Goal: Transaction & Acquisition: Purchase product/service

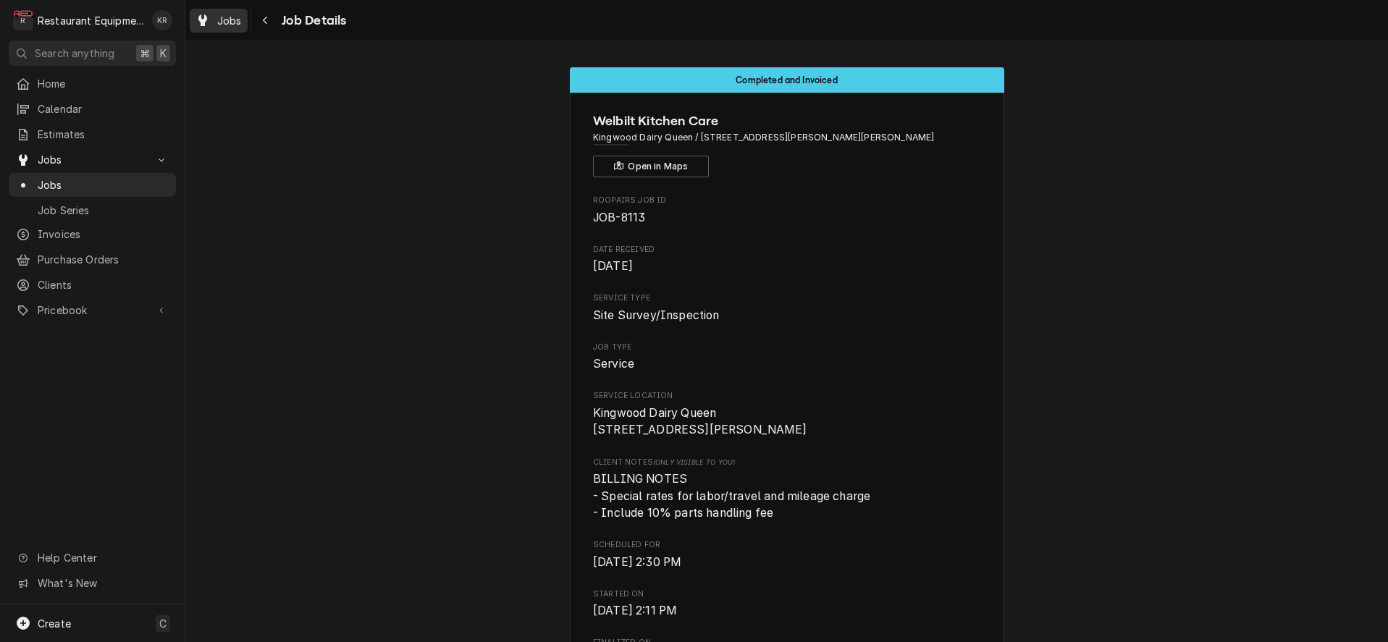
scroll to position [3322, 0]
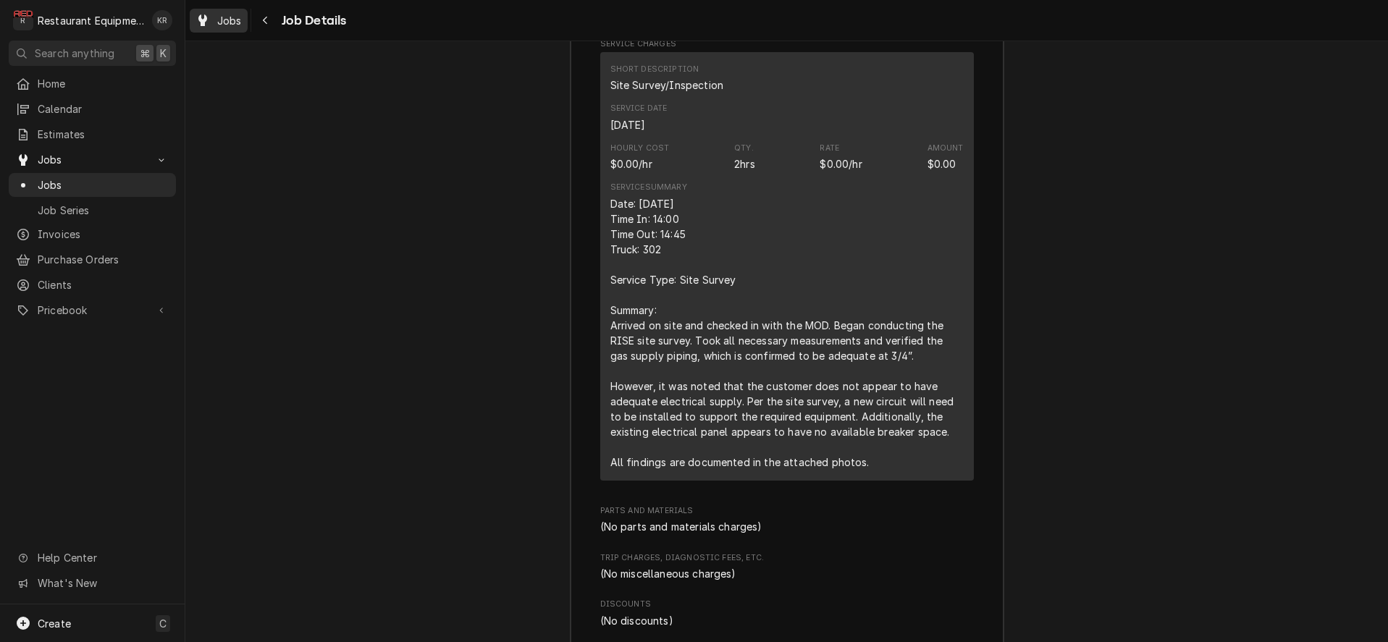
click at [209, 19] on div "Dynamic Content Wrapper" at bounding box center [202, 20] width 14 height 17
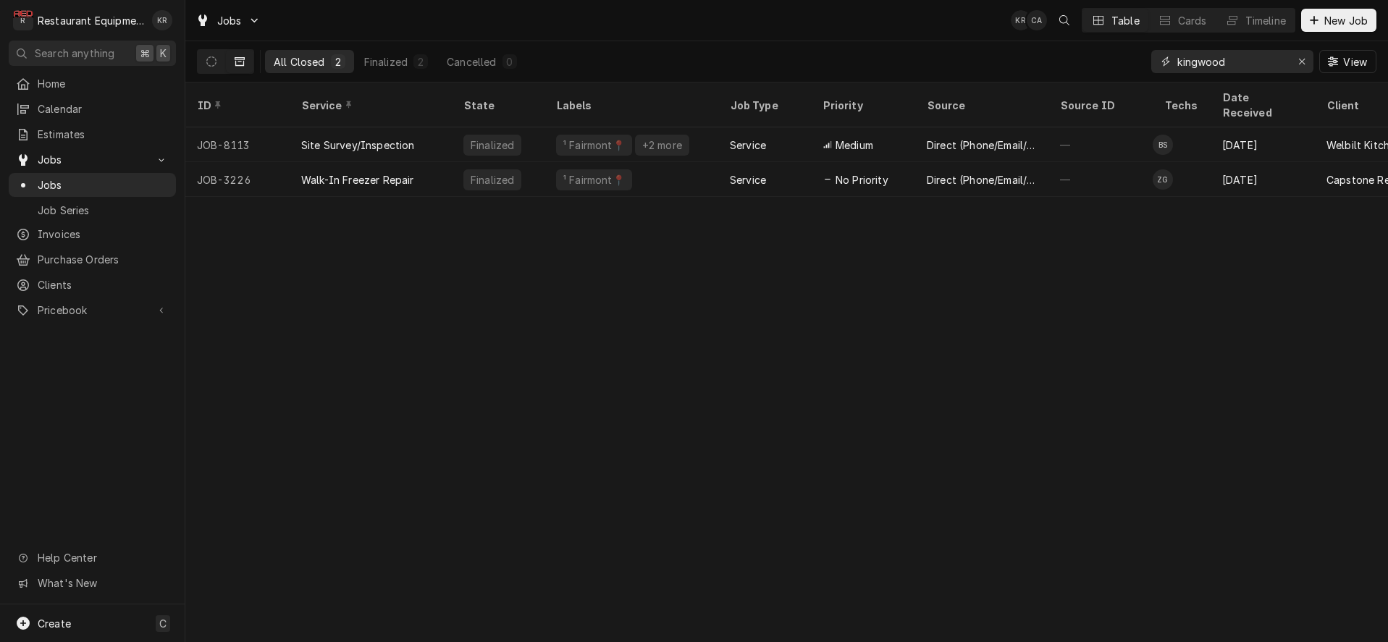
click at [1302, 61] on icon "Erase input" at bounding box center [1302, 62] width 6 height 6
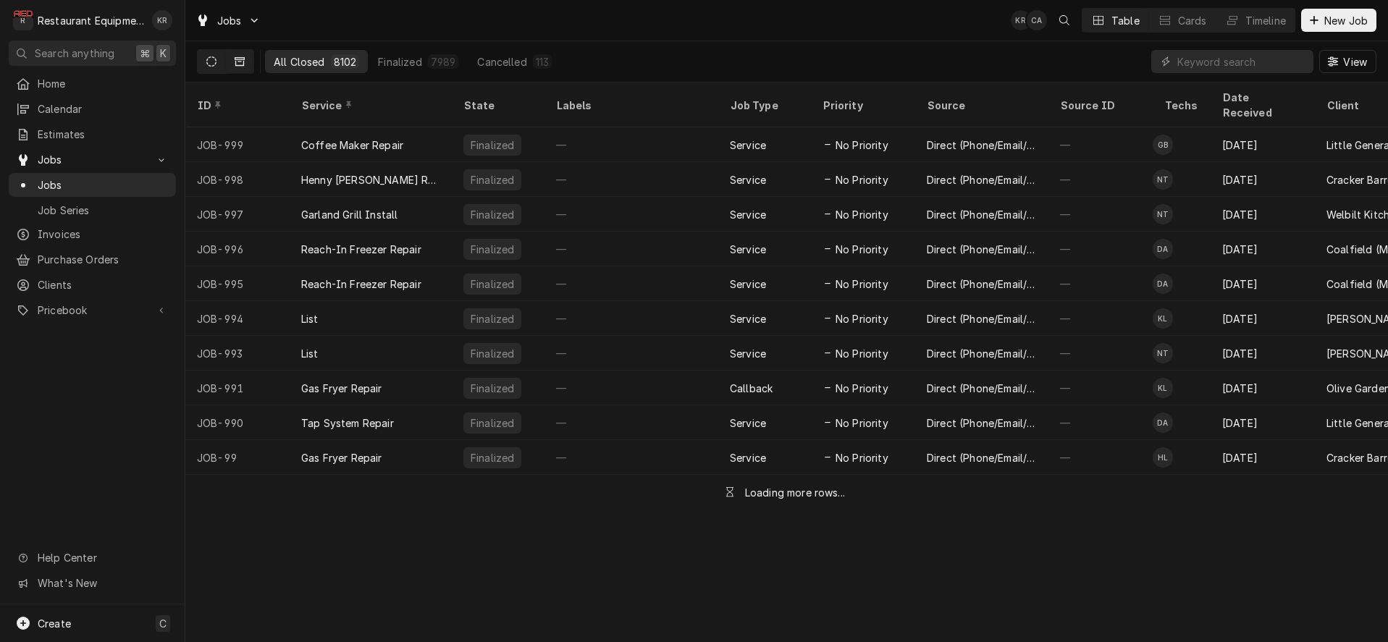
click at [214, 62] on icon "Dynamic Content Wrapper" at bounding box center [211, 61] width 10 height 10
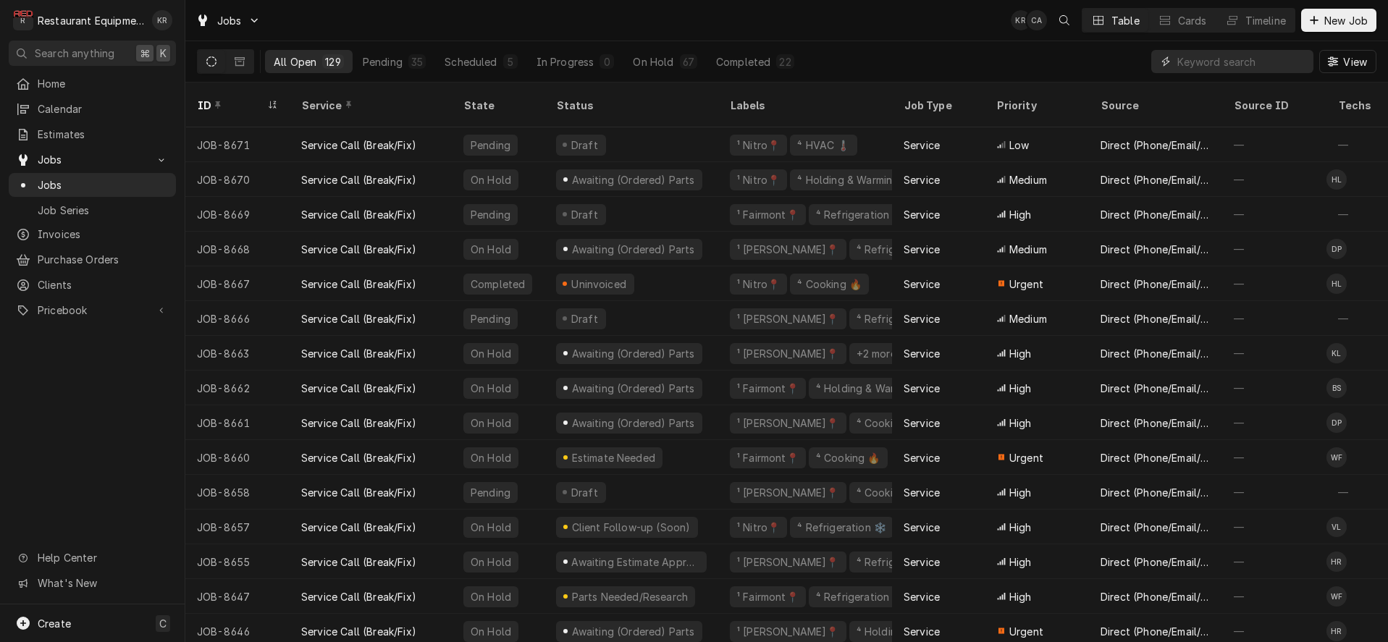
click at [1226, 67] on input "Dynamic Content Wrapper" at bounding box center [1241, 61] width 129 height 23
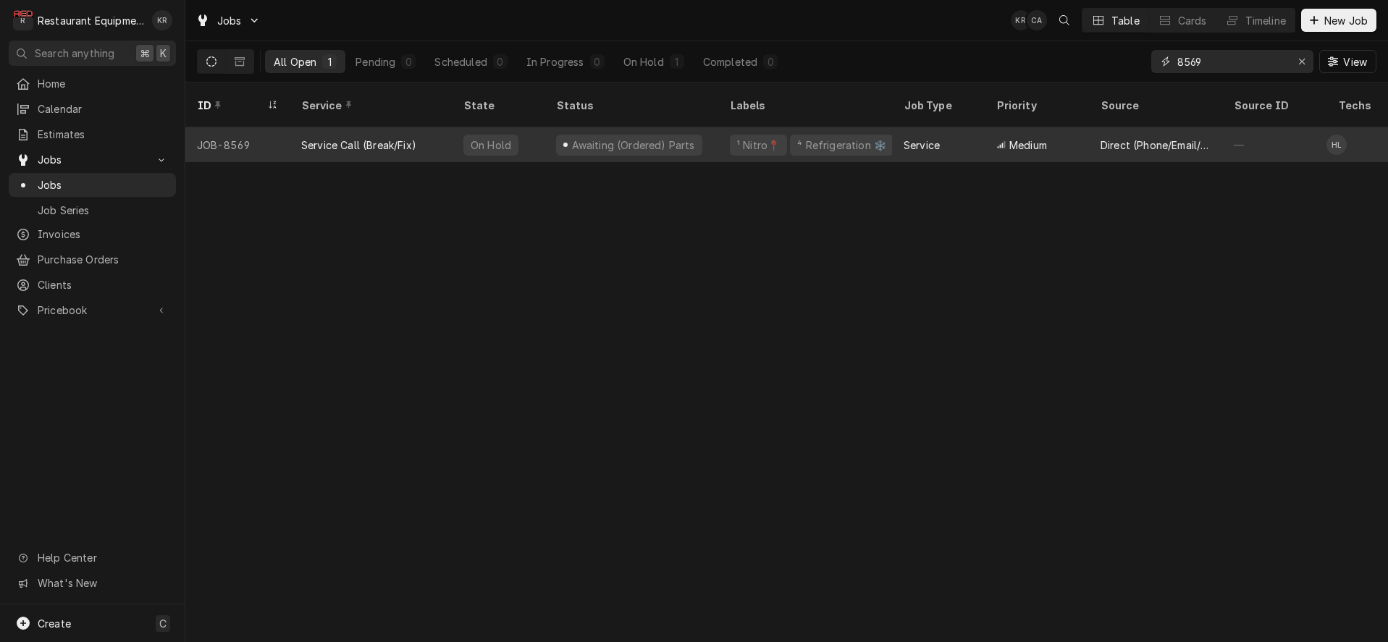
type input "8569"
click at [419, 127] on div "Service Call (Break/Fix)" at bounding box center [371, 144] width 162 height 35
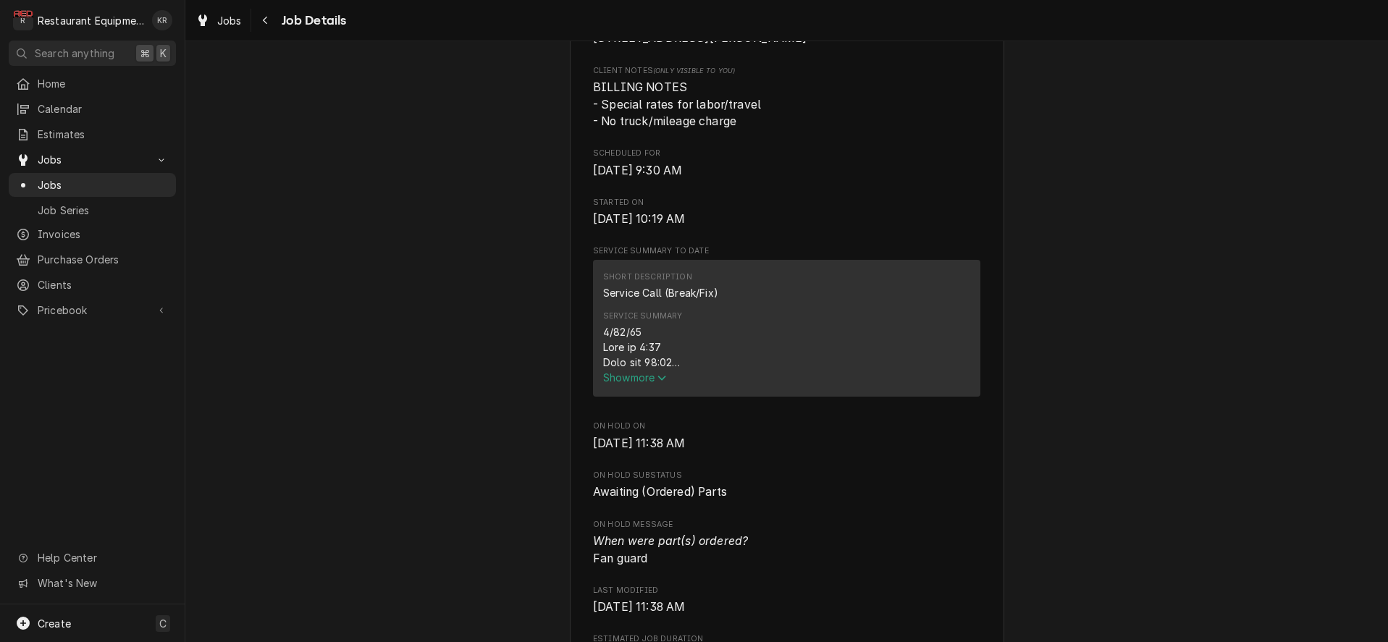
scroll to position [401, 0]
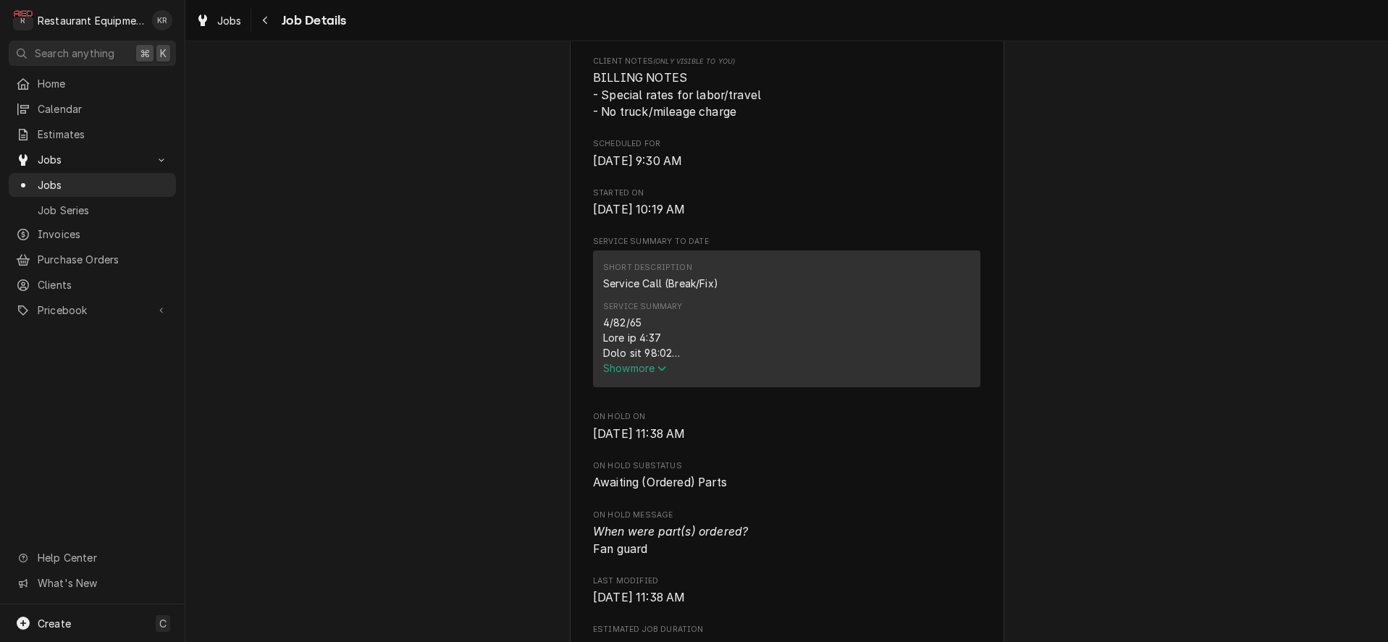
click at [652, 374] on span "Show more" at bounding box center [635, 368] width 64 height 12
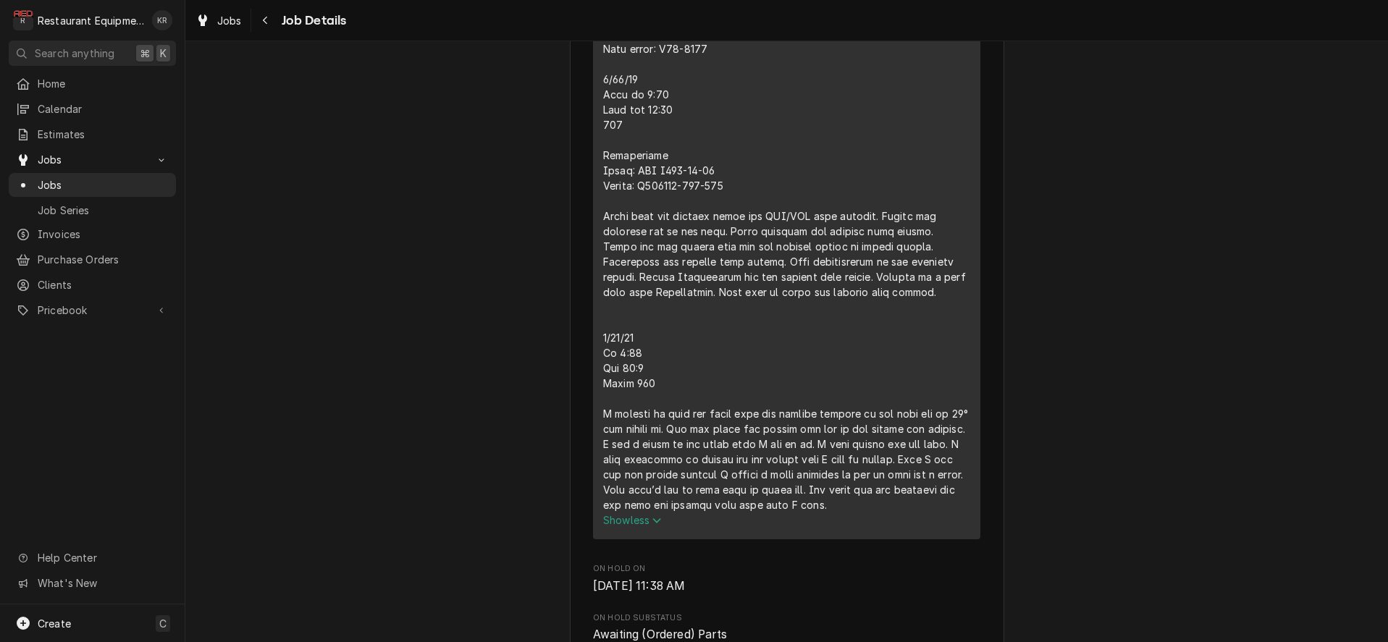
scroll to position [948, 0]
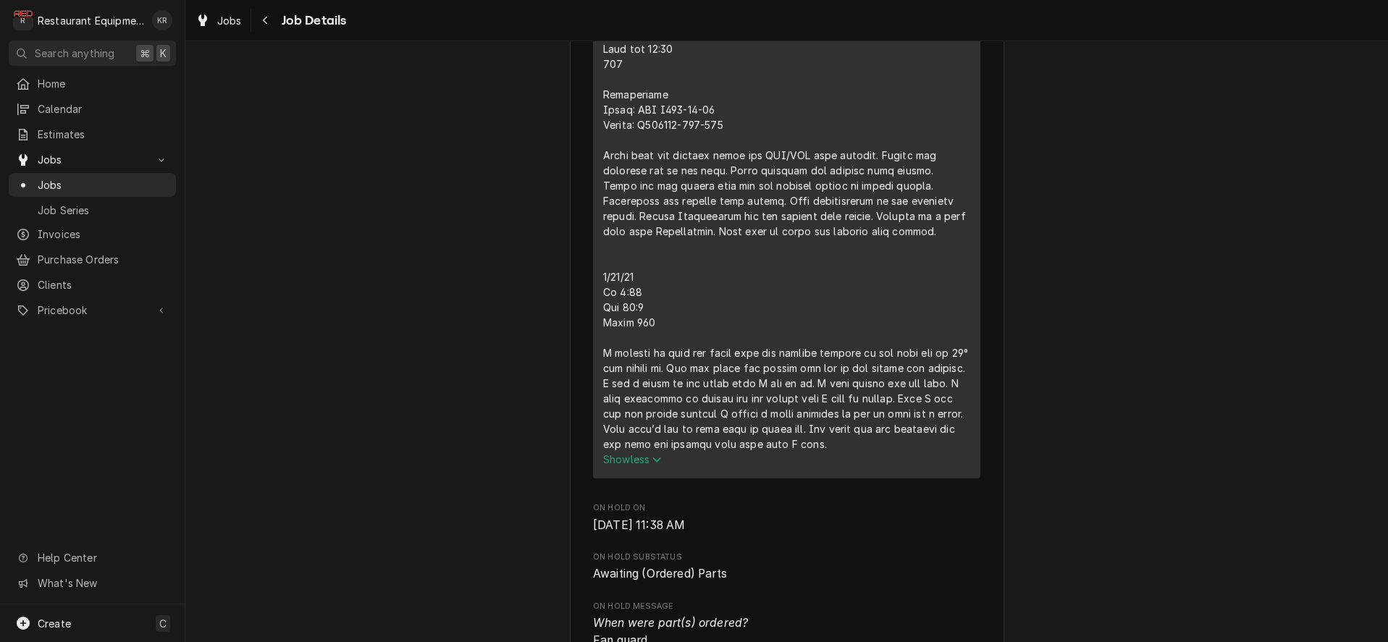
drag, startPoint x: 263, startPoint y: 22, endPoint x: 313, endPoint y: 25, distance: 50.8
click at [264, 22] on icon "Navigate back" at bounding box center [265, 20] width 7 height 10
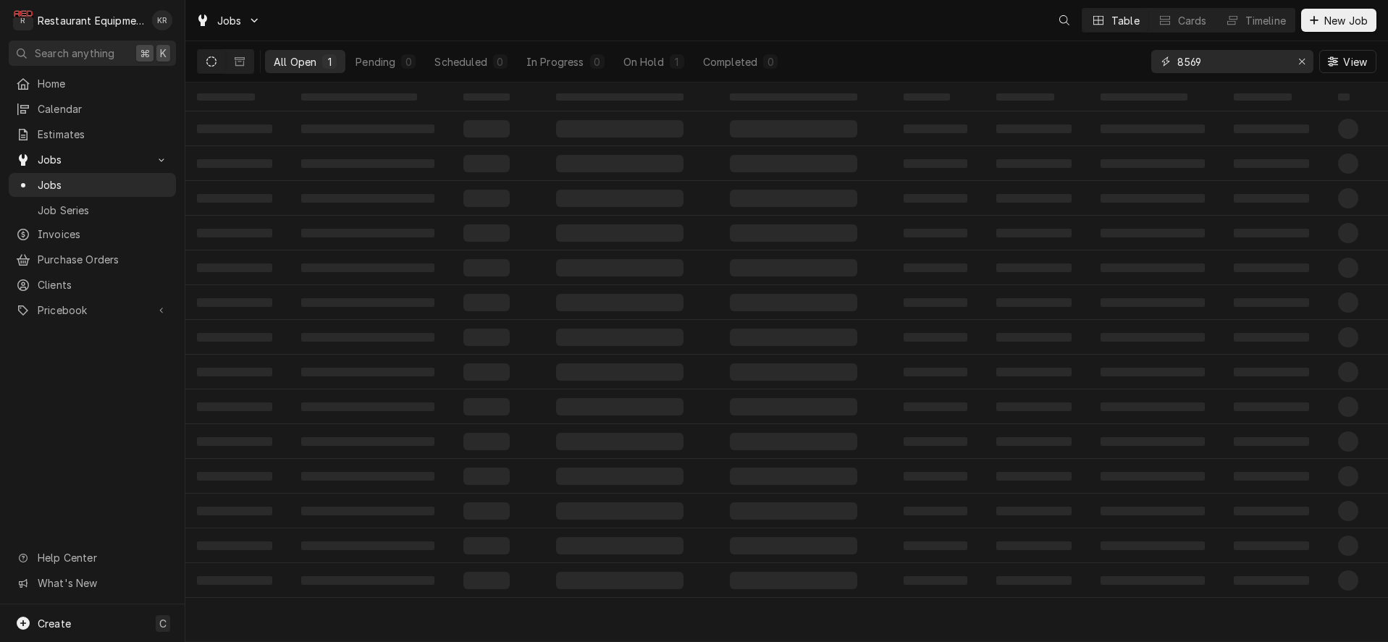
click at [1221, 62] on input "8569" at bounding box center [1231, 61] width 109 height 23
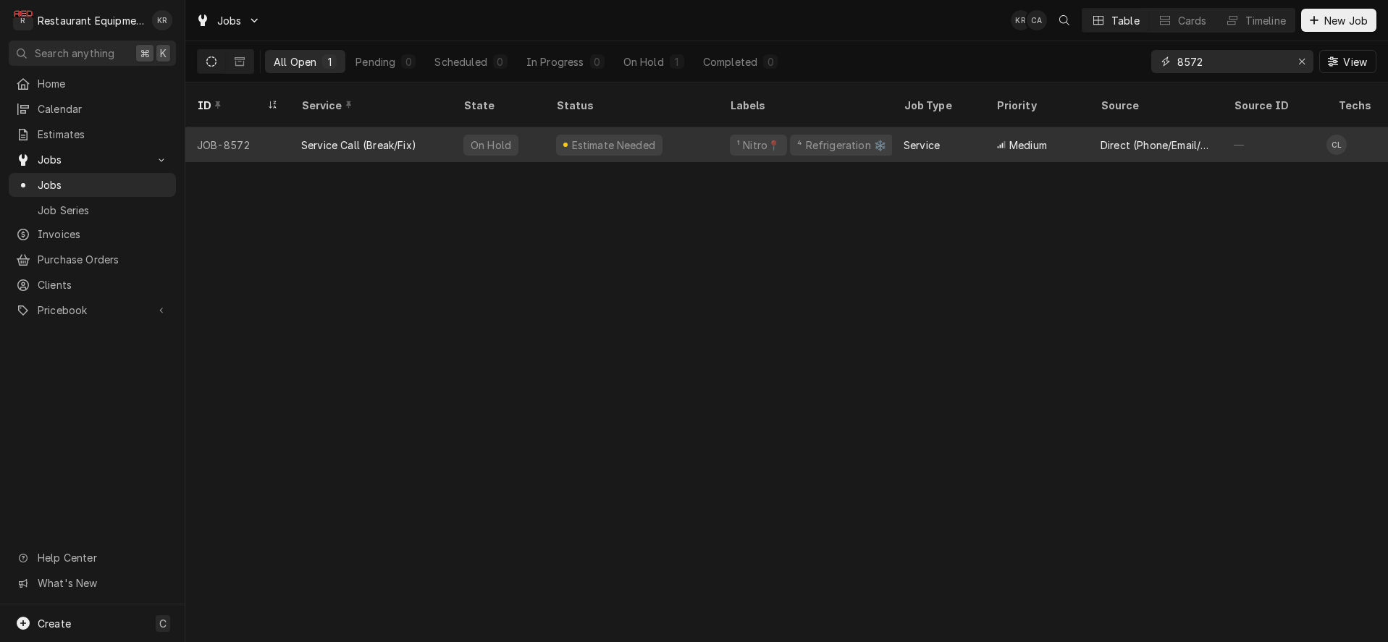
type input "8572"
click at [749, 138] on div "¹ Nitro📍" at bounding box center [759, 145] width 46 height 15
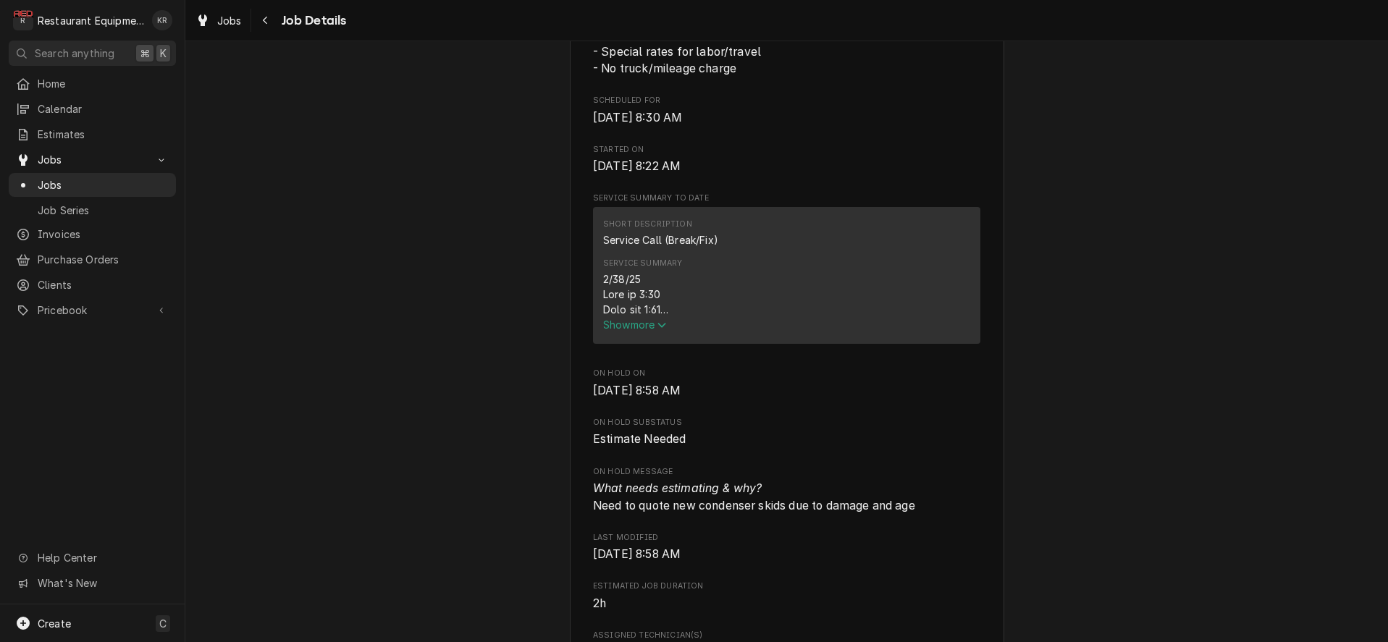
scroll to position [481, 0]
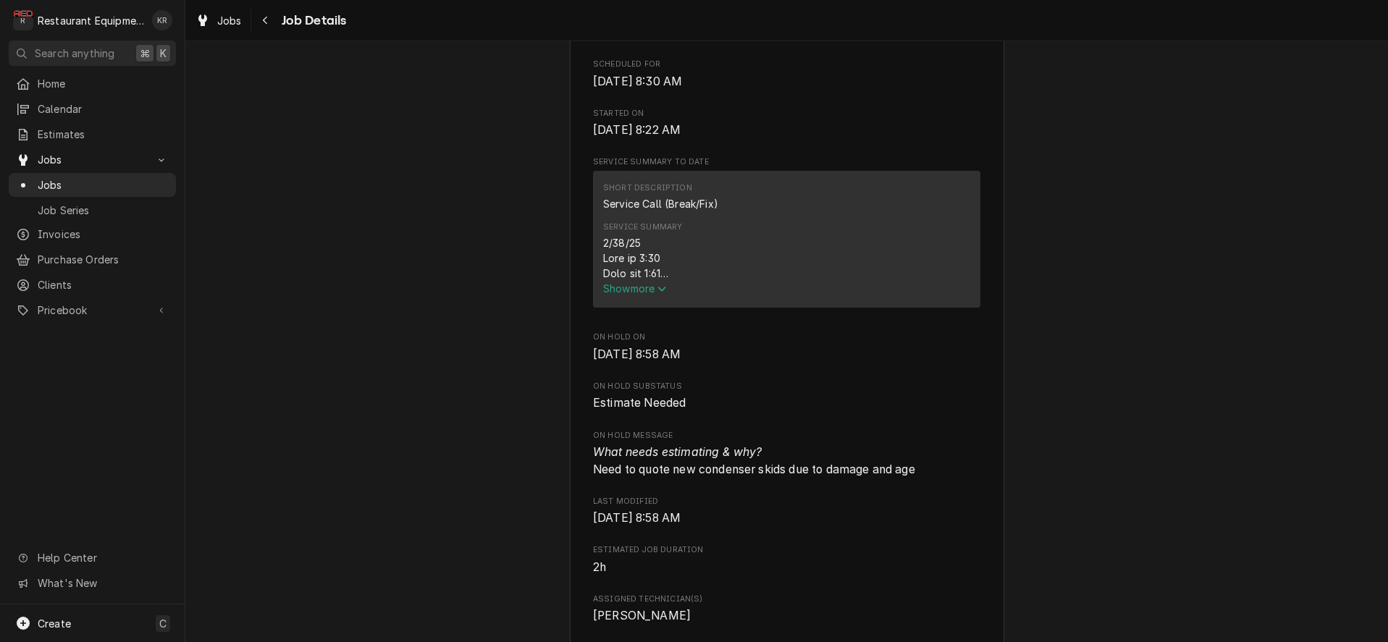
click at [639, 295] on span "Show more" at bounding box center [635, 288] width 64 height 12
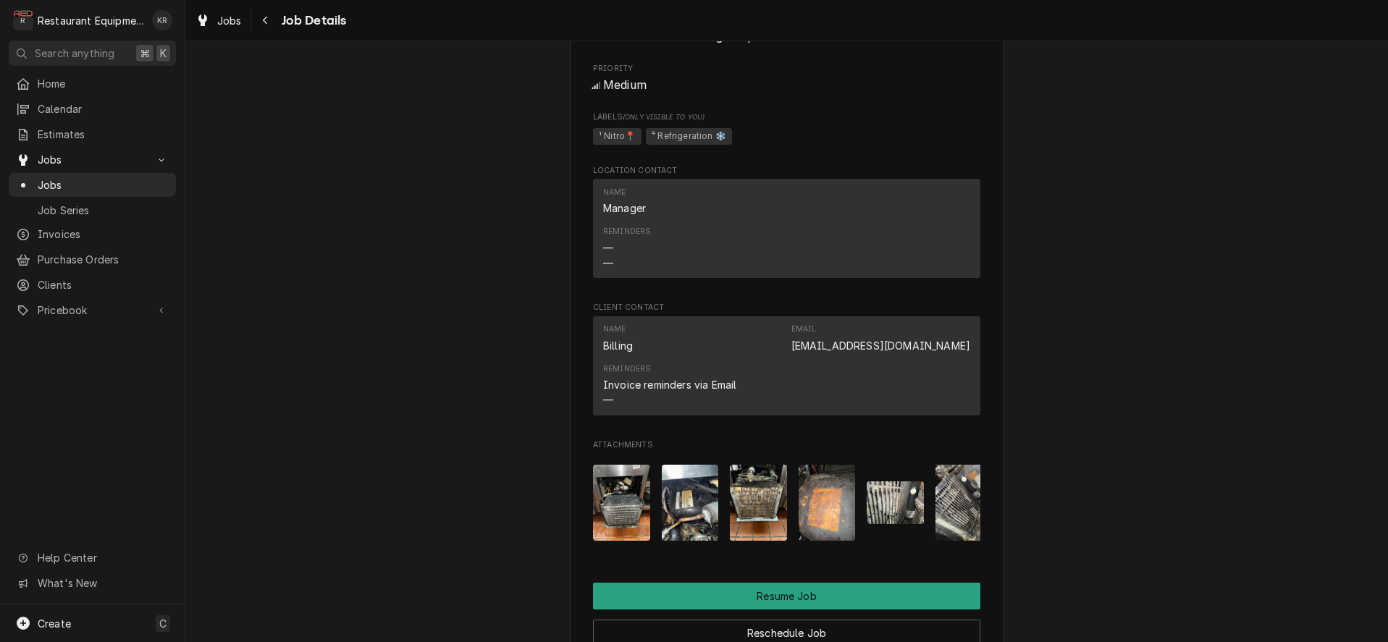
scroll to position [1908, 0]
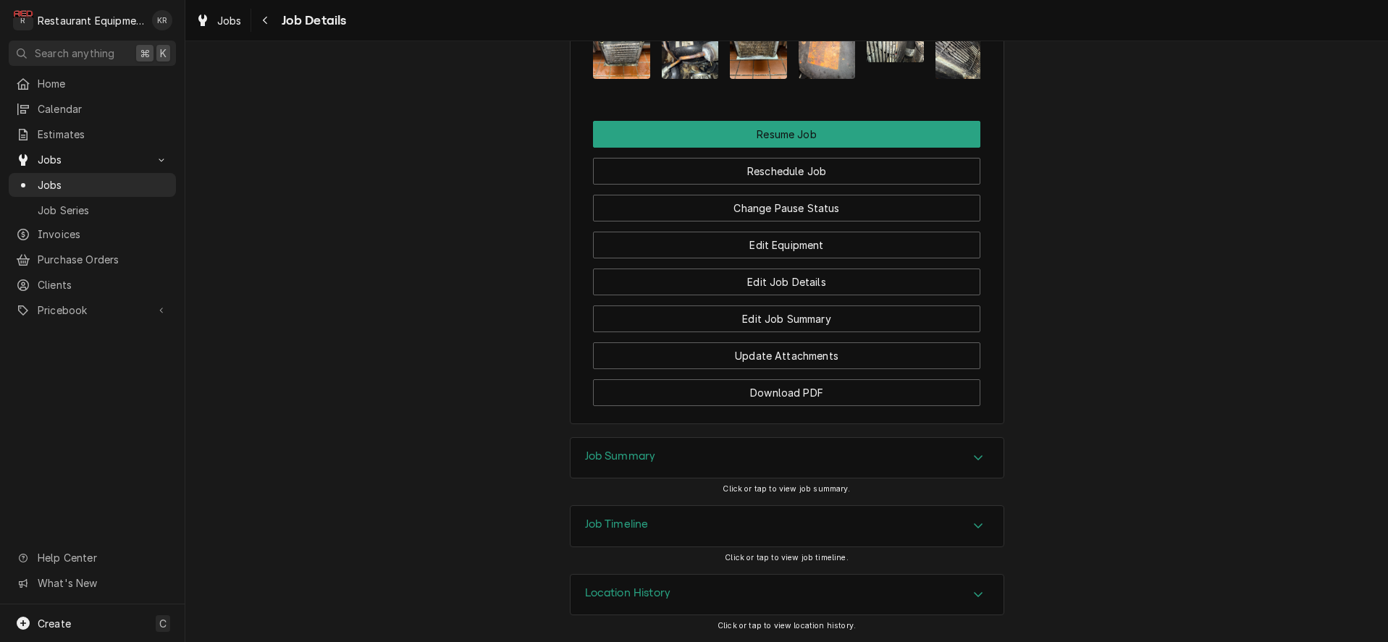
click at [627, 459] on h3 "Job Summary" at bounding box center [620, 457] width 71 height 14
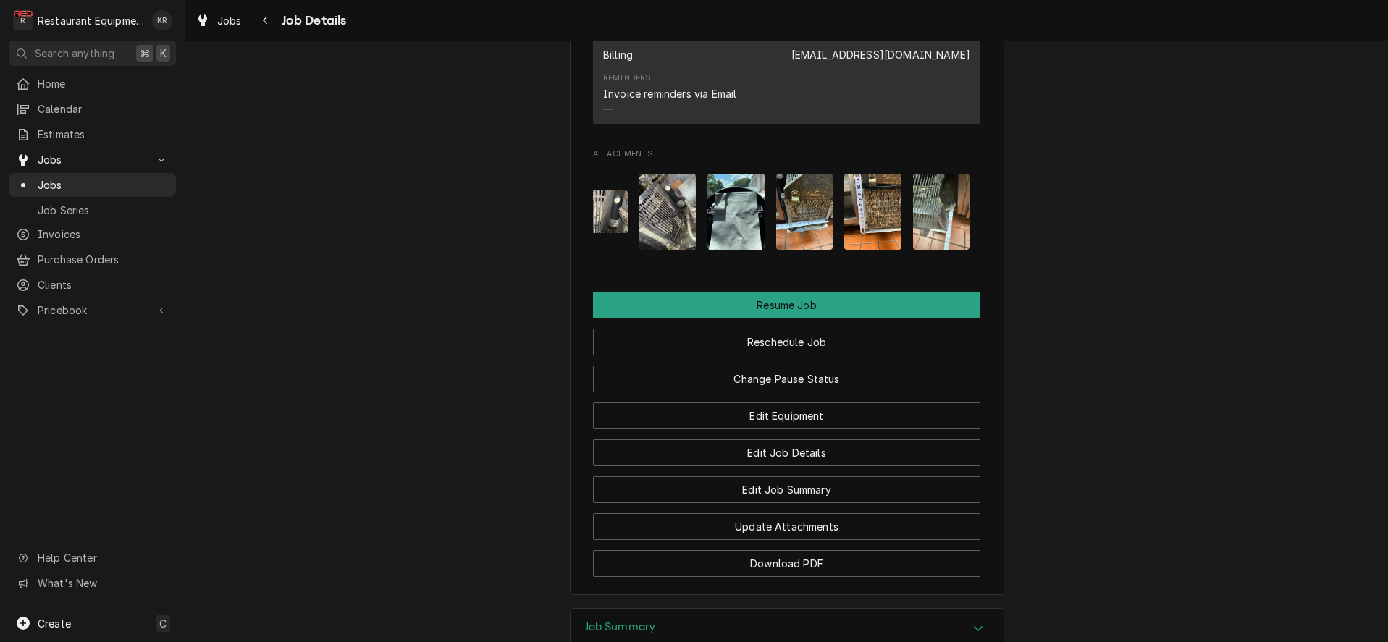
scroll to position [0, 297]
click at [748, 240] on img "Attachments" at bounding box center [735, 212] width 57 height 76
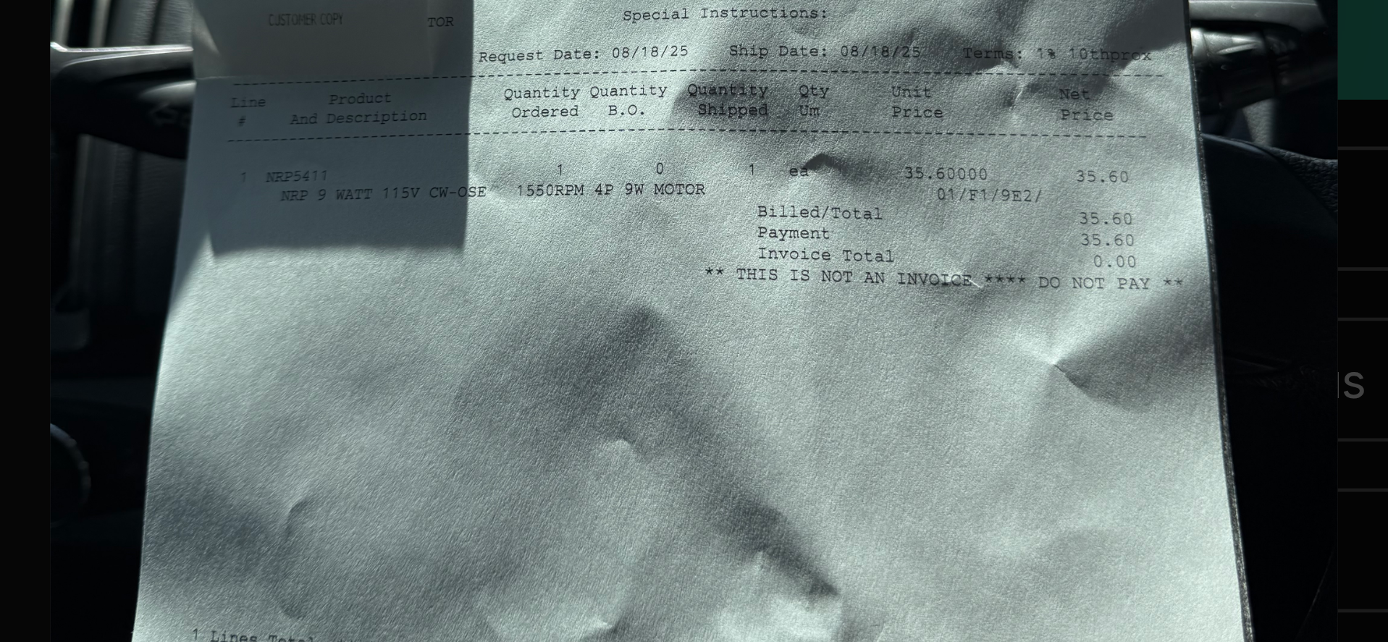
scroll to position [0, 296]
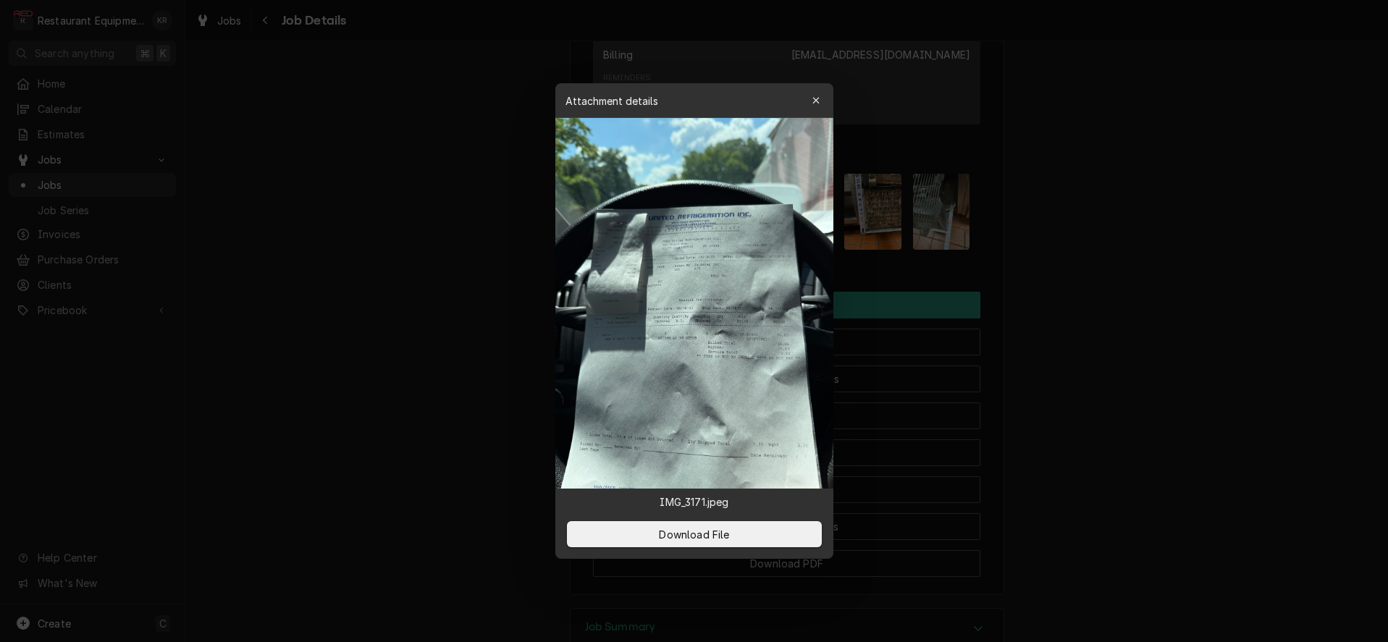
drag, startPoint x: 1124, startPoint y: 252, endPoint x: 1095, endPoint y: 243, distance: 29.8
click at [1124, 252] on div at bounding box center [694, 321] width 1388 height 642
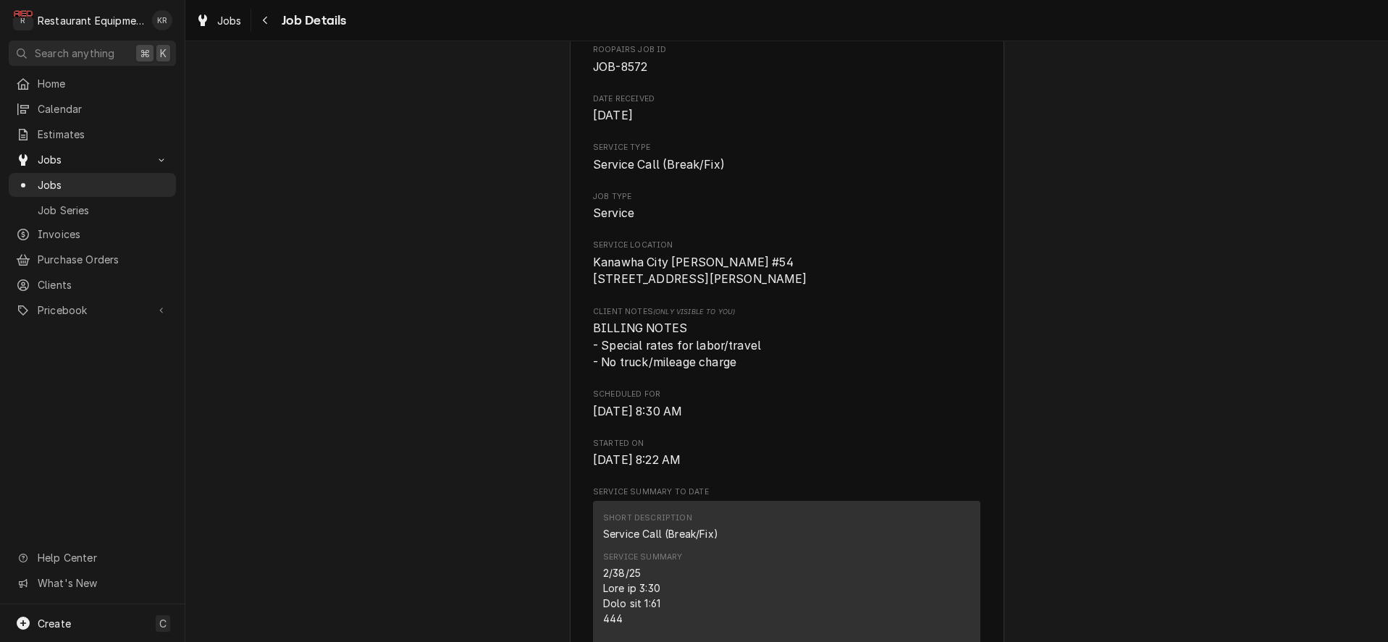
scroll to position [0, 0]
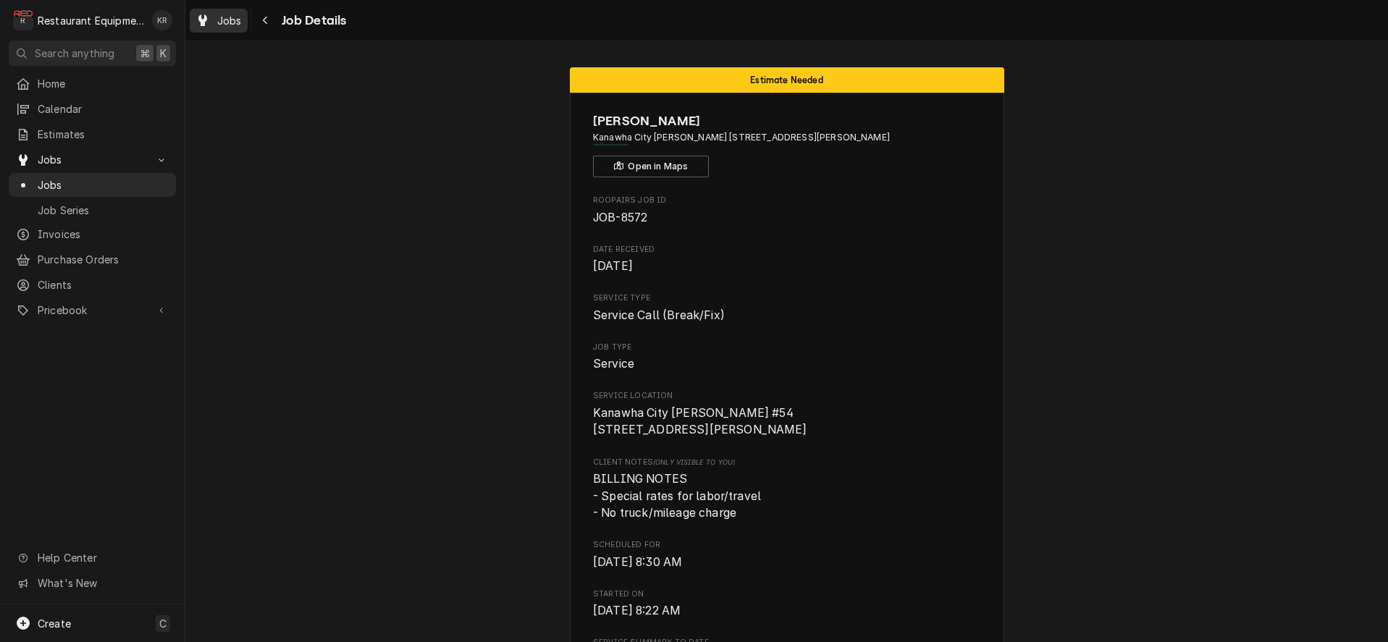
click at [224, 23] on span "Jobs" at bounding box center [229, 20] width 25 height 15
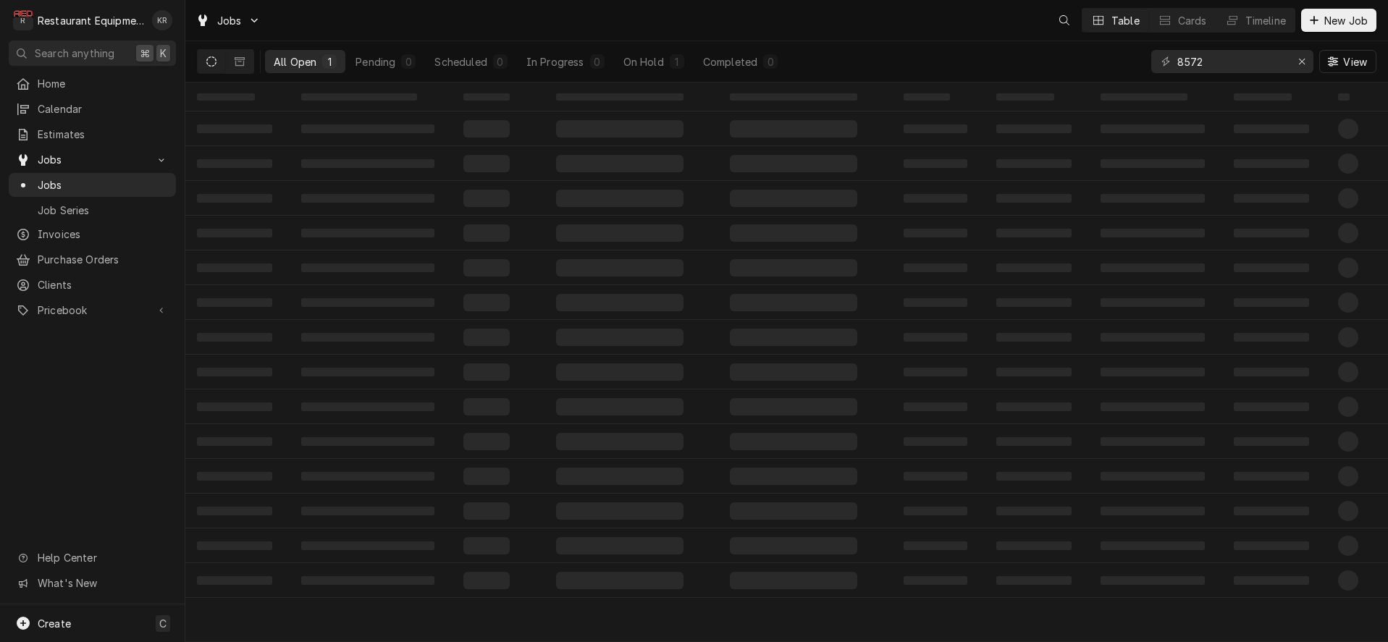
click at [1177, 59] on input "8572" at bounding box center [1231, 61] width 109 height 23
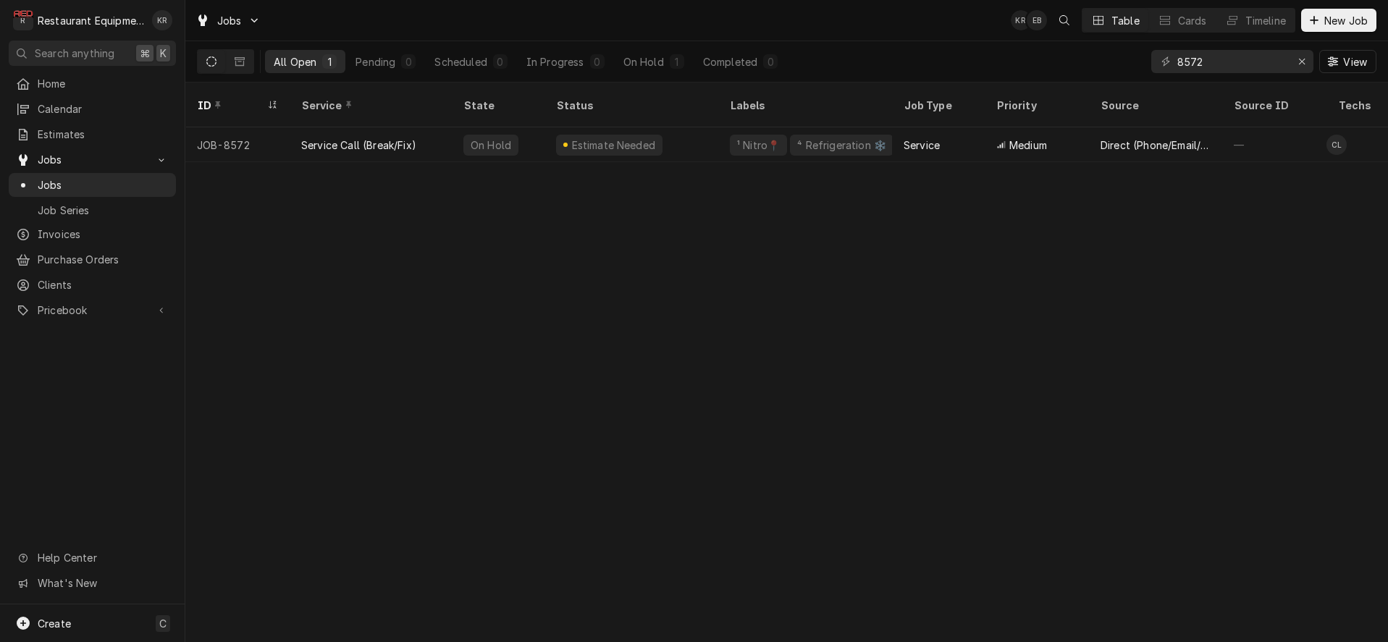
type input "b"
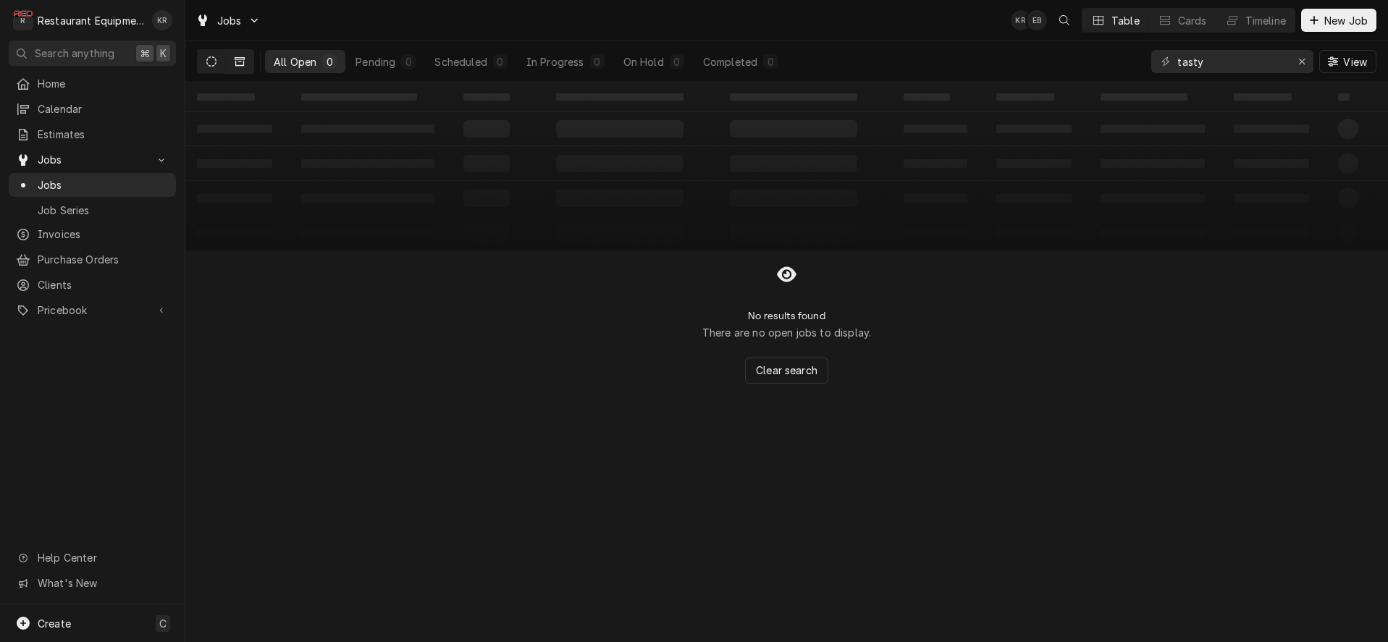
type input "tasty"
click at [242, 64] on icon "Dynamic Content Wrapper" at bounding box center [240, 61] width 10 height 10
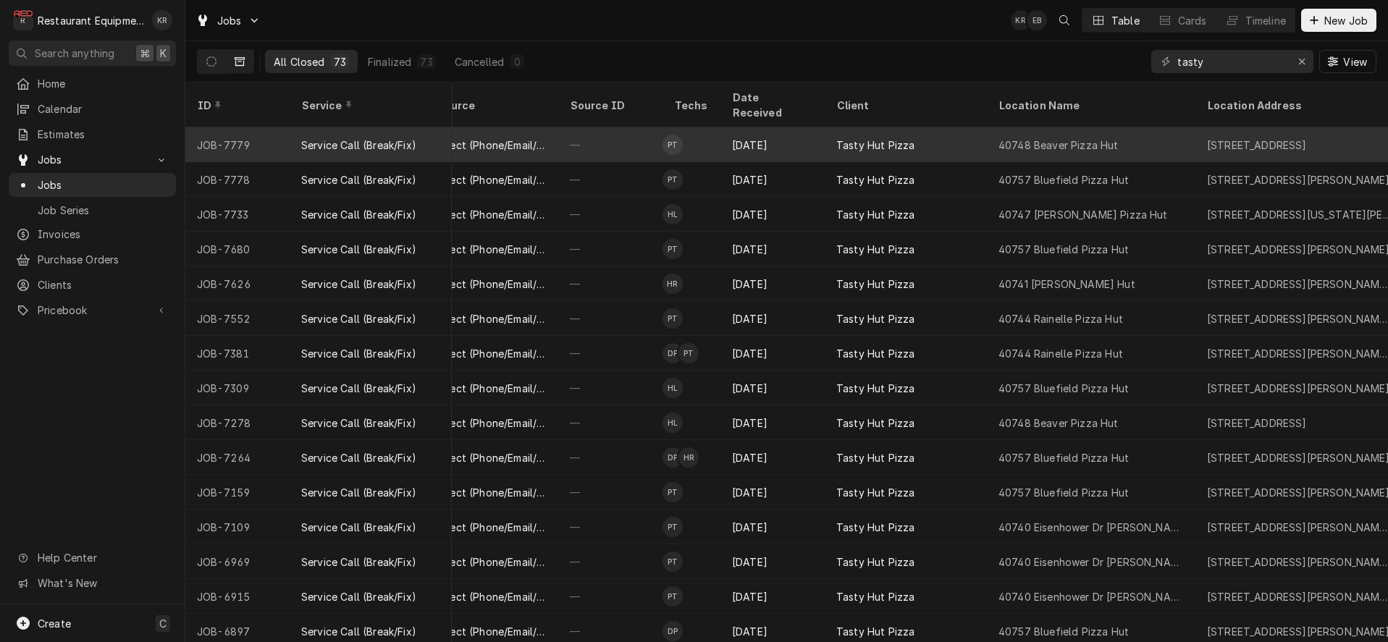
scroll to position [0, 493]
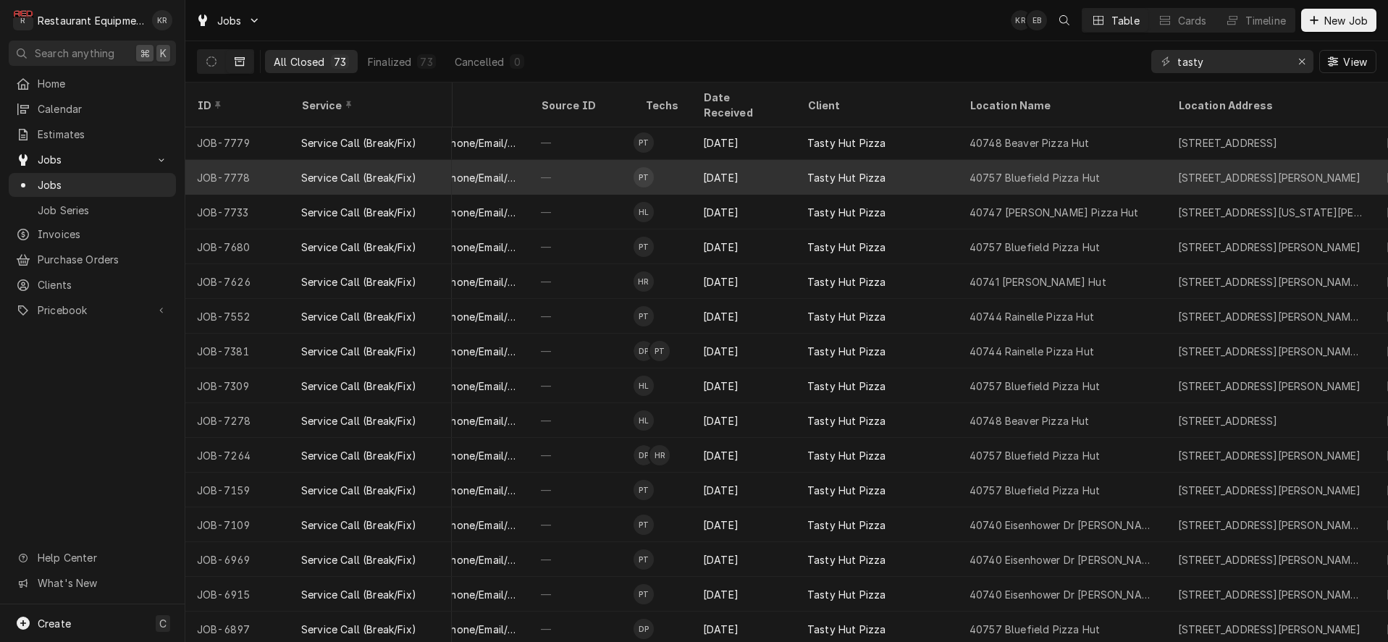
click at [1019, 170] on div "40757 Bluefield Pizza Hut" at bounding box center [1034, 177] width 130 height 15
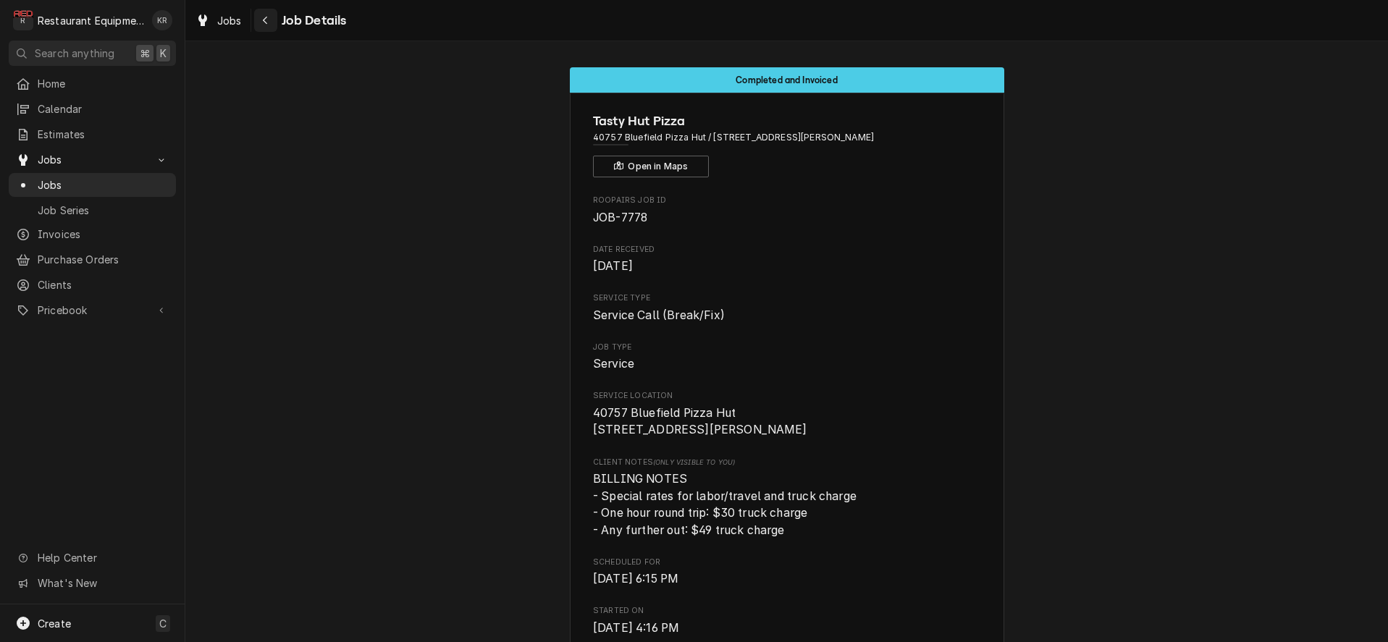
click at [272, 16] on div "Navigate back" at bounding box center [265, 20] width 14 height 14
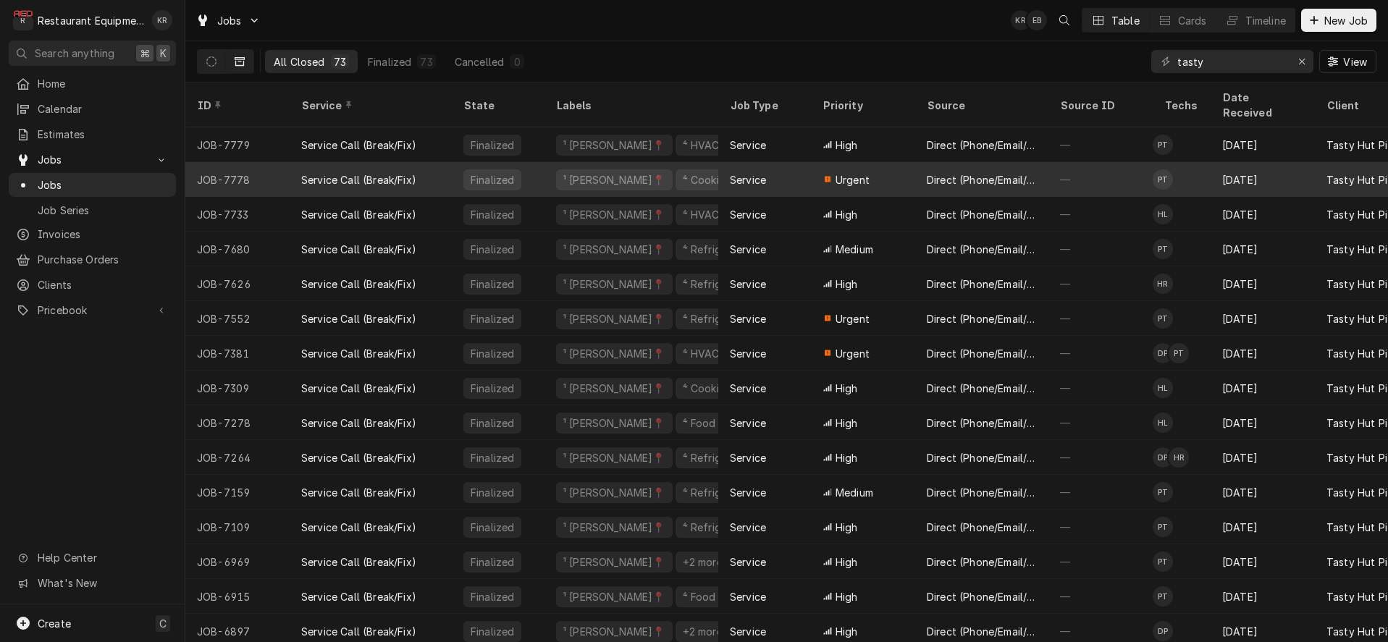
click at [986, 172] on div "Direct (Phone/Email/etc.)" at bounding box center [982, 179] width 110 height 15
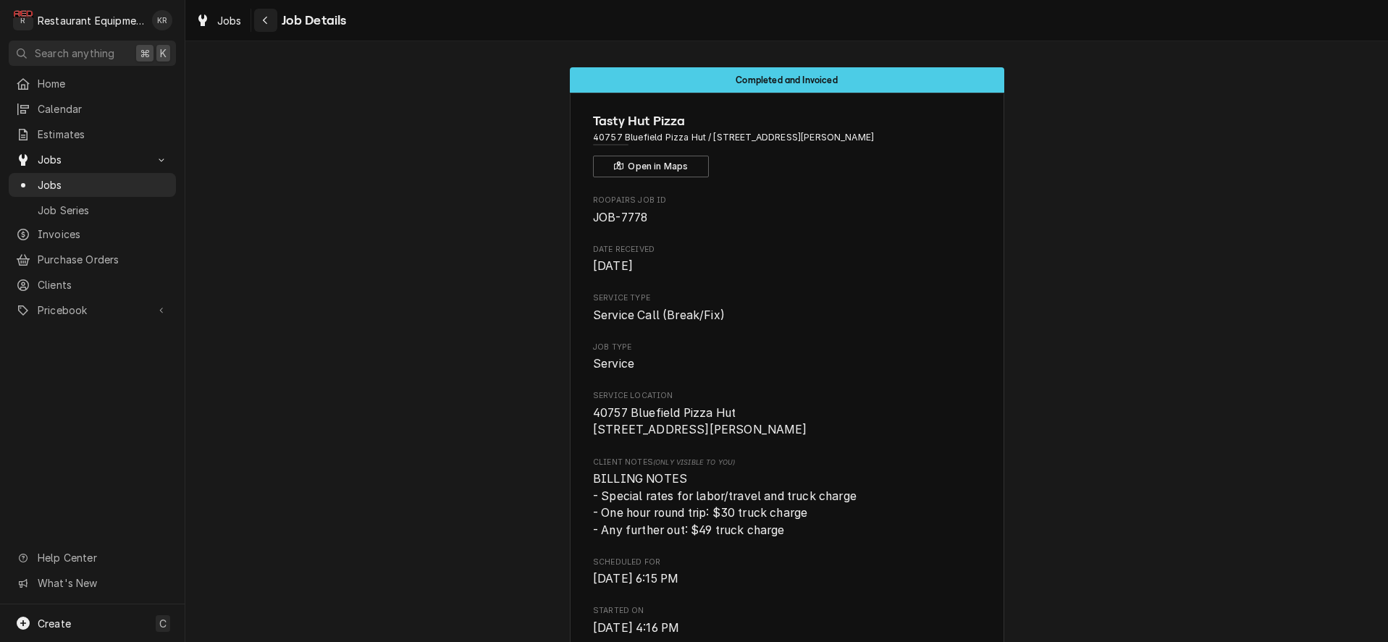
click at [265, 20] on icon "Navigate back" at bounding box center [265, 20] width 7 height 10
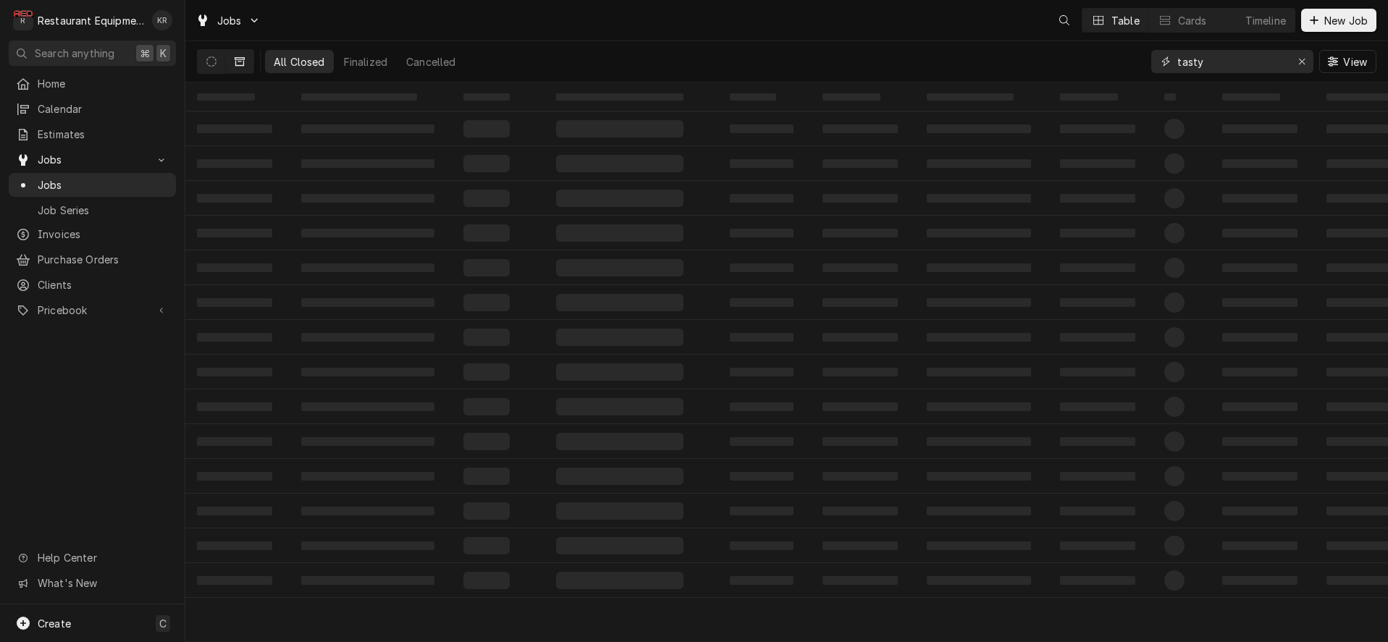
click at [1223, 64] on input "tasty" at bounding box center [1231, 61] width 109 height 23
type input "tasty bluefield"
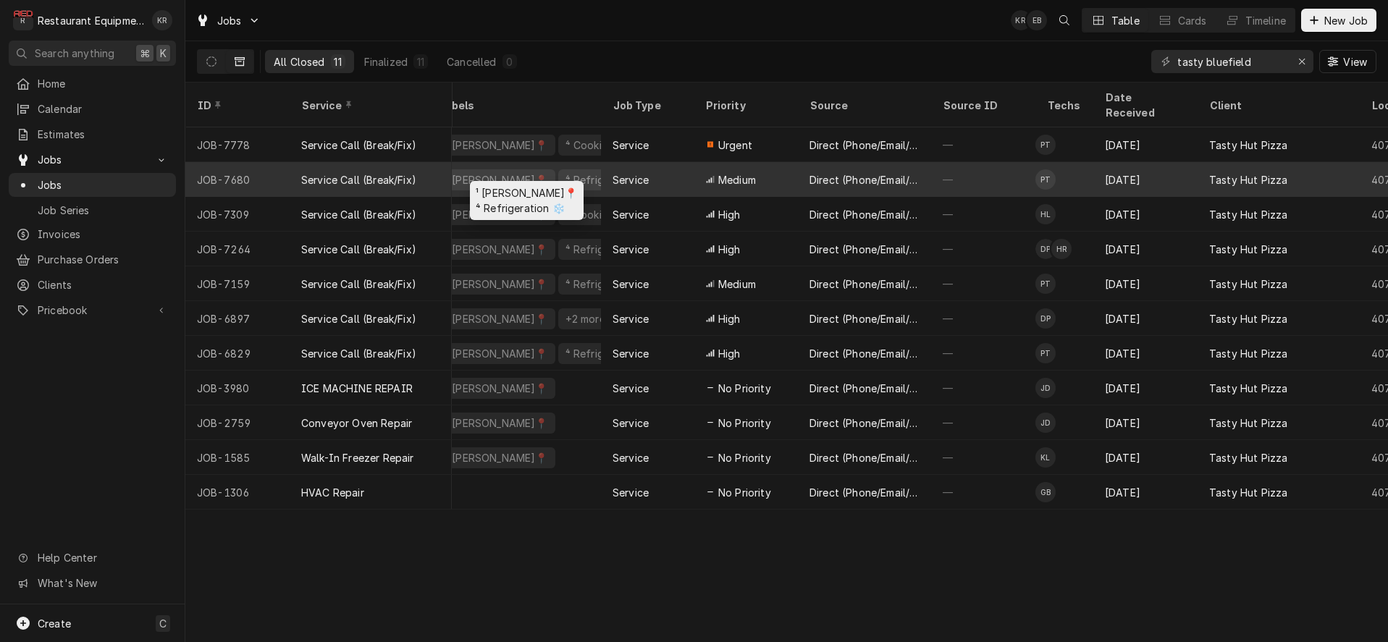
click at [576, 169] on div "⁴ Refrigeration ❄️" at bounding box center [610, 179] width 104 height 21
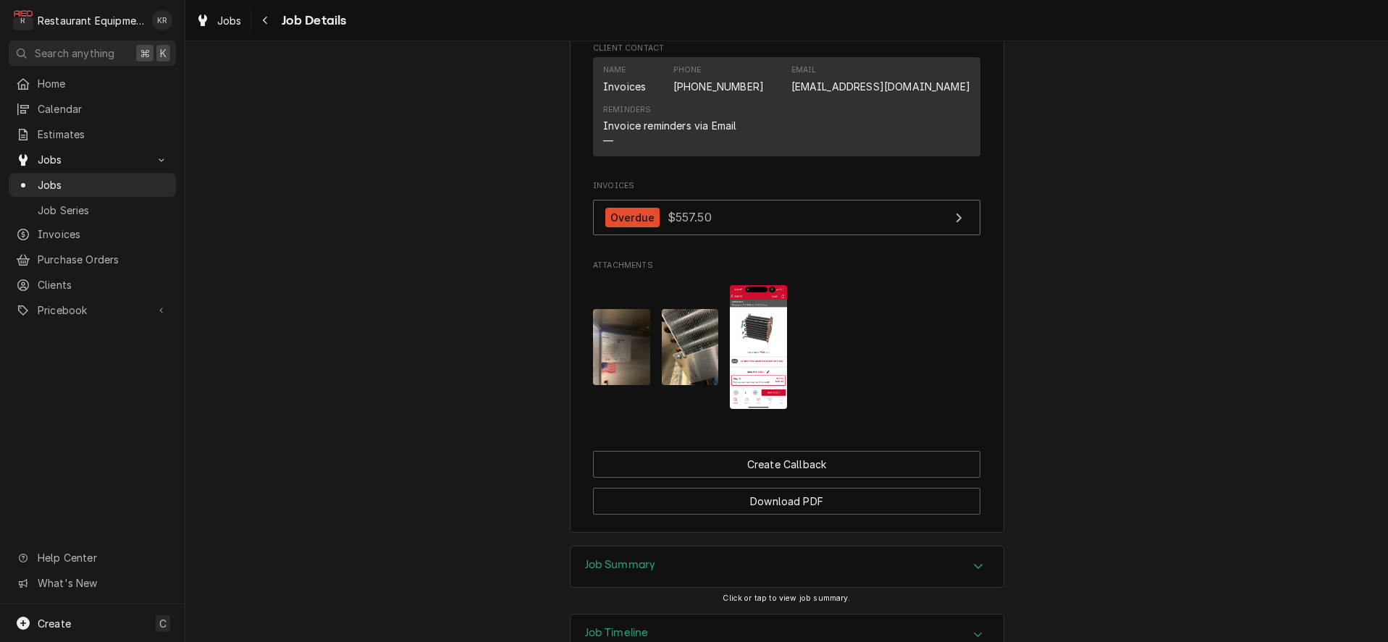
scroll to position [1470, 0]
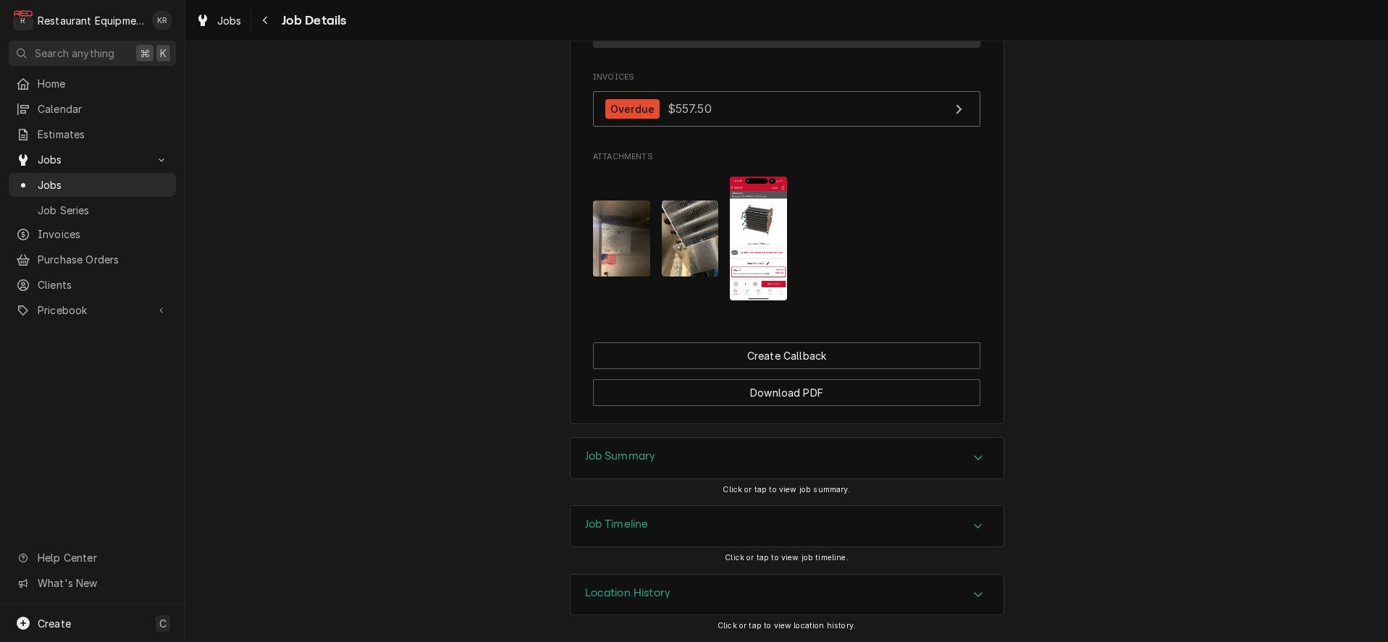
click at [617, 463] on h3 "Job Summary" at bounding box center [620, 457] width 71 height 14
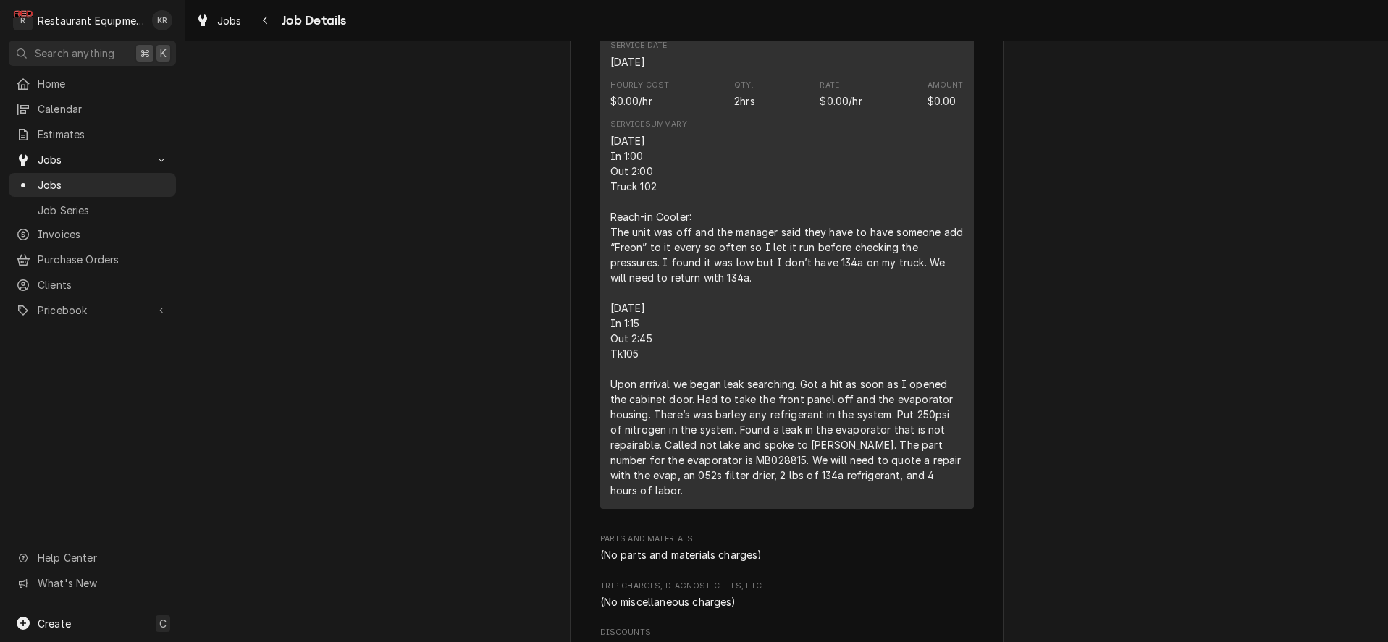
scroll to position [2168, 0]
click at [221, 25] on span "Jobs" at bounding box center [229, 20] width 25 height 15
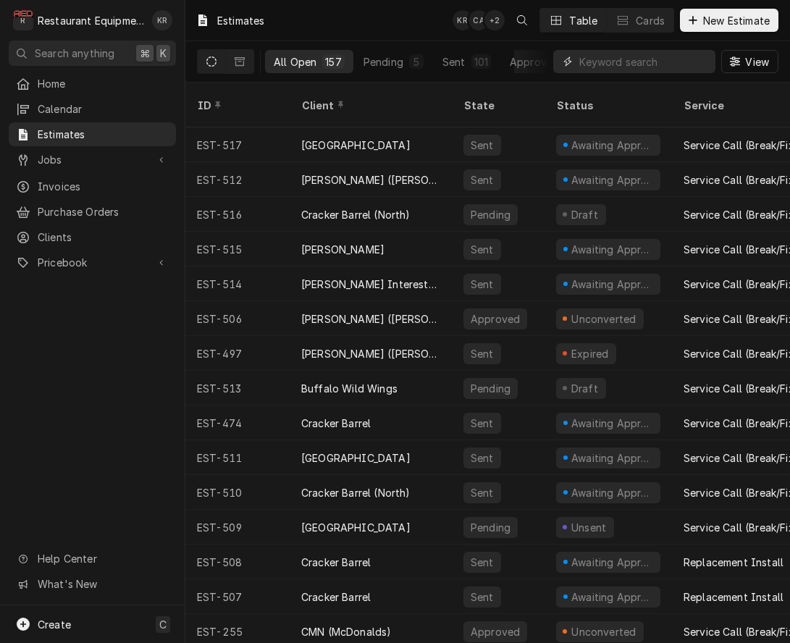
click at [656, 62] on input "Dynamic Content Wrapper" at bounding box center [643, 61] width 129 height 23
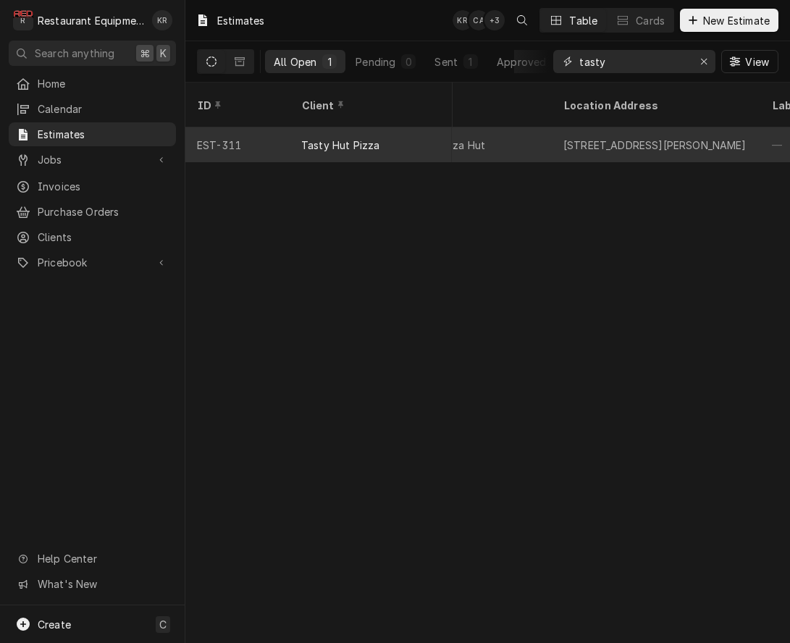
scroll to position [0, 503]
type input "tasty"
click at [392, 127] on div "Tasty Hut Pizza" at bounding box center [371, 144] width 162 height 35
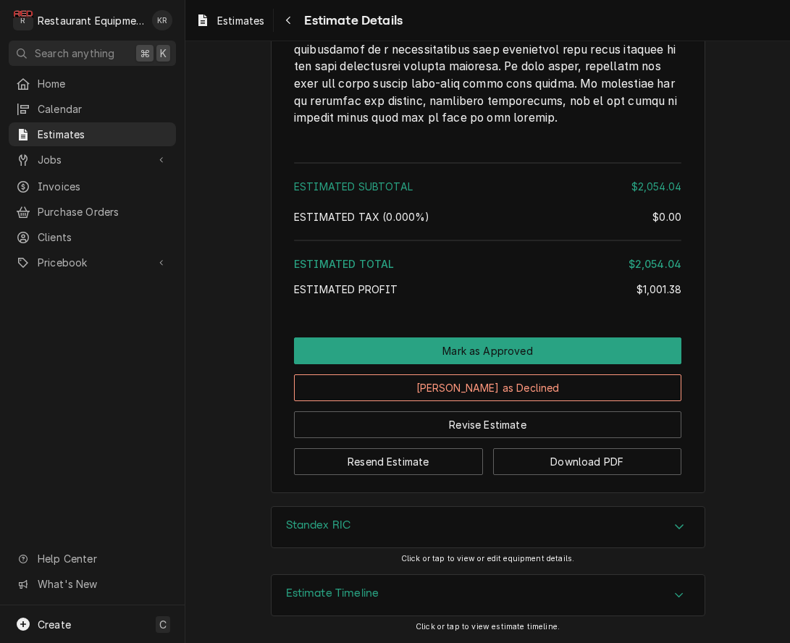
click at [421, 597] on div "Estimate Timeline" at bounding box center [488, 595] width 433 height 41
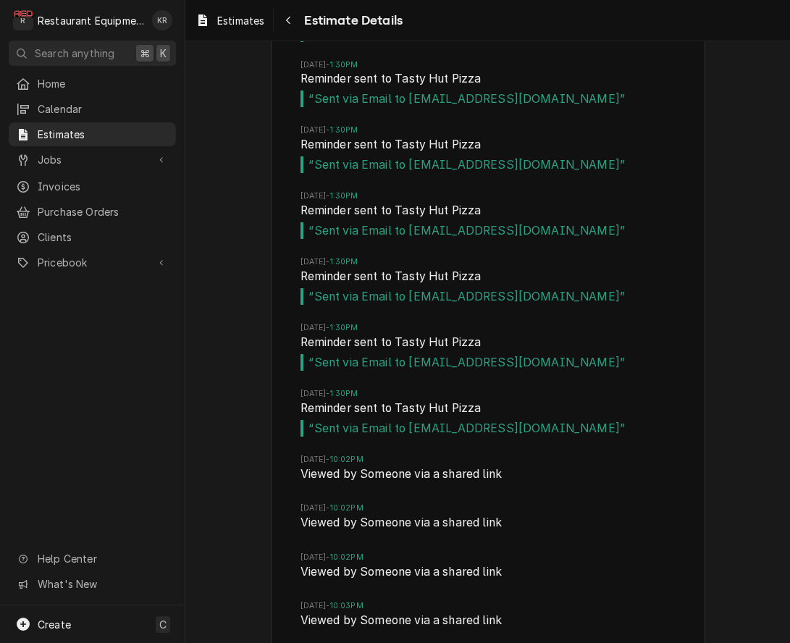
scroll to position [4738, 0]
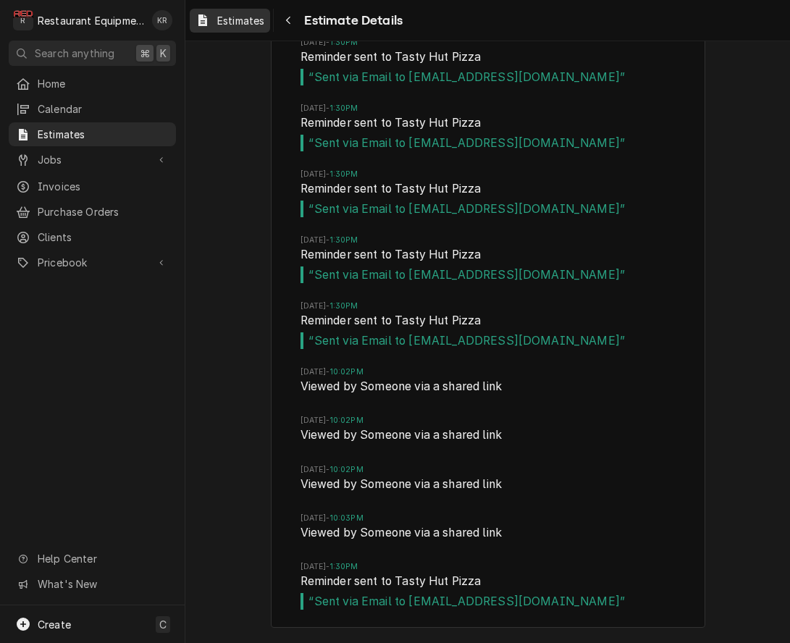
click at [233, 22] on span "Estimates" at bounding box center [240, 20] width 47 height 15
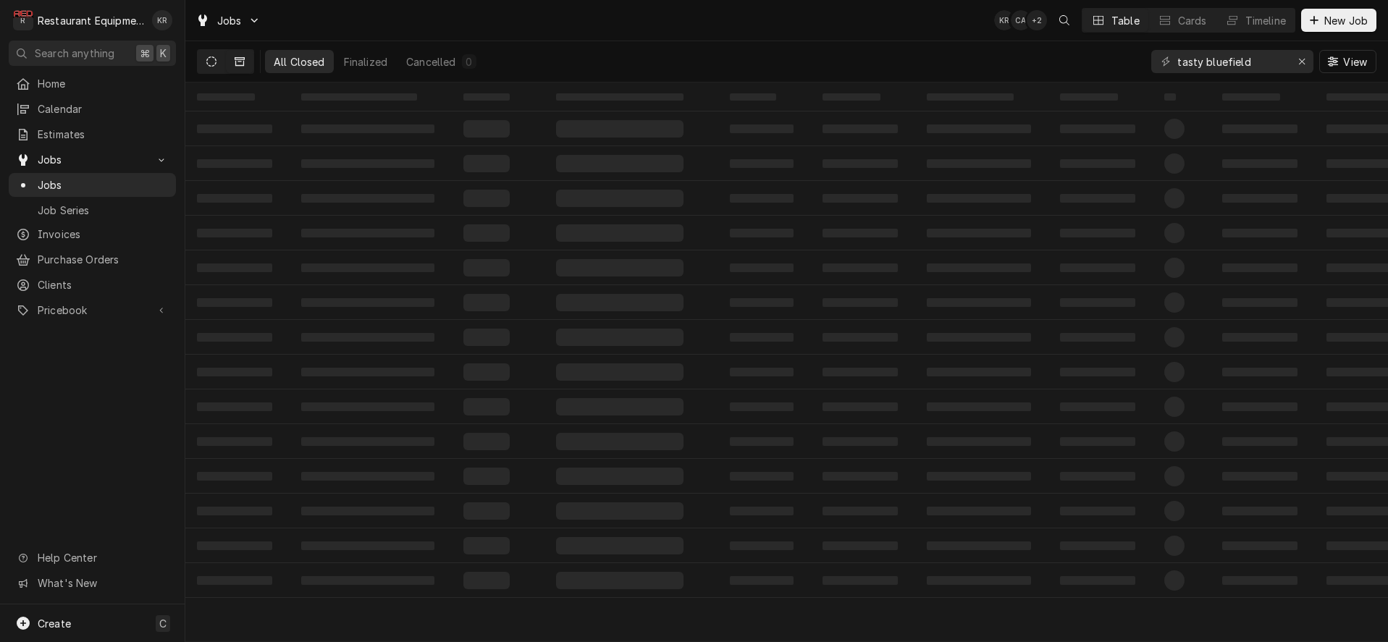
click at [203, 64] on button "Dynamic Content Wrapper" at bounding box center [212, 61] width 28 height 23
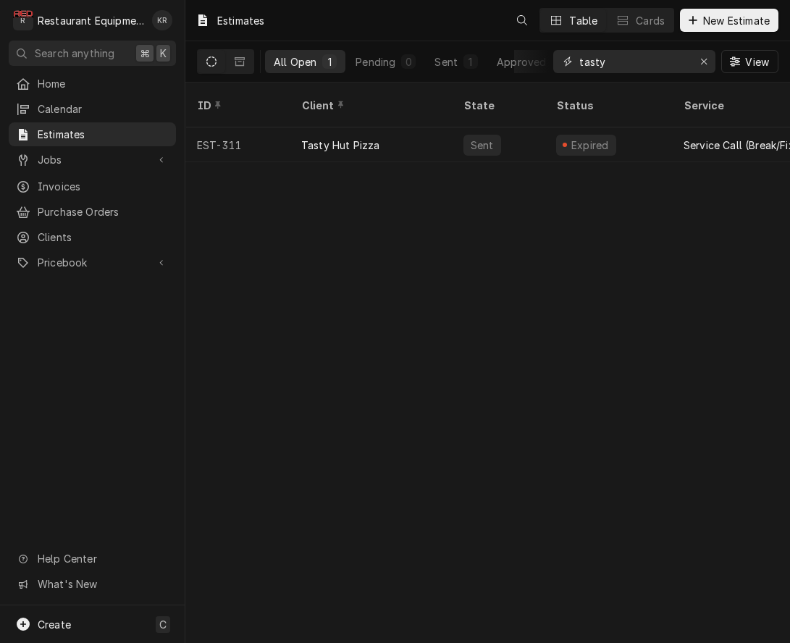
drag, startPoint x: 639, startPoint y: 64, endPoint x: 502, endPoint y: 54, distance: 137.9
click at [579, 54] on input "tasty" at bounding box center [633, 61] width 109 height 23
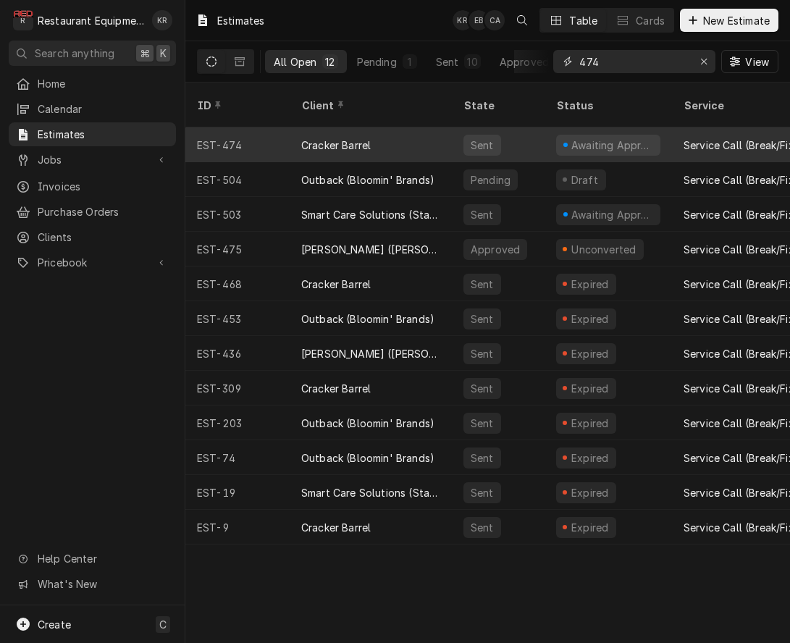
type input "474"
click at [357, 127] on div "Cracker Barrel" at bounding box center [371, 144] width 162 height 35
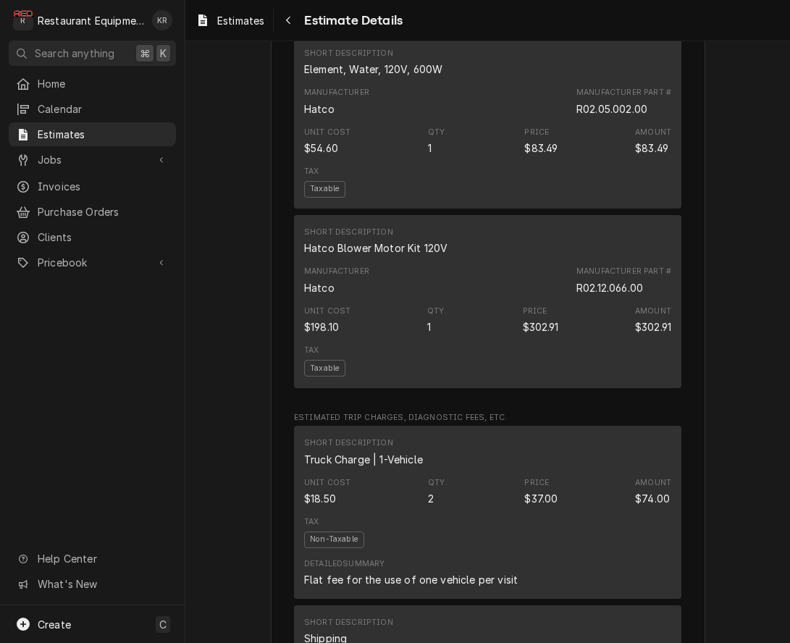
scroll to position [2285, 0]
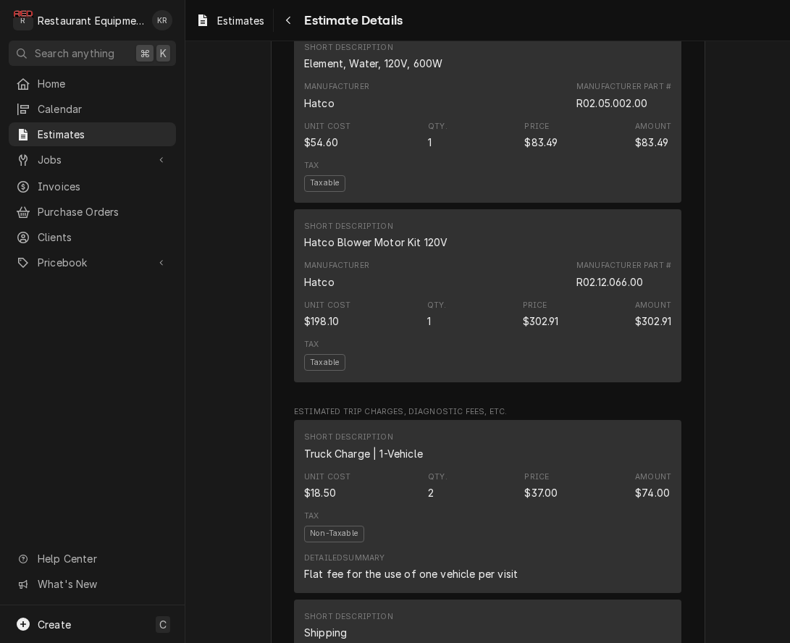
click at [621, 111] on div "R02.05.002.00" at bounding box center [611, 103] width 71 height 15
click at [581, 290] on div "R02.12.066.00" at bounding box center [609, 281] width 67 height 15
drag, startPoint x: 577, startPoint y: 310, endPoint x: 653, endPoint y: 315, distance: 76.2
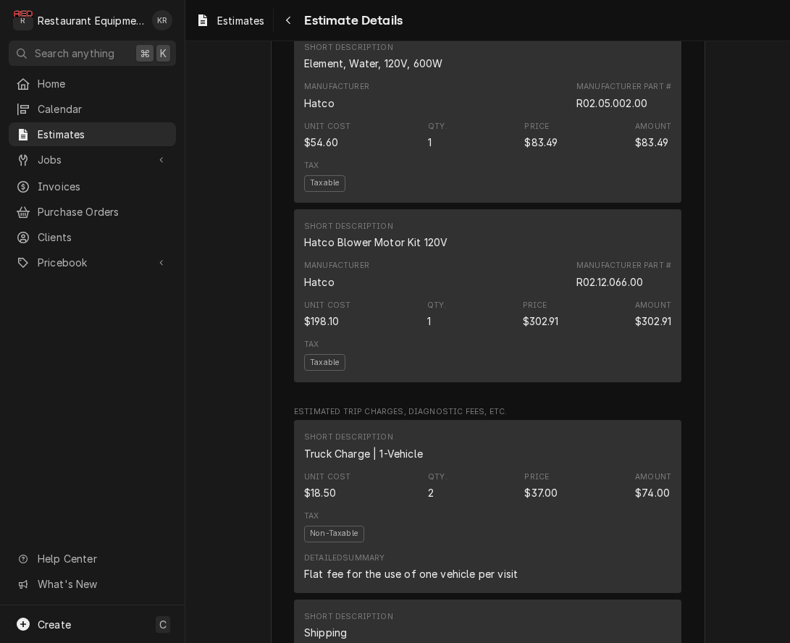
click at [654, 294] on div "Manufacturer Hatco Manufacturer Part # R02.12.066.00" at bounding box center [487, 274] width 367 height 39
click at [569, 294] on div "Manufacturer Hatco Manufacturer Part # R02.12.066.00" at bounding box center [487, 274] width 367 height 39
drag, startPoint x: 593, startPoint y: 311, endPoint x: 651, endPoint y: 311, distance: 57.9
click at [655, 289] on div "Manufacturer Part # R02.12.066.00" at bounding box center [623, 274] width 95 height 29
drag, startPoint x: 586, startPoint y: 308, endPoint x: 578, endPoint y: 311, distance: 7.8
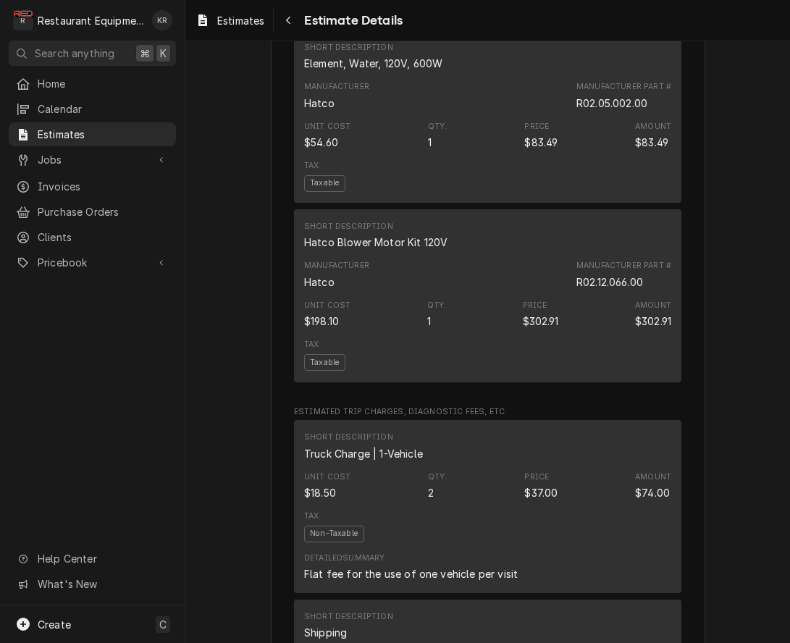
click at [584, 290] on div "R02.12.066.00" at bounding box center [609, 281] width 67 height 15
drag, startPoint x: 599, startPoint y: 311, endPoint x: 645, endPoint y: 311, distance: 45.6
click at [647, 289] on div "Manufacturer Part # R02.12.066.00" at bounding box center [623, 274] width 95 height 29
drag, startPoint x: 644, startPoint y: 311, endPoint x: 589, endPoint y: 310, distance: 54.3
click at [590, 290] on div "R02.12.066.00" at bounding box center [609, 281] width 67 height 15
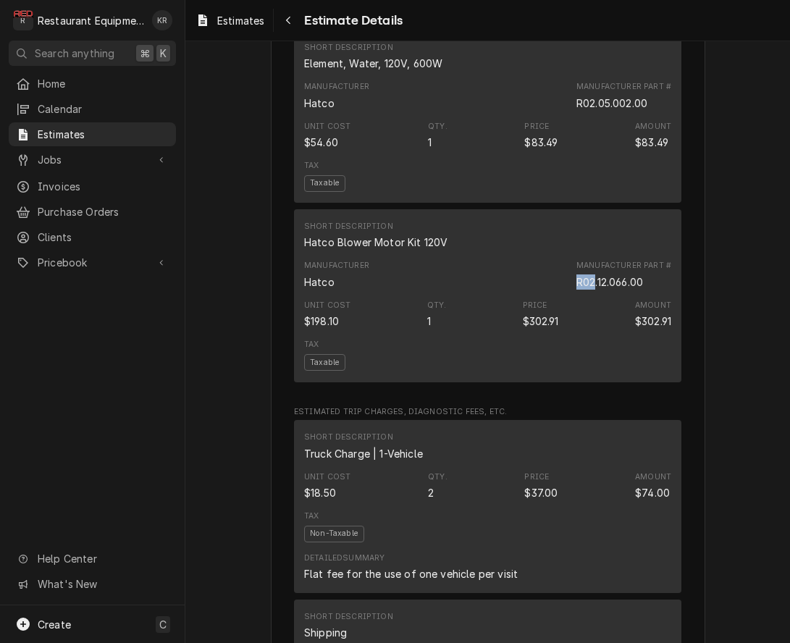
click at [590, 290] on div "R02.12.066.00" at bounding box center [609, 281] width 67 height 15
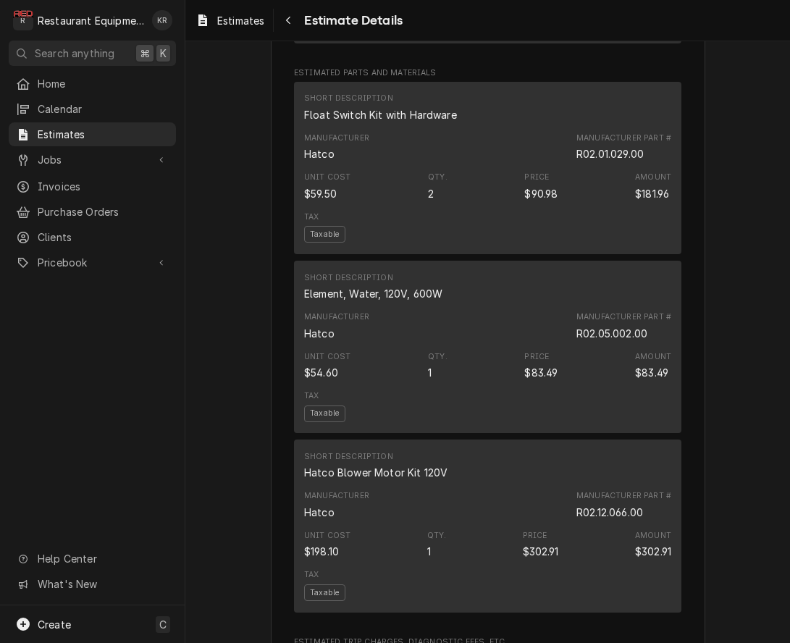
scroll to position [2050, 0]
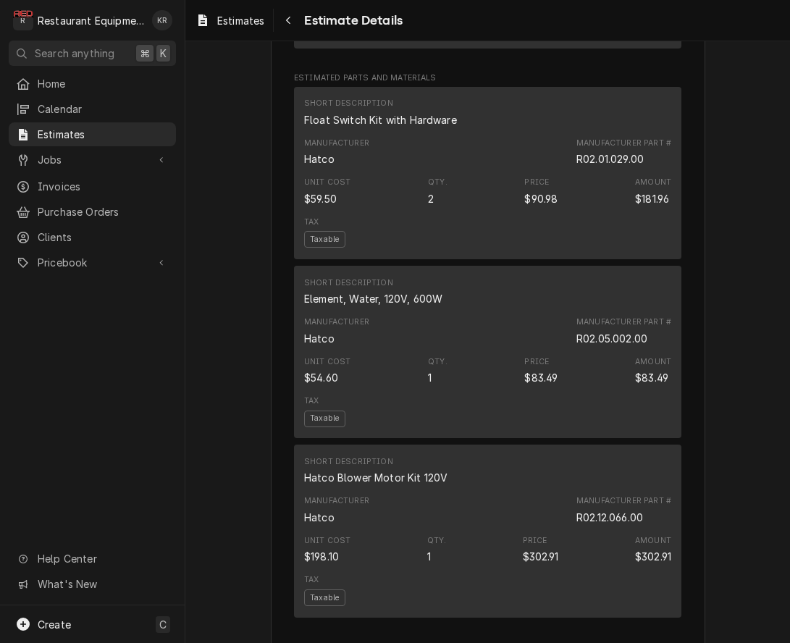
click at [609, 346] on div "R02.05.002.00" at bounding box center [611, 338] width 71 height 15
click at [607, 346] on div "R02.05.002.00" at bounding box center [611, 338] width 71 height 15
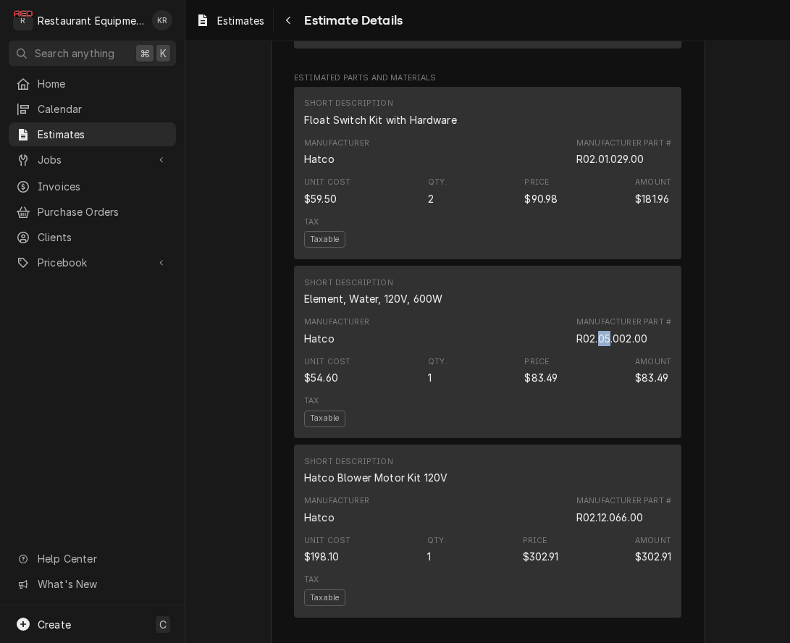
click at [607, 346] on div "R02.05.002.00" at bounding box center [611, 338] width 71 height 15
click at [594, 165] on div "R02.01.029.00" at bounding box center [609, 157] width 67 height 15
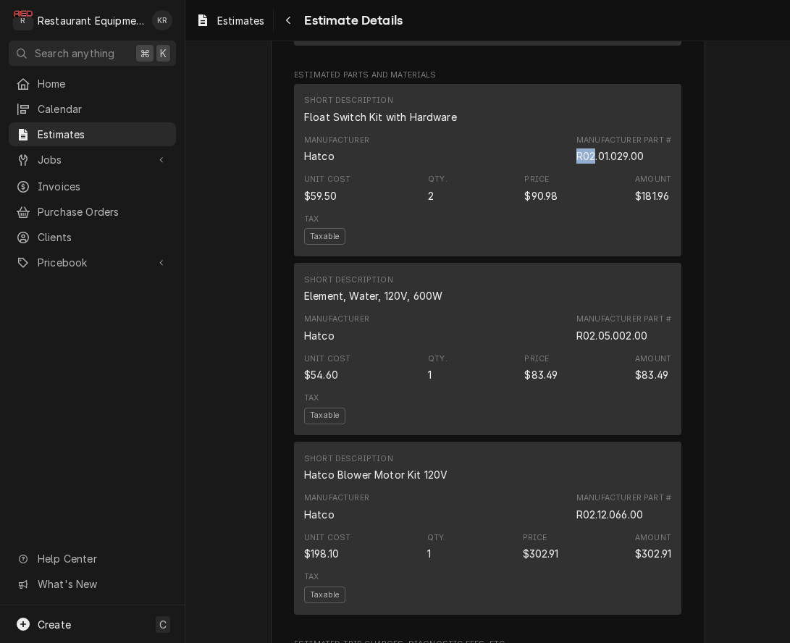
click at [594, 164] on div "R02.01.029.00" at bounding box center [609, 155] width 67 height 15
click at [594, 163] on div "R02.01.029.00" at bounding box center [609, 155] width 67 height 15
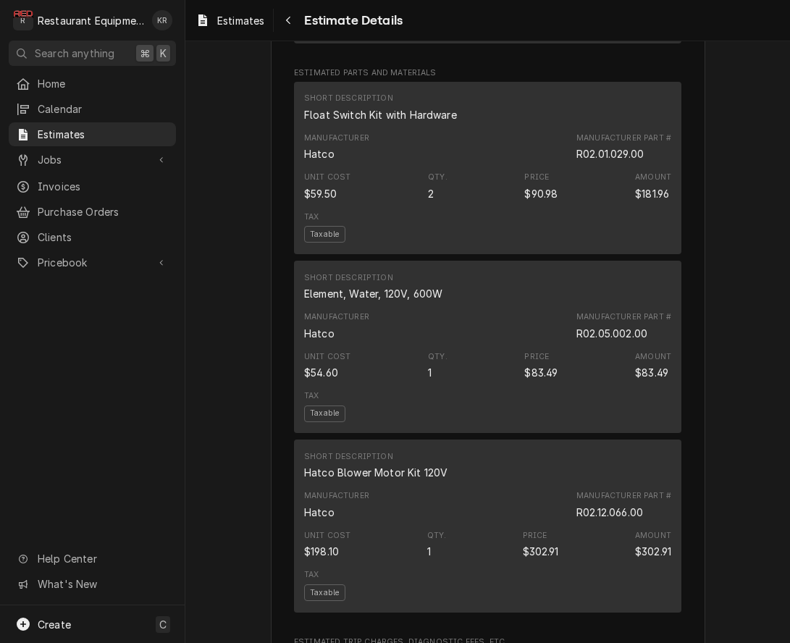
click at [594, 161] on div "R02.01.029.00" at bounding box center [609, 153] width 67 height 15
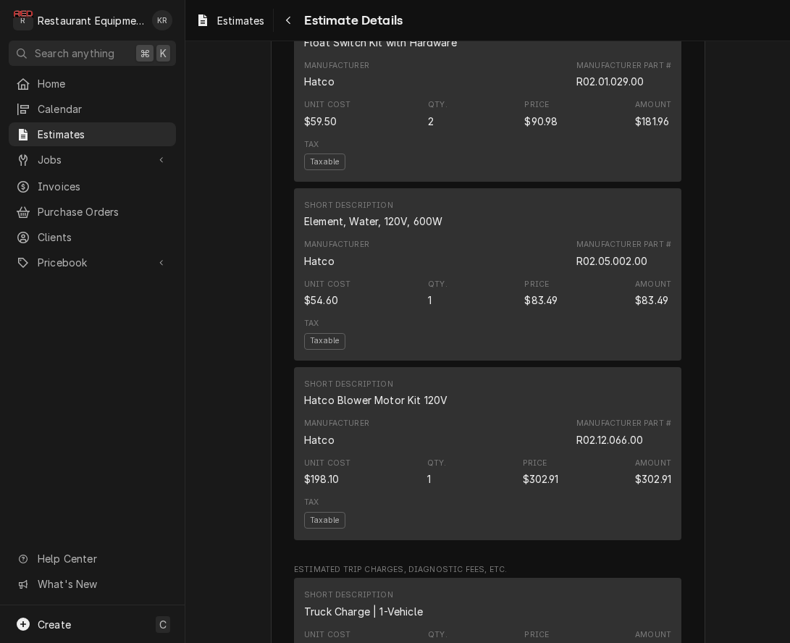
scroll to position [2143, 0]
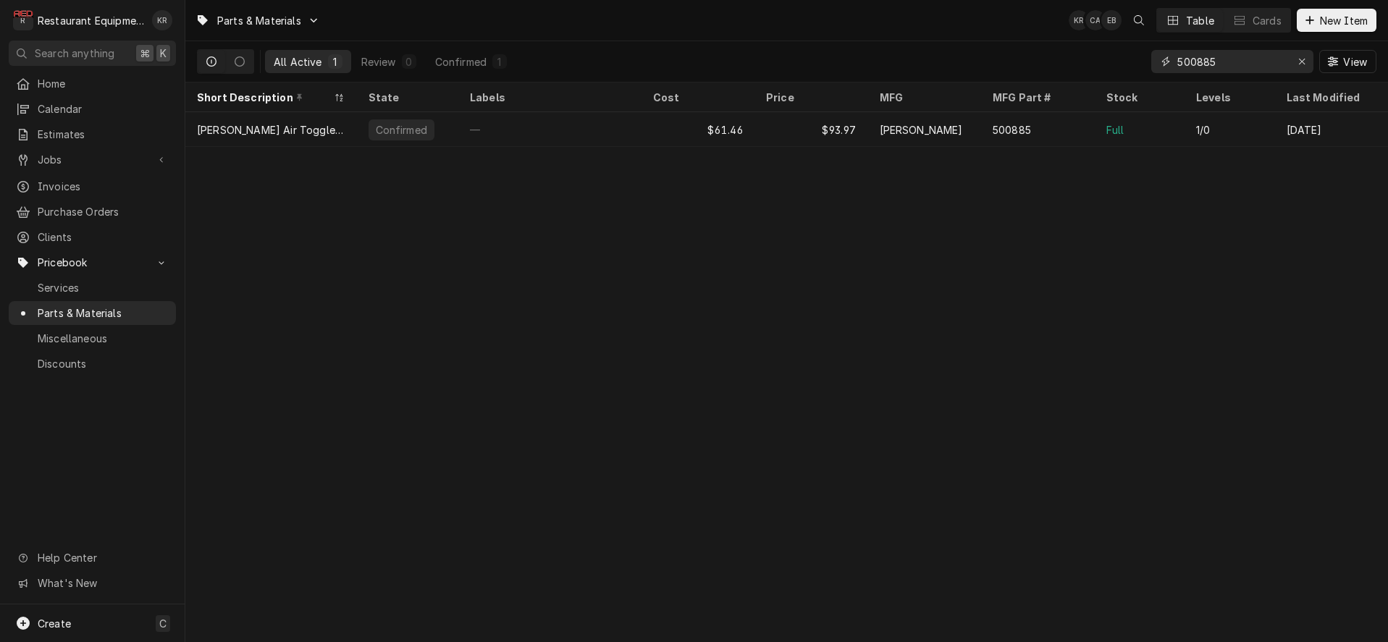
drag, startPoint x: 1221, startPoint y: 60, endPoint x: 1159, endPoint y: 59, distance: 61.5
click at [1177, 59] on input "500885" at bounding box center [1231, 61] width 109 height 23
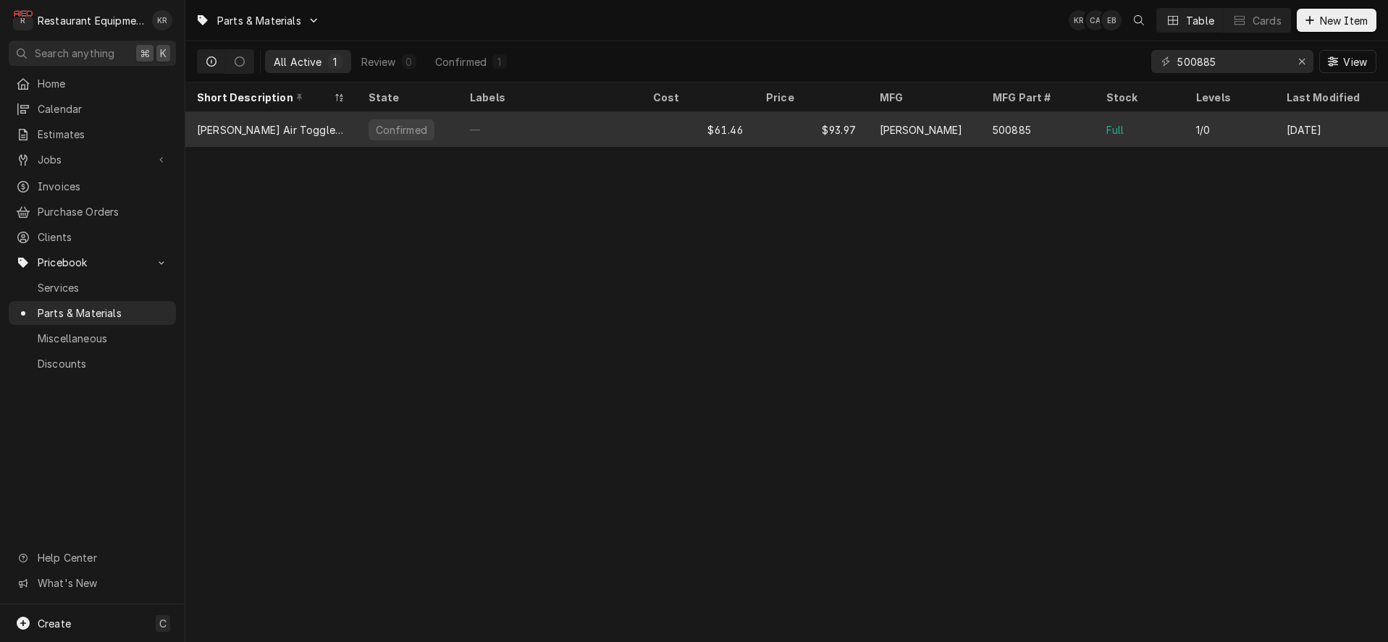
click at [804, 126] on div "$93.97" at bounding box center [811, 129] width 114 height 35
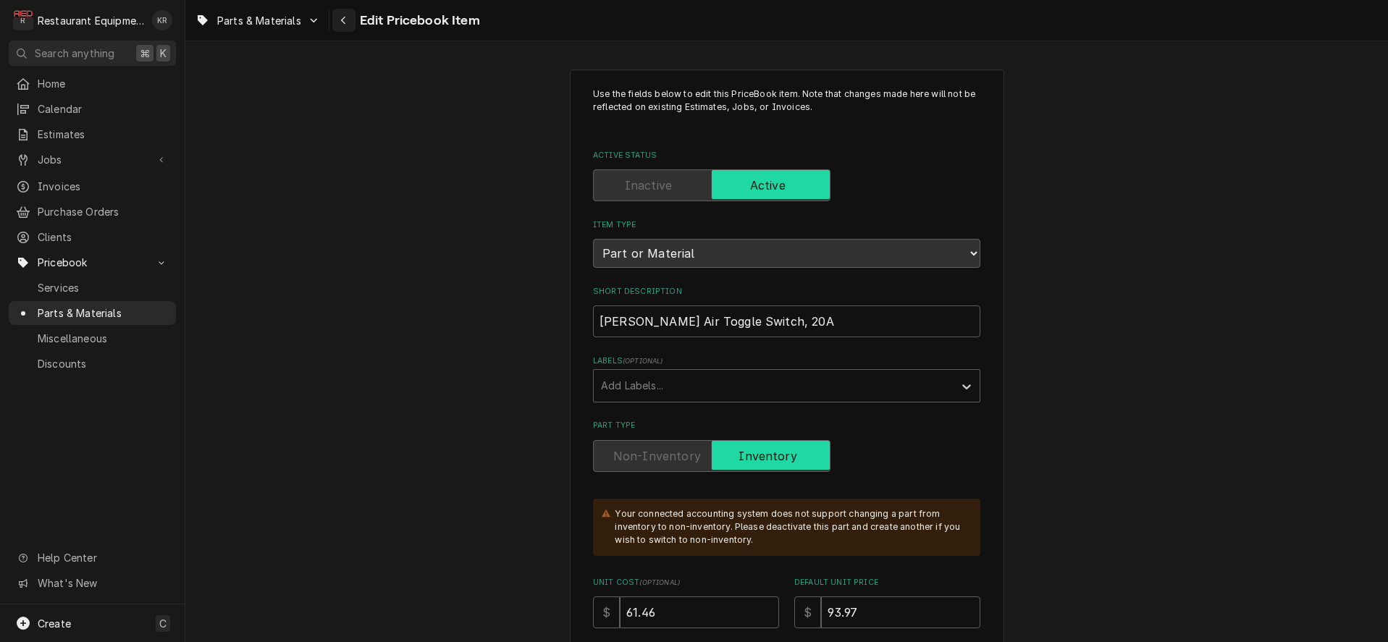
click at [347, 19] on icon "Navigate back" at bounding box center [343, 20] width 7 height 10
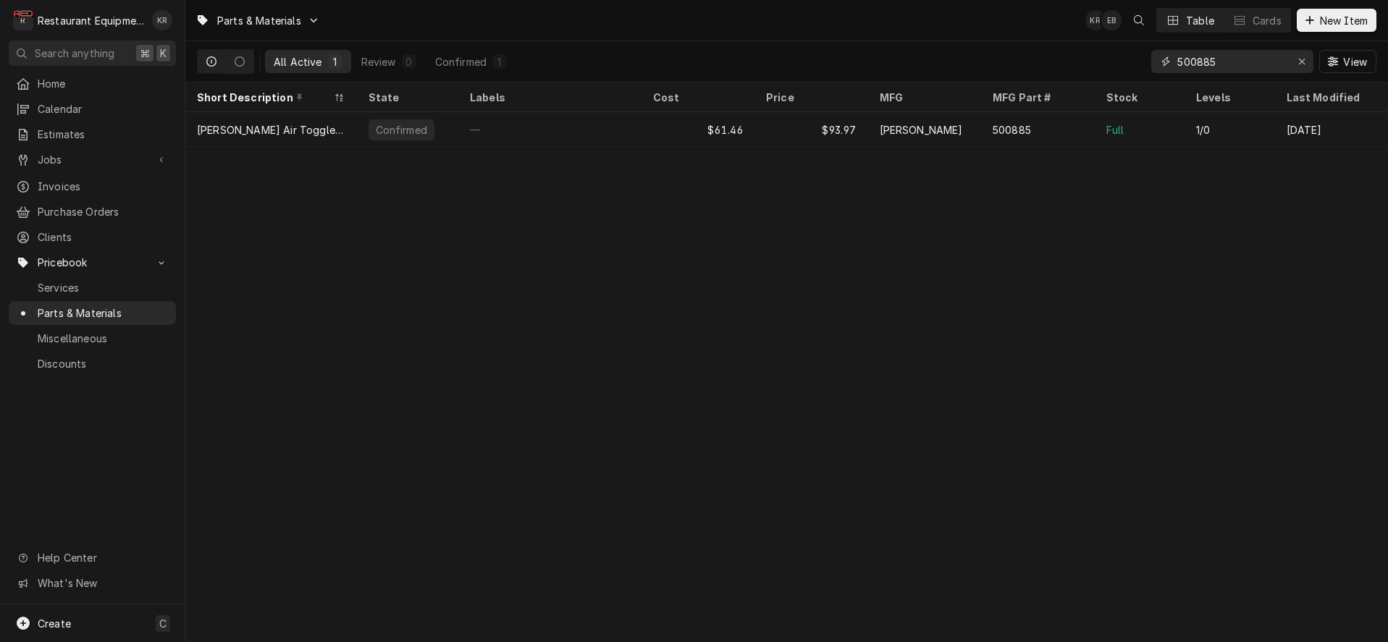
click at [1177, 57] on input "500885" at bounding box center [1231, 61] width 109 height 23
click at [1177, 50] on input "500885" at bounding box center [1231, 61] width 109 height 23
click at [1198, 57] on input "500885" at bounding box center [1231, 61] width 109 height 23
click at [1199, 57] on input "500885" at bounding box center [1231, 61] width 109 height 23
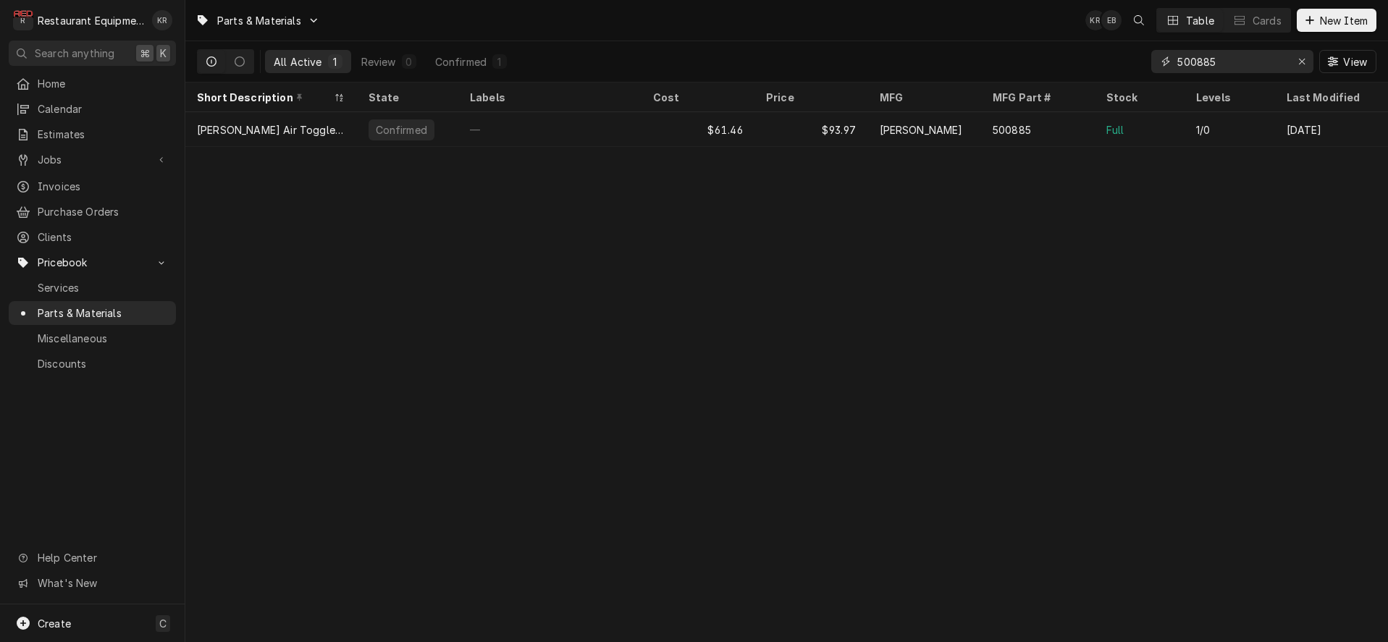
paste input "R02.05.002.00"
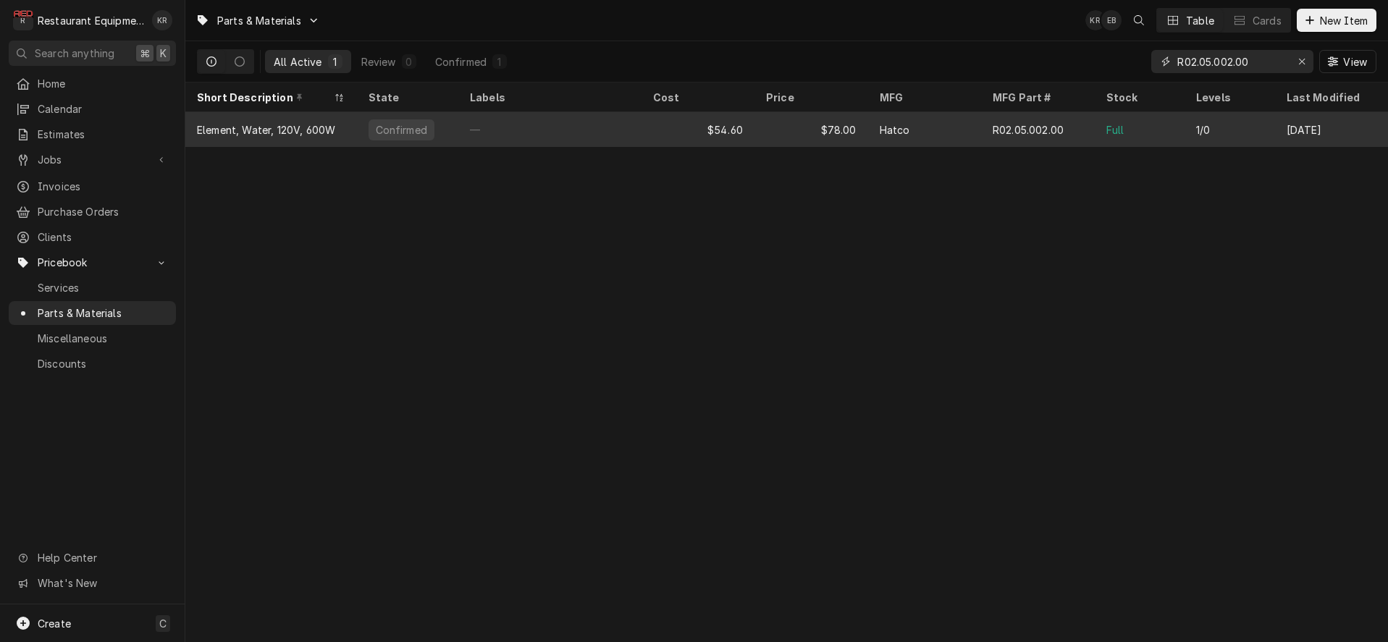
type input "R02.05.002.00"
click at [642, 123] on div "$54.60" at bounding box center [698, 129] width 114 height 35
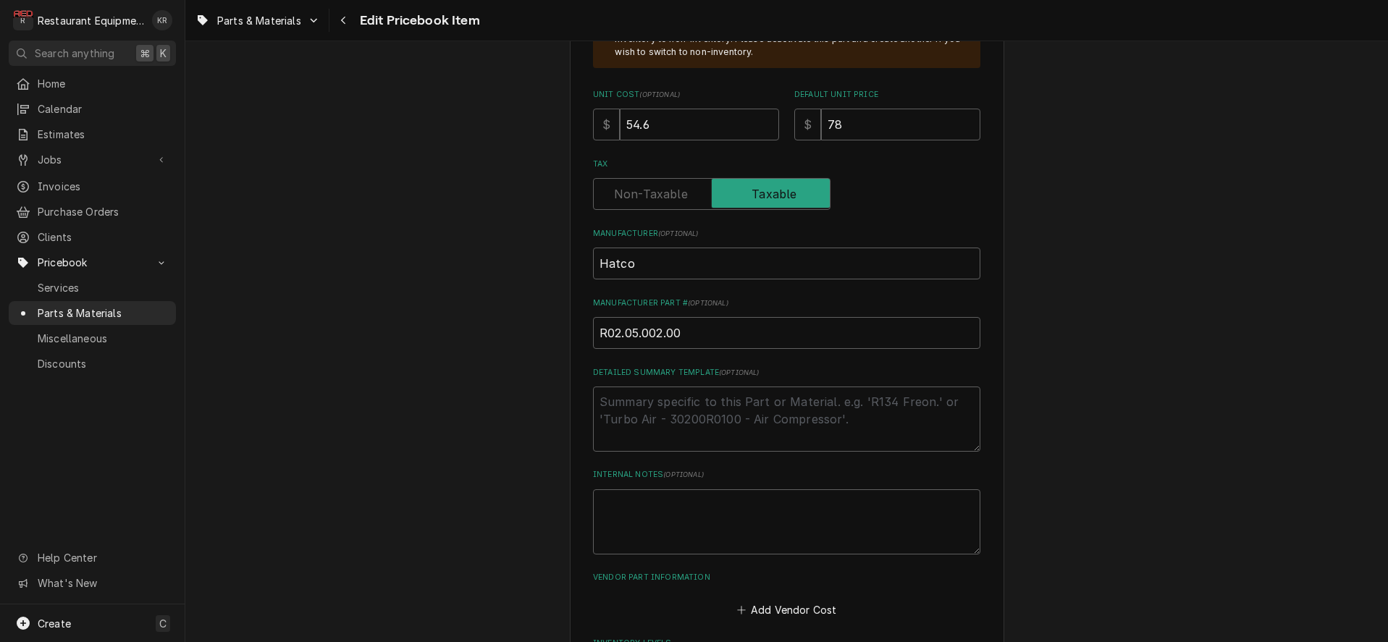
scroll to position [493, 0]
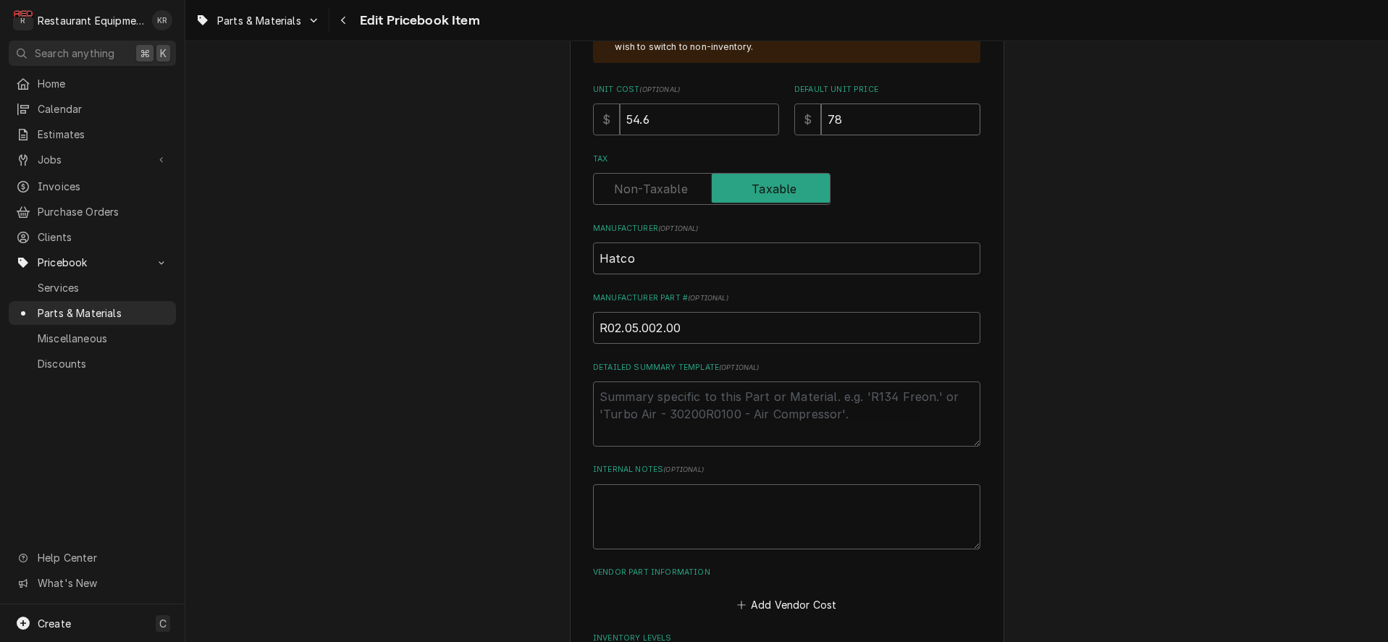
drag, startPoint x: 864, startPoint y: 119, endPoint x: 797, endPoint y: 114, distance: 66.8
click at [797, 114] on div "$ 78" at bounding box center [887, 120] width 186 height 32
drag, startPoint x: 837, startPoint y: 113, endPoint x: 846, endPoint y: 117, distance: 10.1
click at [839, 114] on input "78" at bounding box center [900, 120] width 159 height 32
drag, startPoint x: 849, startPoint y: 117, endPoint x: 811, endPoint y: 114, distance: 38.5
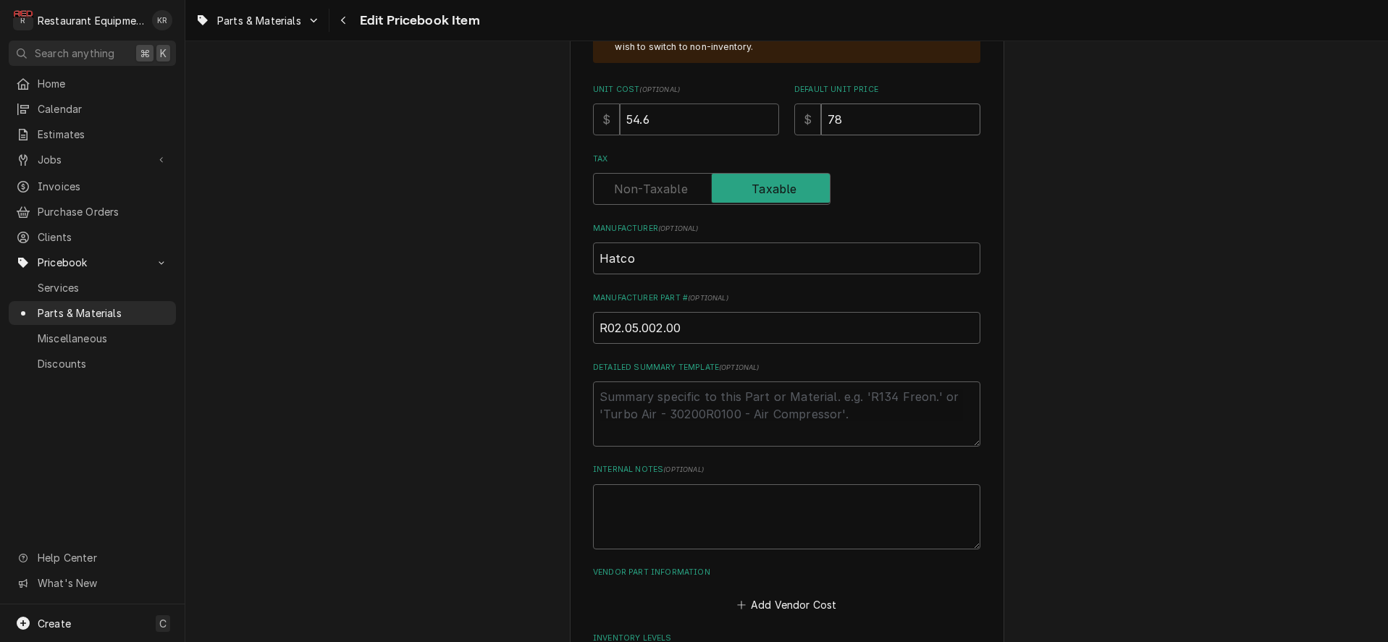
click at [821, 114] on input "78" at bounding box center [900, 120] width 159 height 32
type textarea "x"
type input "8"
type textarea "x"
type input "83"
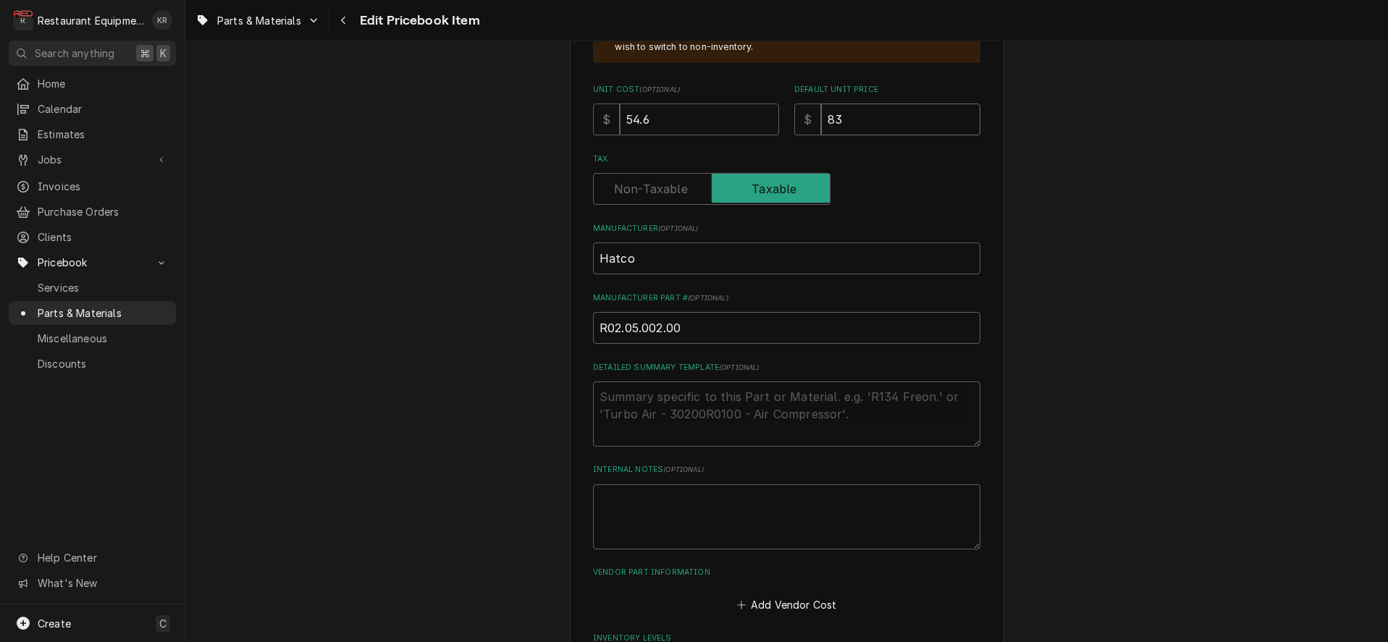
type textarea "x"
type input "83.4"
type textarea "x"
type input "83.48"
click at [785, 529] on textarea "Internal Notes ( optional )" at bounding box center [786, 516] width 387 height 65
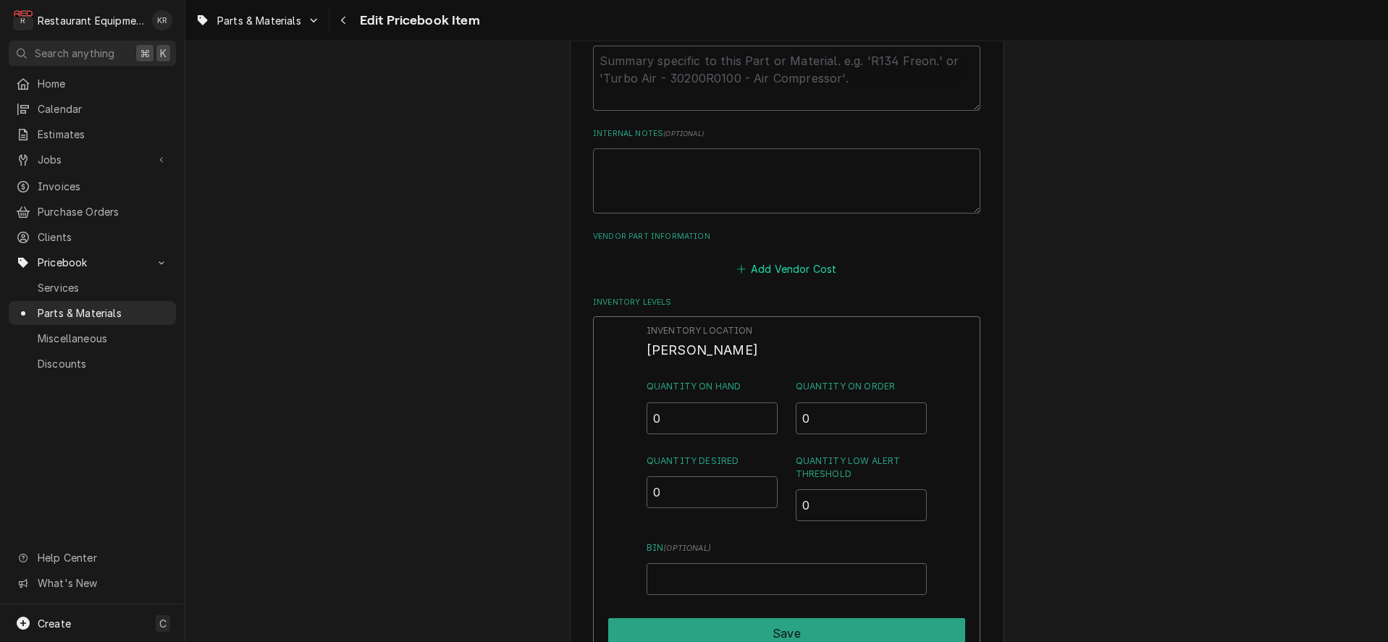
click at [781, 264] on button "Add Vendor Cost" at bounding box center [786, 268] width 105 height 20
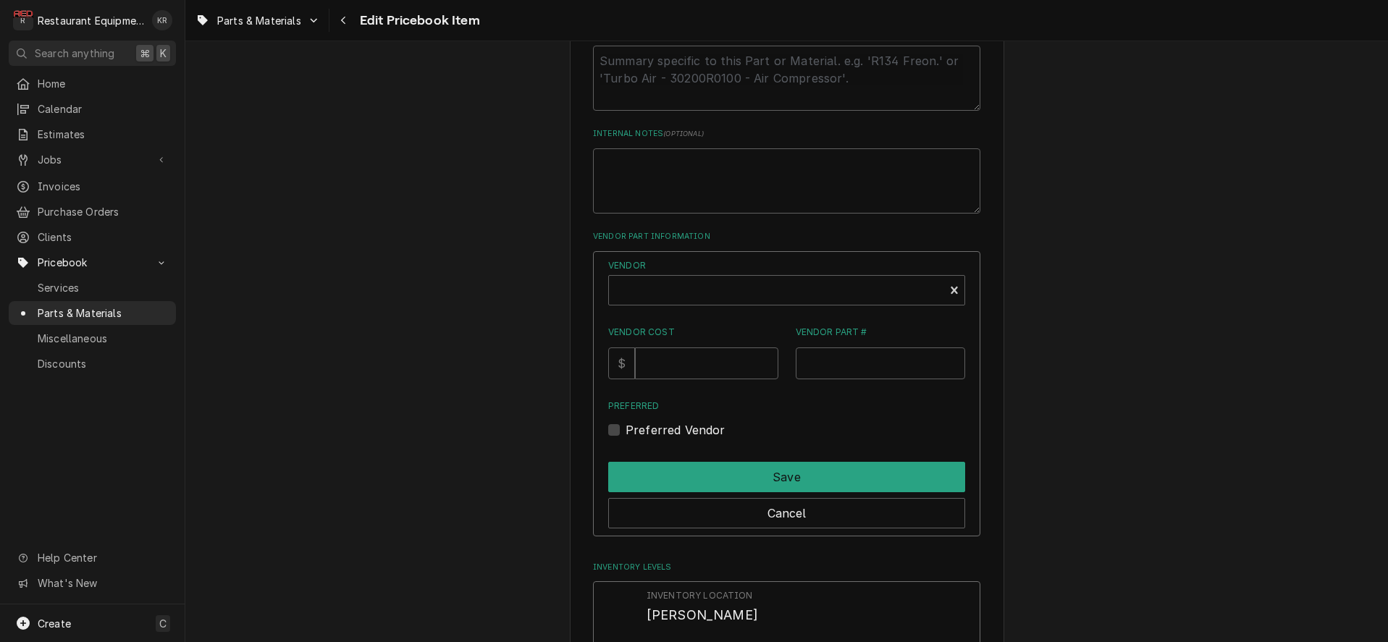
click at [781, 265] on label "Vendor" at bounding box center [786, 265] width 357 height 13
type textarea "x"
click at [754, 292] on div "Vendor" at bounding box center [776, 296] width 321 height 35
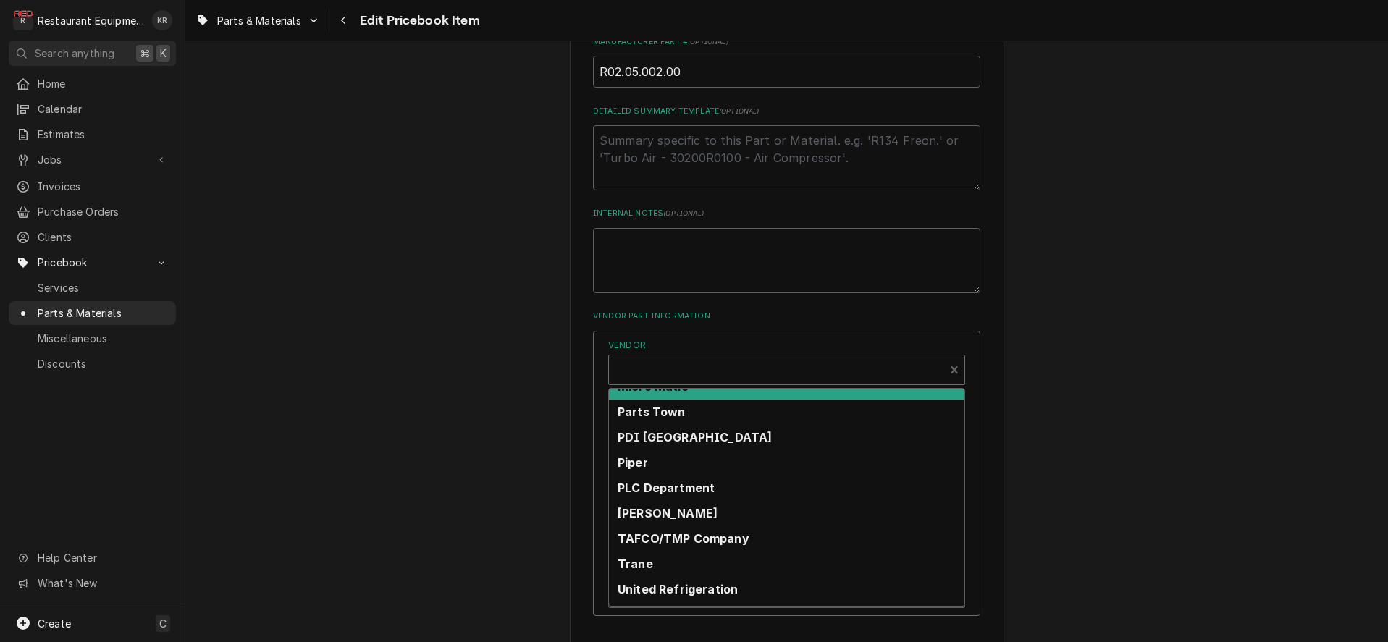
scroll to position [463, 0]
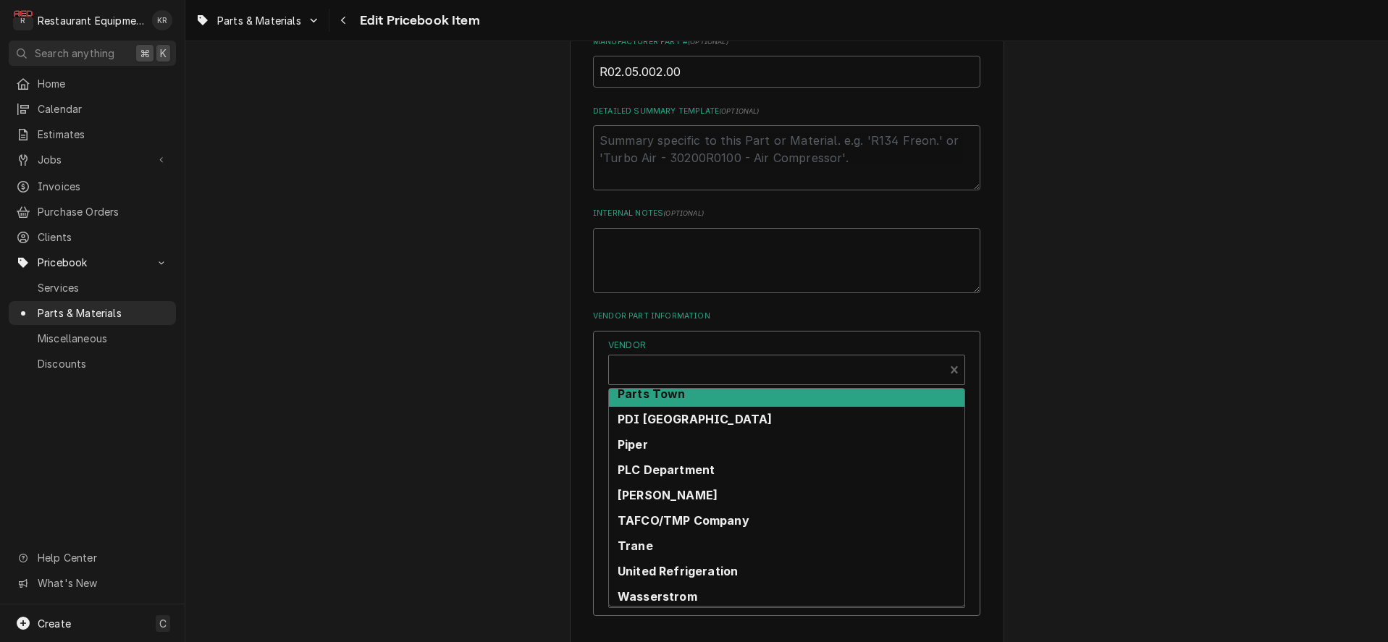
click at [702, 402] on div "Parts Town" at bounding box center [786, 394] width 355 height 25
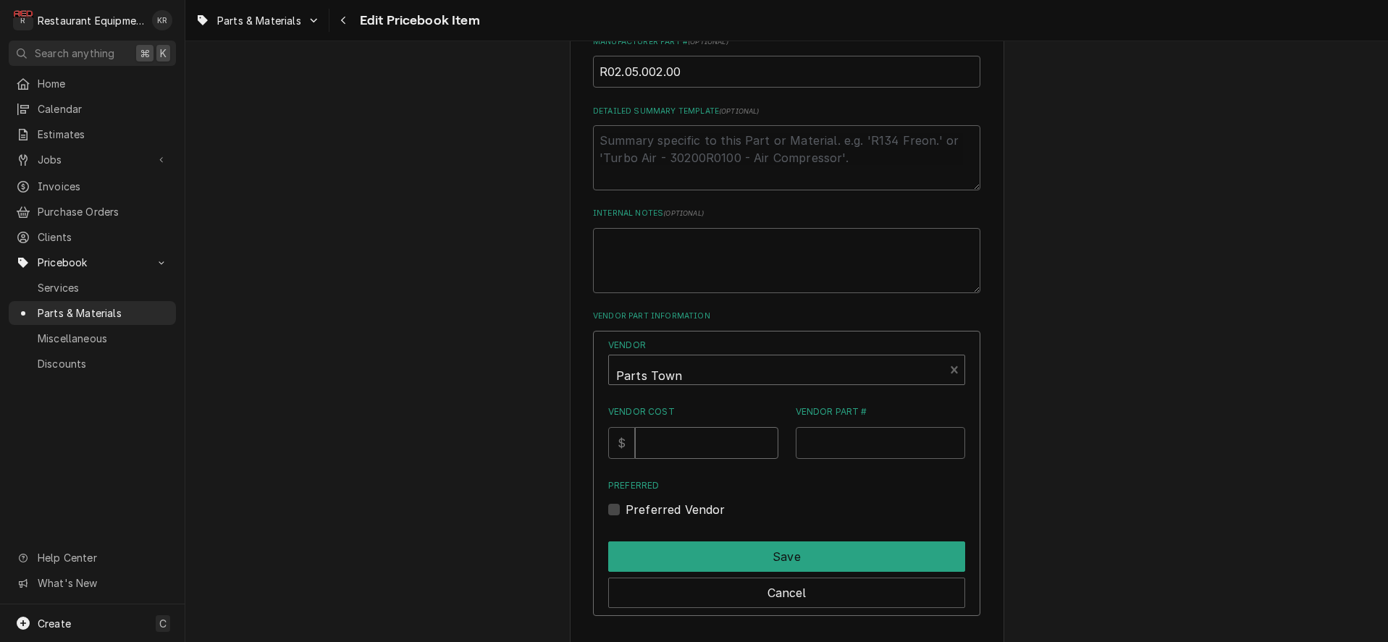
click at [694, 439] on input "Vendor Cost" at bounding box center [706, 443] width 143 height 32
type input "54.6"
click at [836, 430] on div "Vendor Part #" at bounding box center [881, 432] width 170 height 54
click at [836, 431] on input "Vendor Part #" at bounding box center [881, 443] width 170 height 32
paste input "R02.05.002.00"
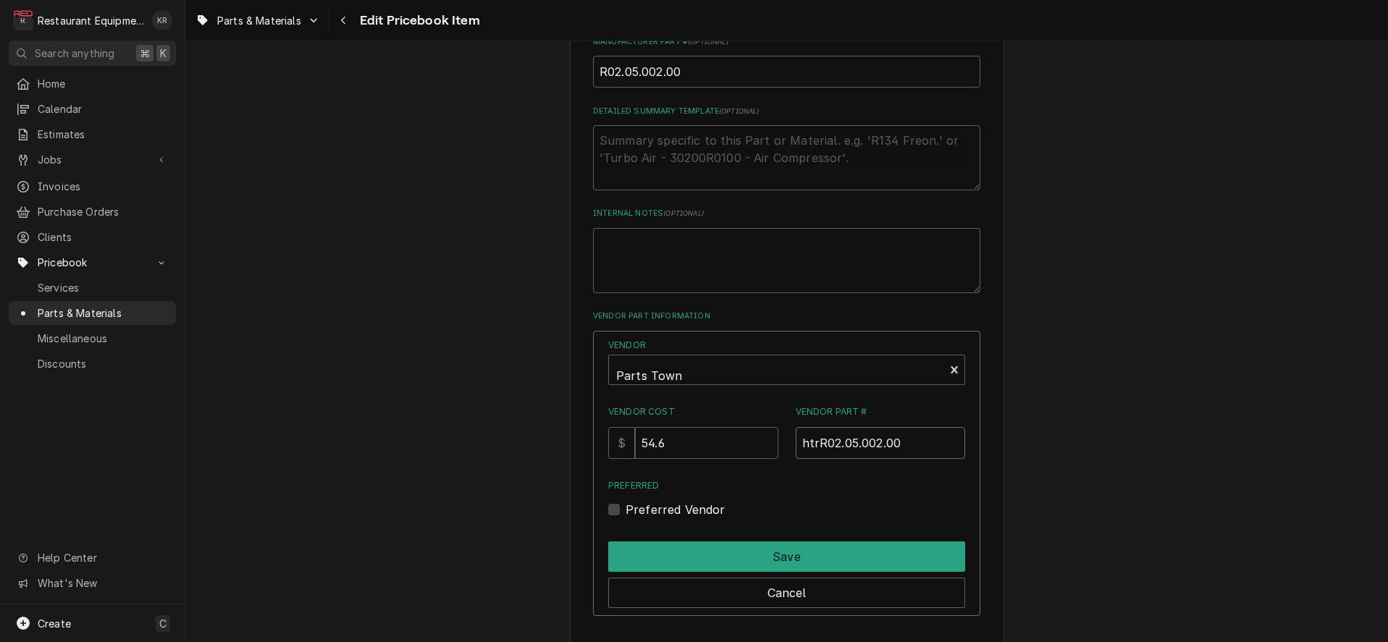
type input "htrR02.05.002.00"
click at [628, 513] on label "Preferred Vendor" at bounding box center [676, 509] width 100 height 17
click at [628, 513] on input "Preferred" at bounding box center [804, 517] width 357 height 32
checkbox input "true"
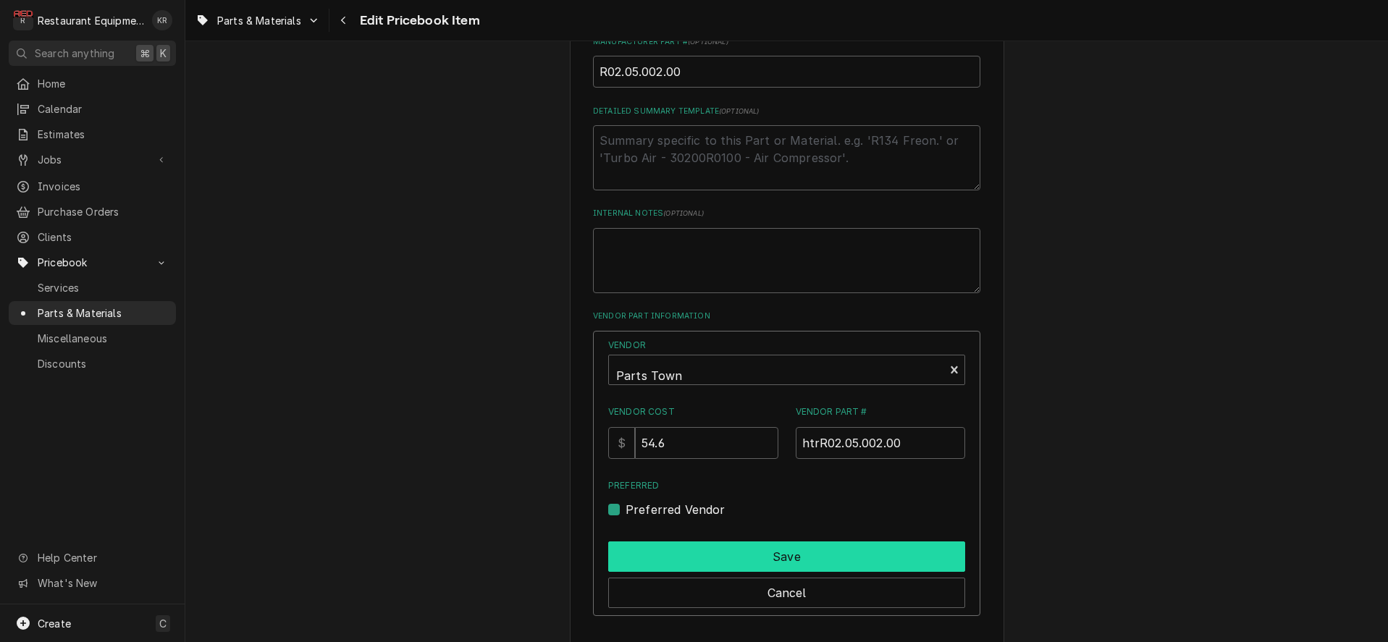
drag, startPoint x: 705, startPoint y: 576, endPoint x: 707, endPoint y: 568, distance: 7.4
click at [706, 574] on div "Cancel" at bounding box center [786, 590] width 357 height 36
click at [707, 562] on button "Save" at bounding box center [786, 557] width 357 height 30
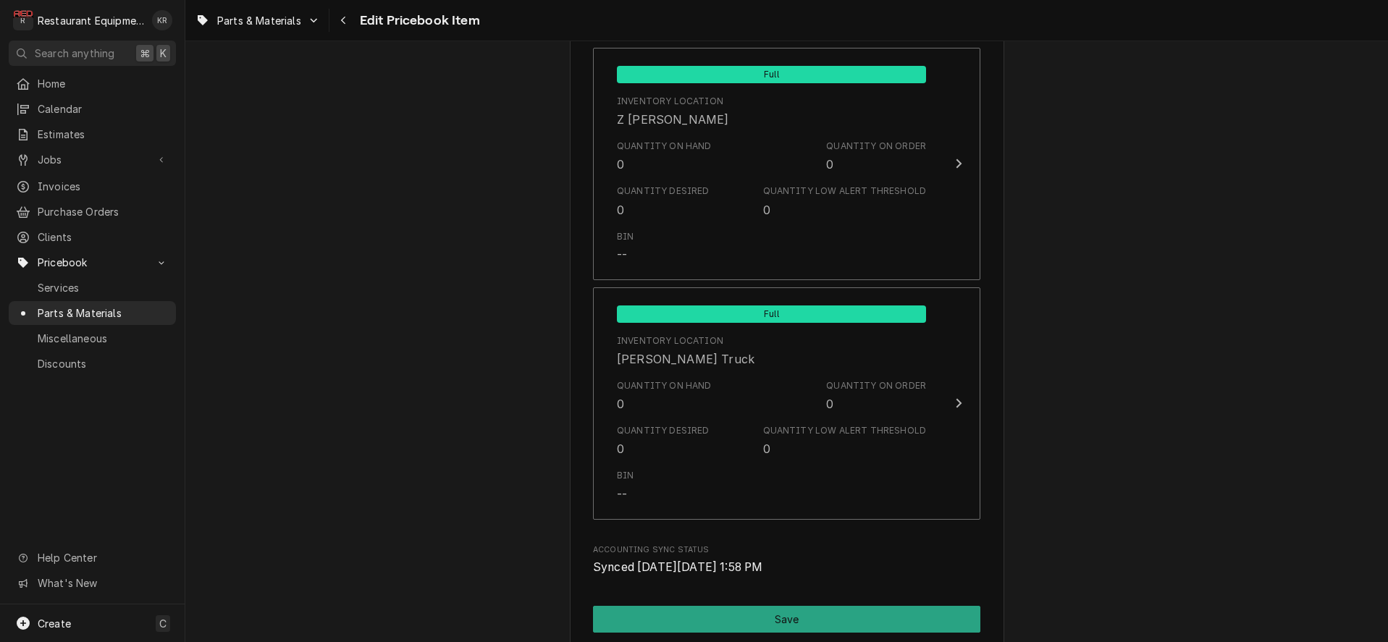
scroll to position [9715, 0]
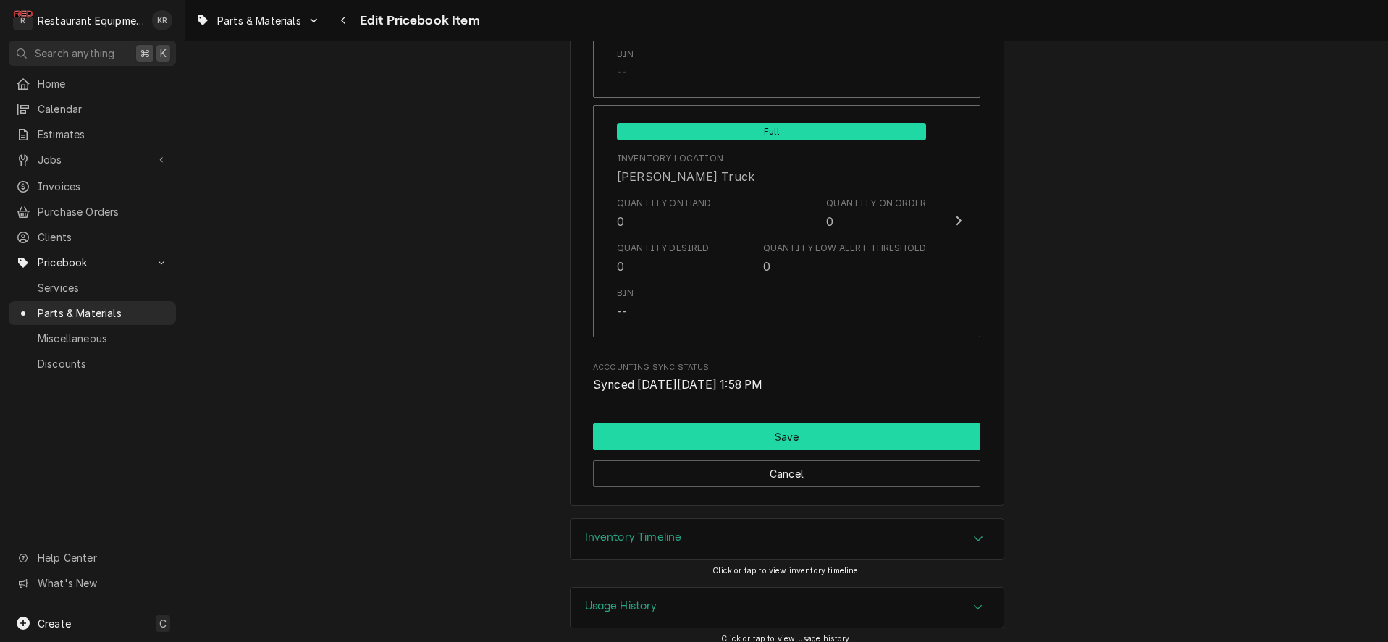
click at [770, 424] on button "Save" at bounding box center [786, 437] width 387 height 27
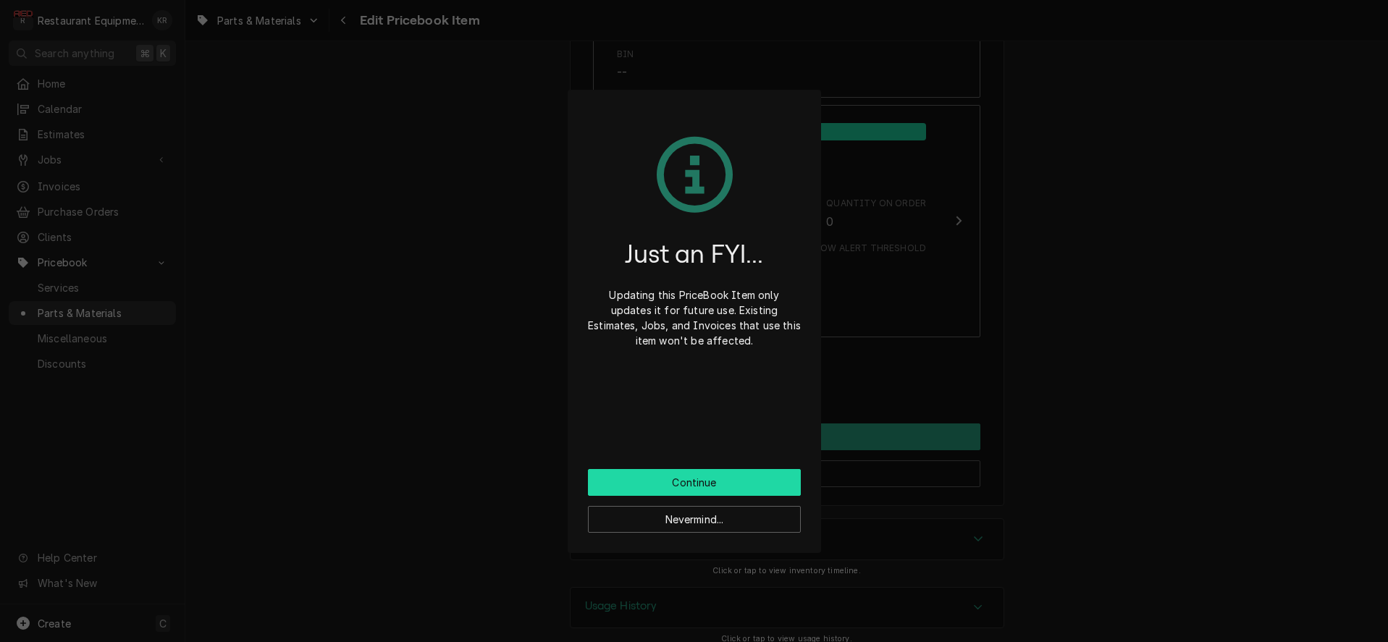
click at [697, 485] on button "Continue" at bounding box center [694, 482] width 213 height 27
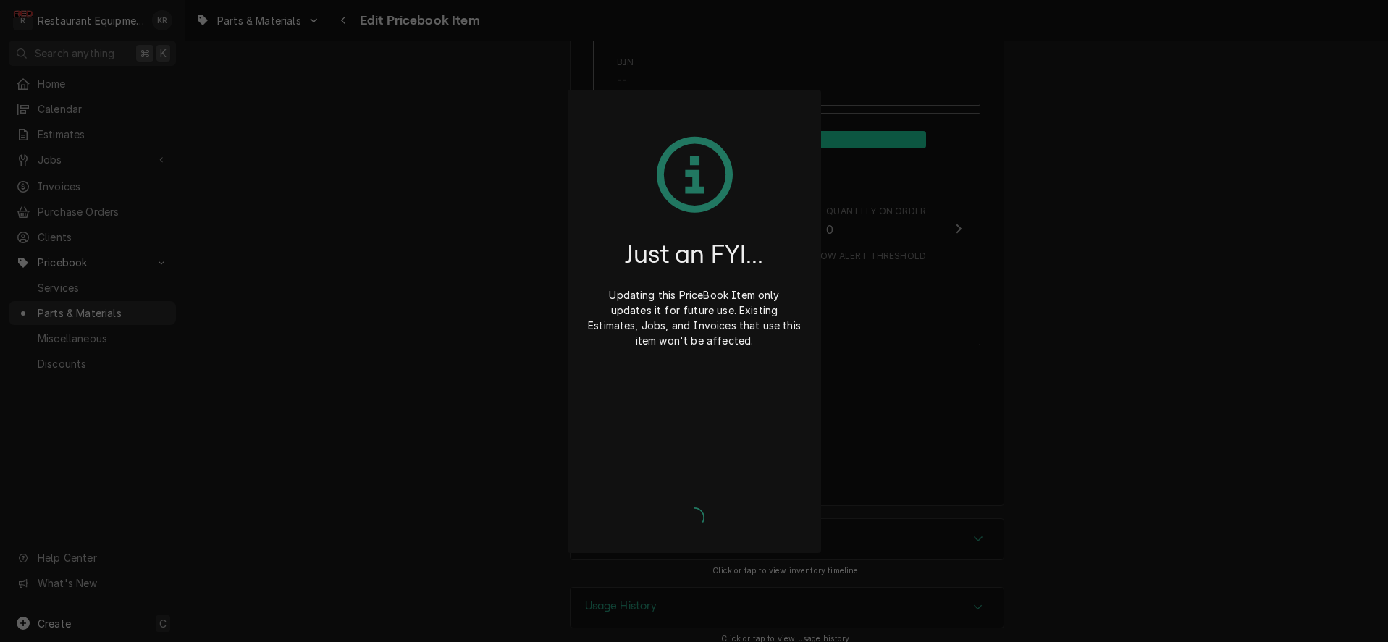
type textarea "x"
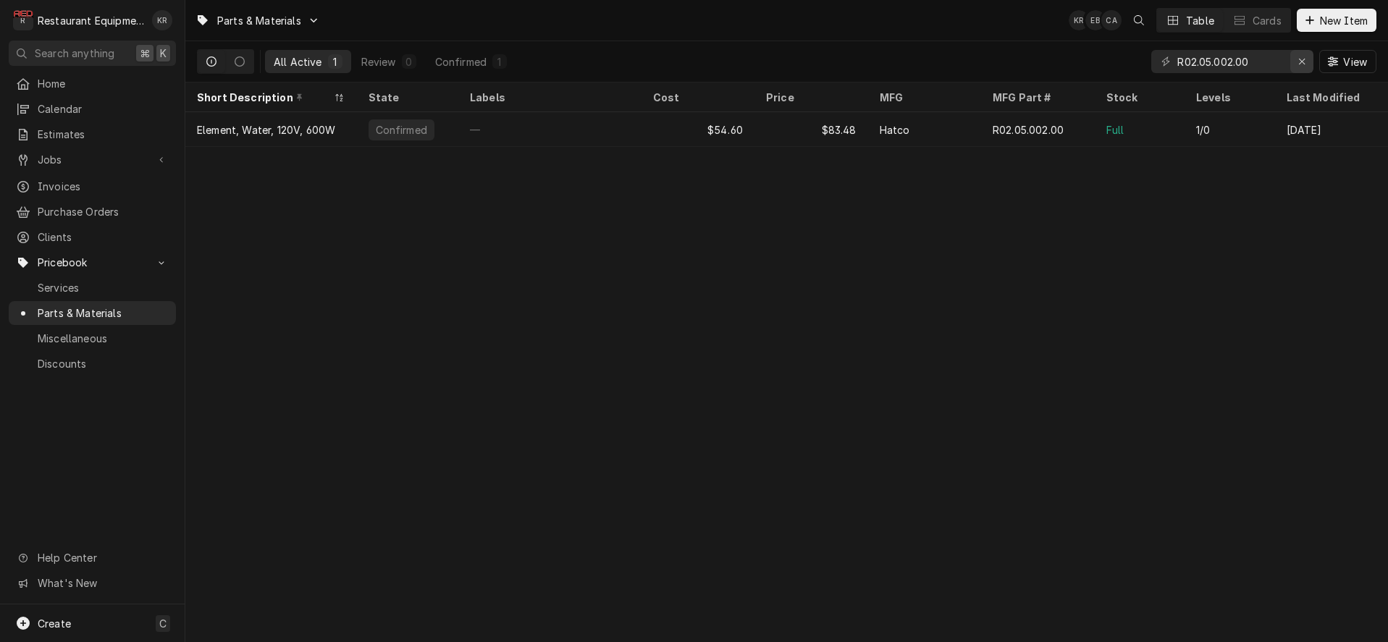
click at [1264, 61] on input "R02.05.002.00" at bounding box center [1231, 61] width 109 height 23
click at [1177, 59] on input "R02.05.002.00" at bounding box center [1231, 61] width 109 height 23
click at [1253, 59] on input "R02.05.002.00" at bounding box center [1231, 61] width 109 height 23
click at [1177, 54] on input "R02.05.002.00" at bounding box center [1231, 61] width 109 height 23
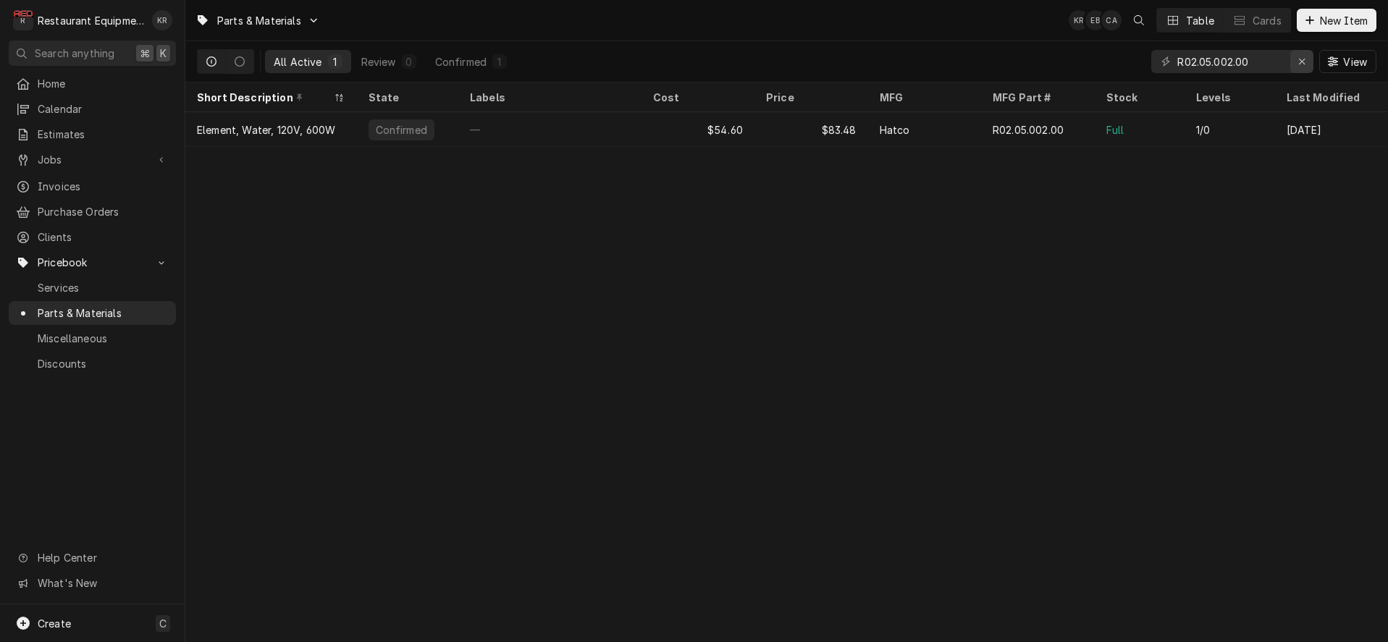
click at [1302, 61] on icon "Erase input" at bounding box center [1302, 61] width 8 height 10
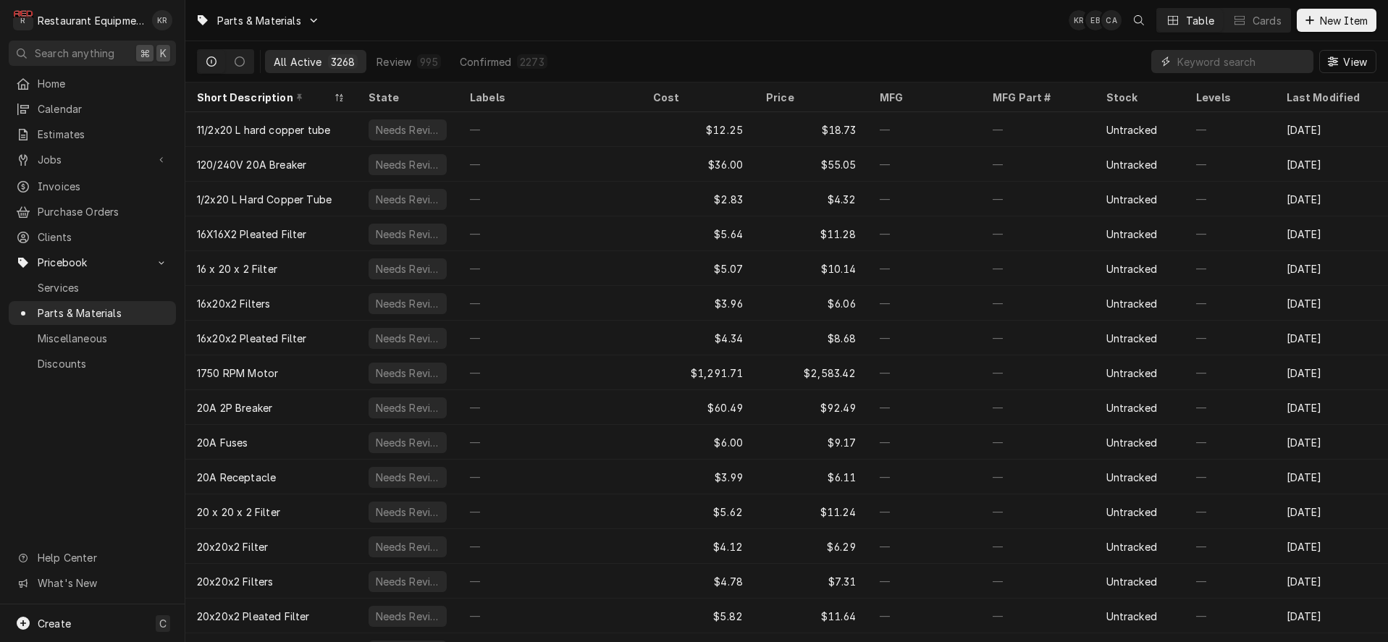
paste input "R02.12.066.00"
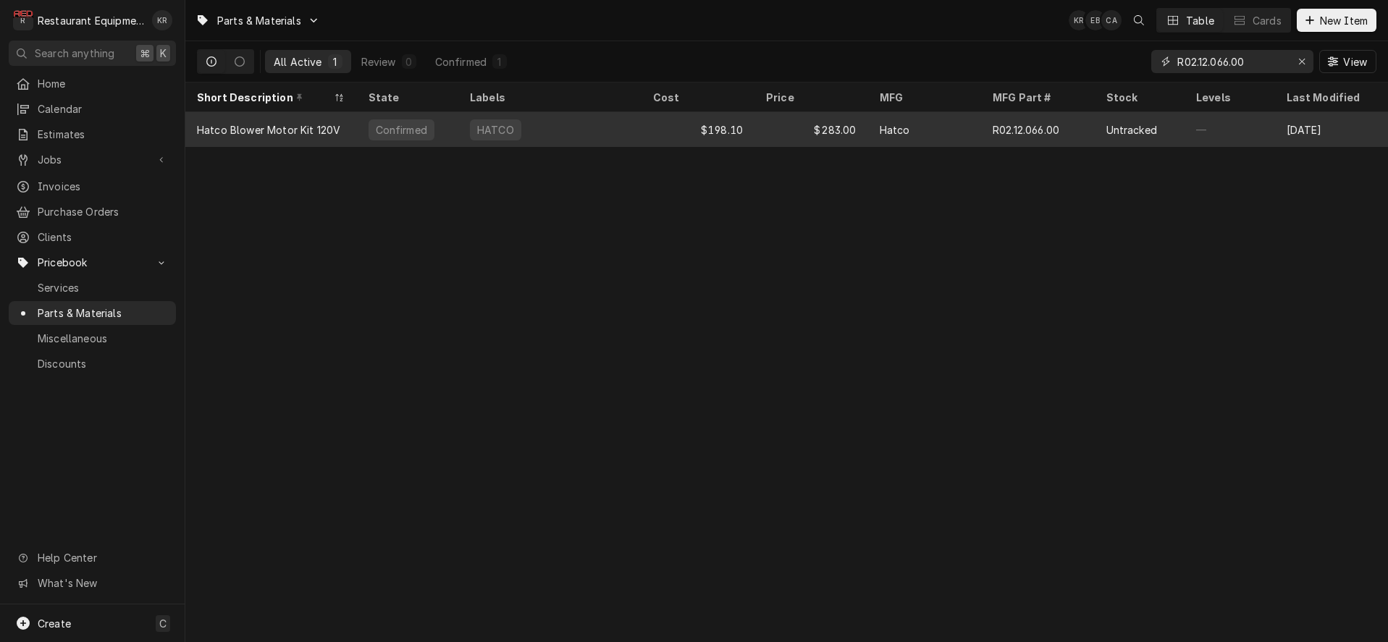
type input "R02.12.066.00"
click at [418, 125] on div "Confirmed" at bounding box center [401, 129] width 54 height 15
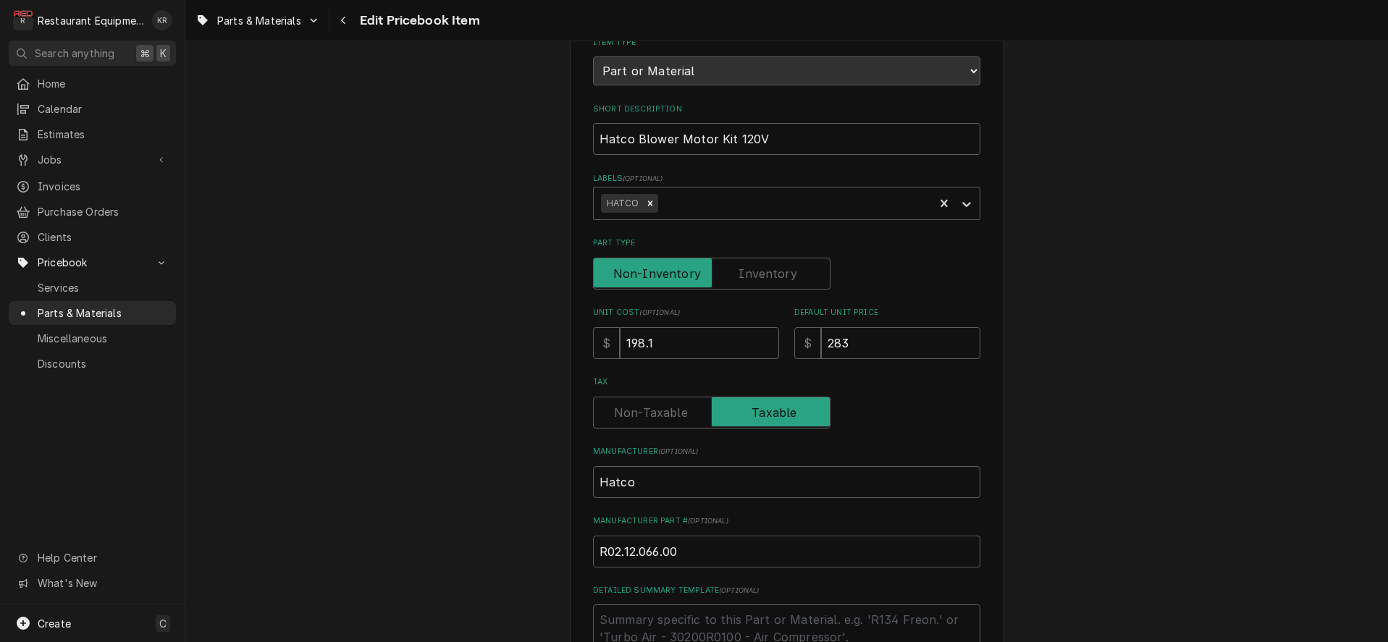
scroll to position [185, 0]
click at [870, 340] on input "283" at bounding box center [900, 341] width 159 height 32
click at [857, 337] on input "283" at bounding box center [900, 341] width 159 height 32
type textarea "x"
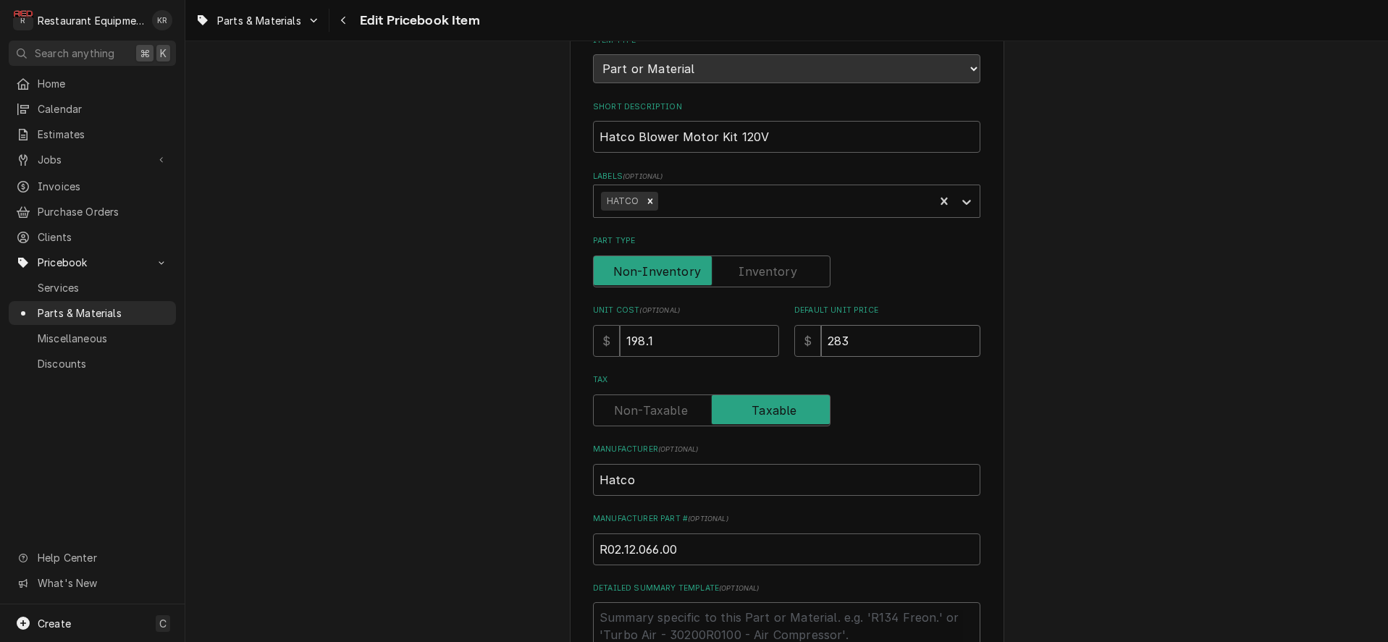
type input "3"
type textarea "x"
type input "30"
type textarea "x"
type input "302"
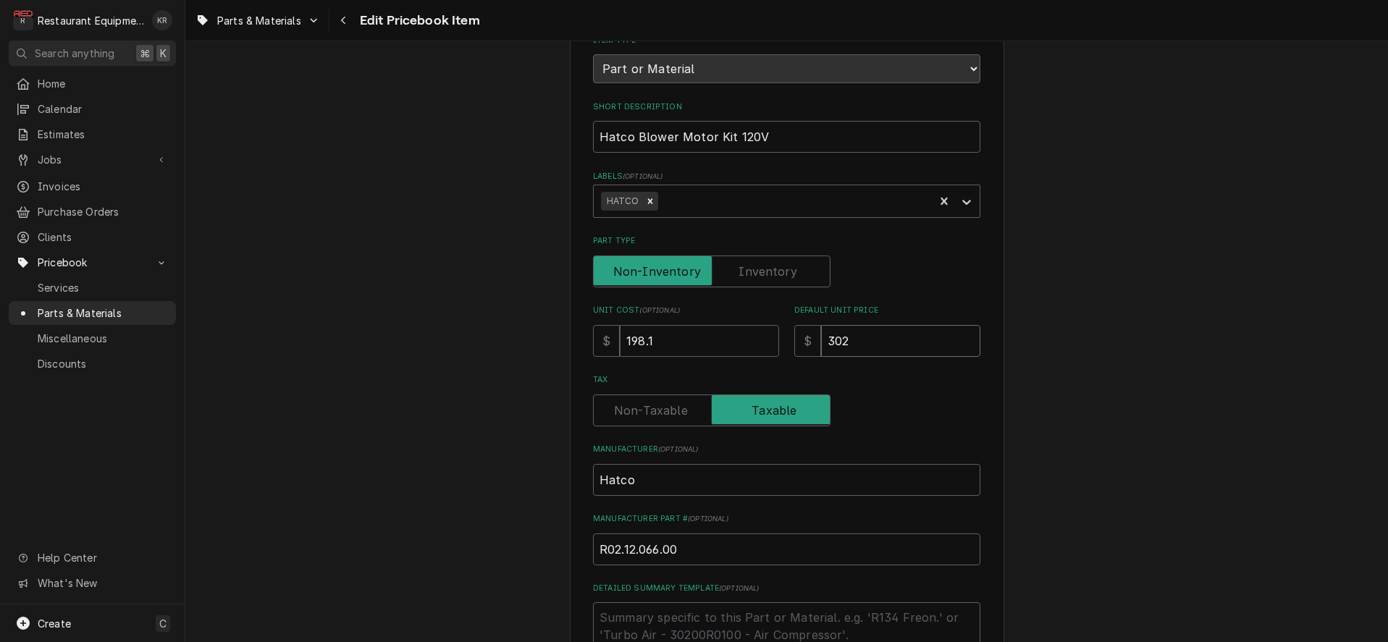
type textarea "x"
type input "302.1"
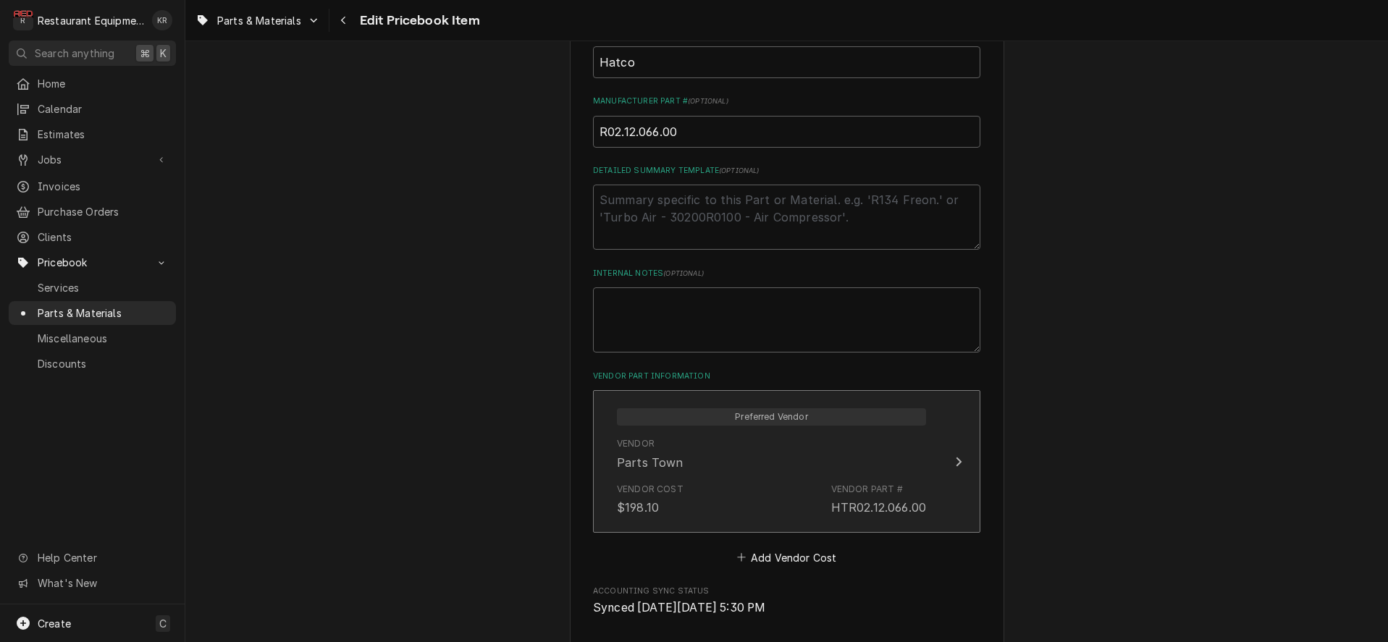
scroll to position [740, 0]
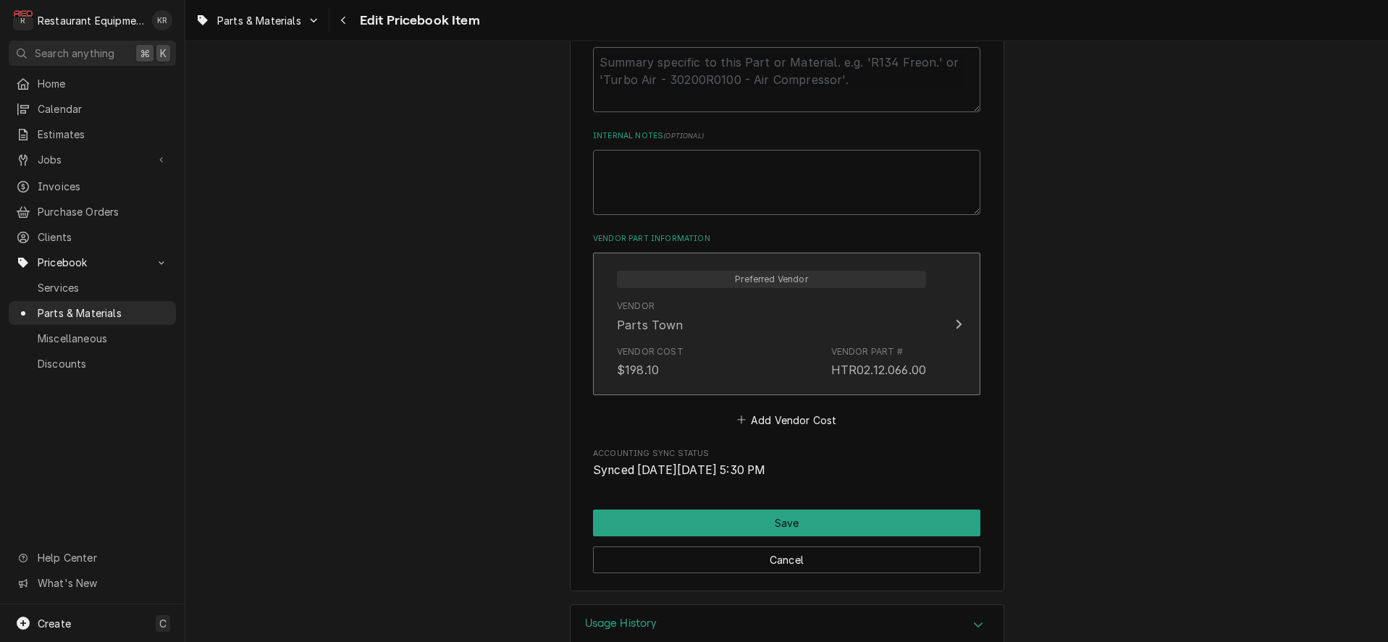
click at [751, 340] on div "Vendor Cost $198.10 Vendor Part # HTR02.12.066.00" at bounding box center [771, 362] width 309 height 45
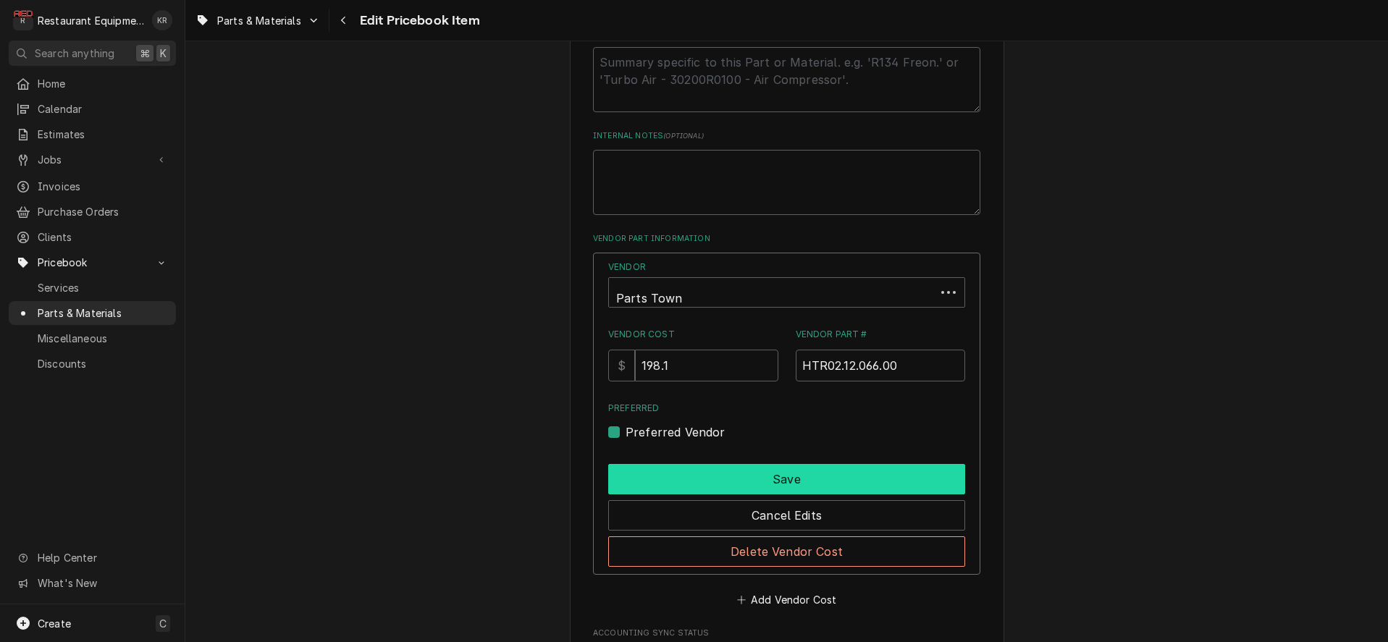
click at [749, 477] on button "Save" at bounding box center [786, 479] width 357 height 30
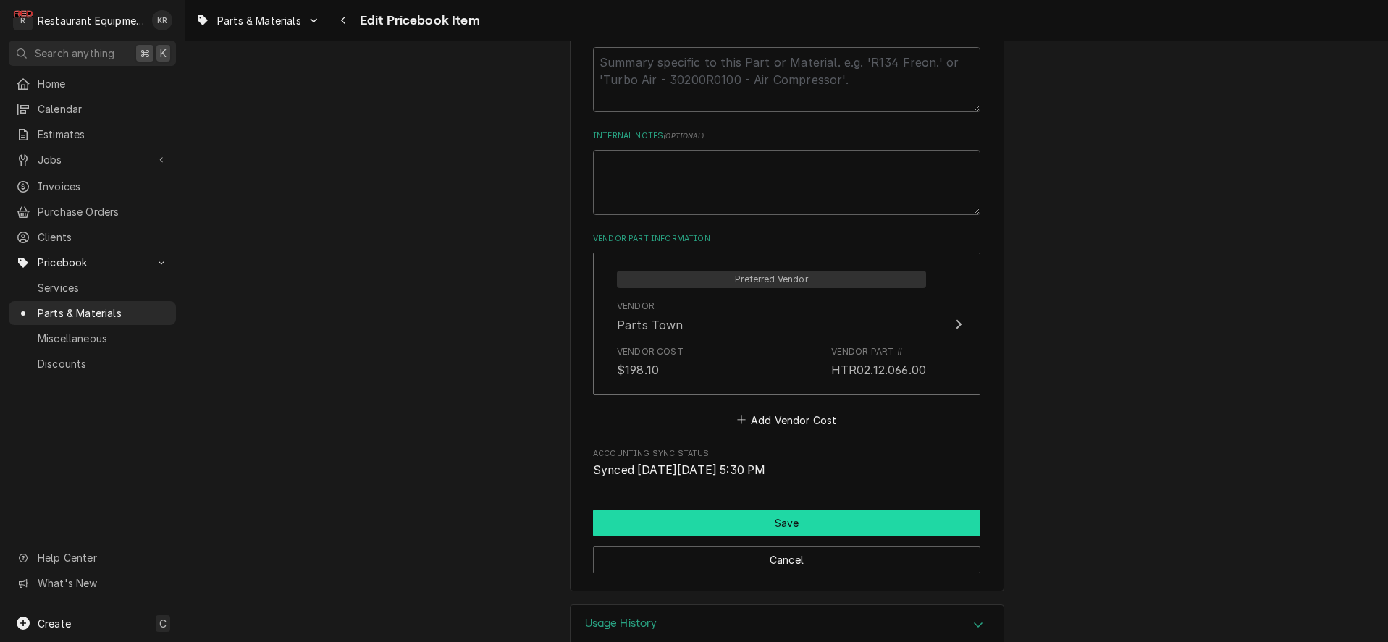
click at [763, 528] on button "Save" at bounding box center [786, 523] width 387 height 27
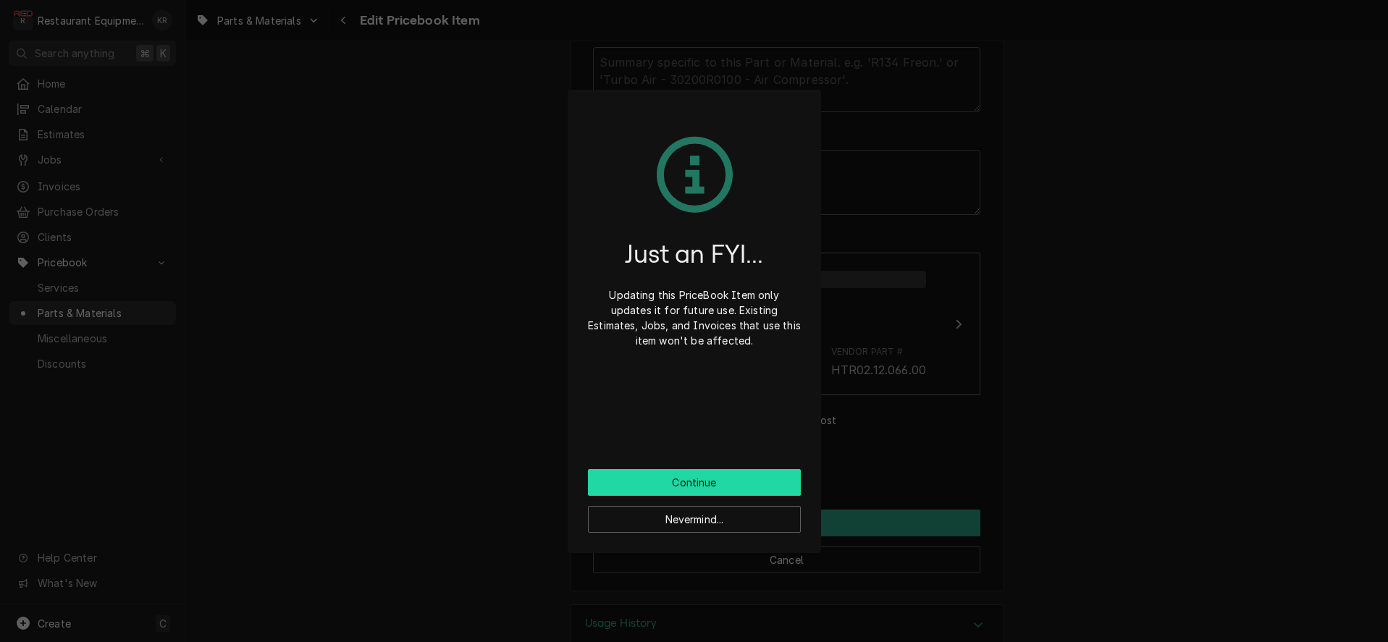
click at [720, 475] on button "Continue" at bounding box center [694, 482] width 213 height 27
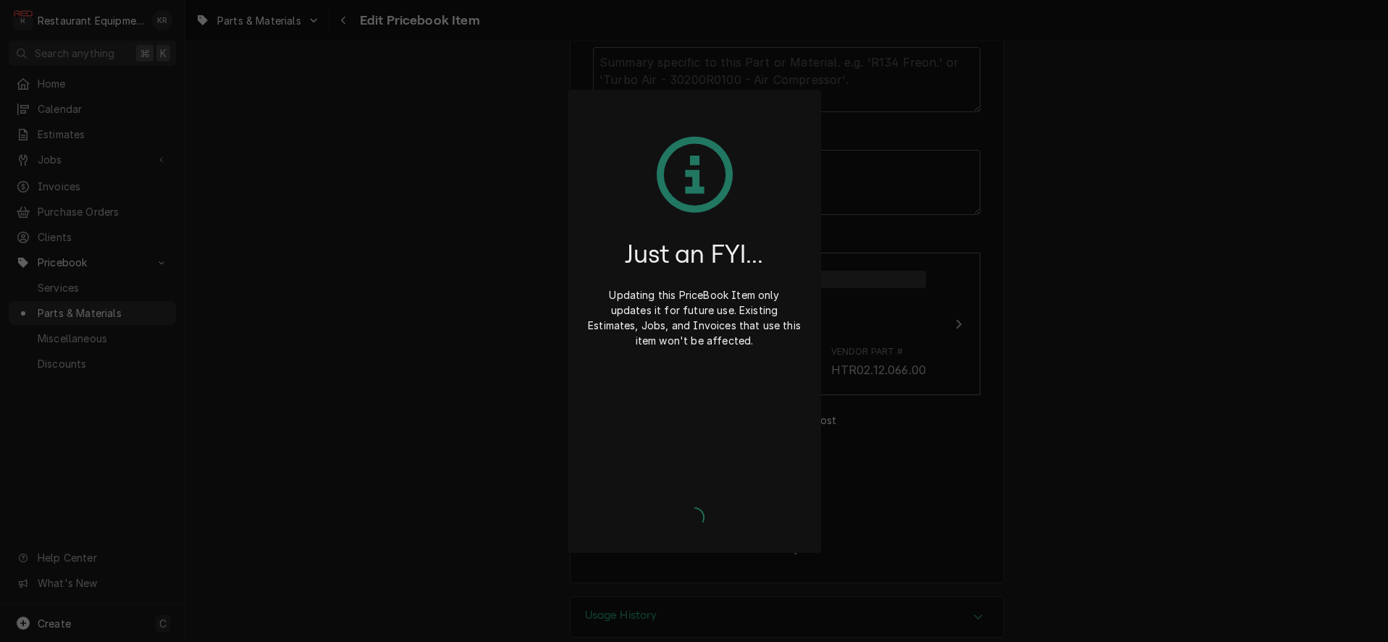
type textarea "x"
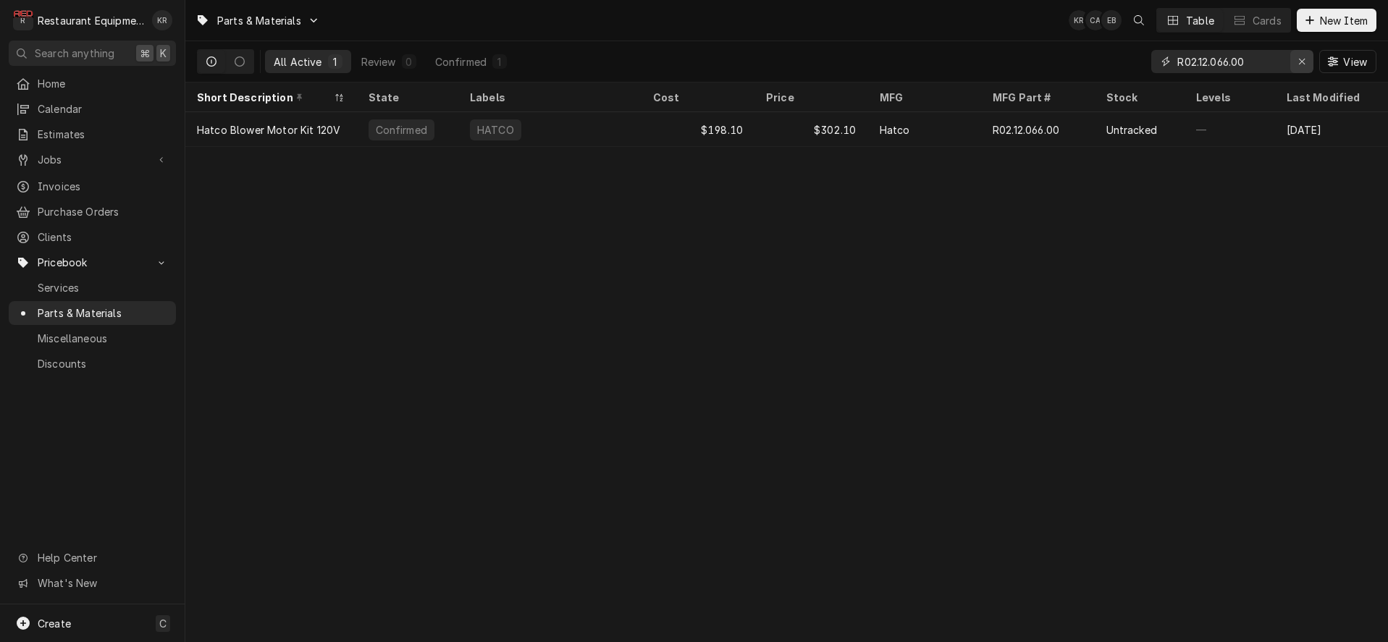
click at [1302, 61] on icon "Erase input" at bounding box center [1302, 62] width 6 height 6
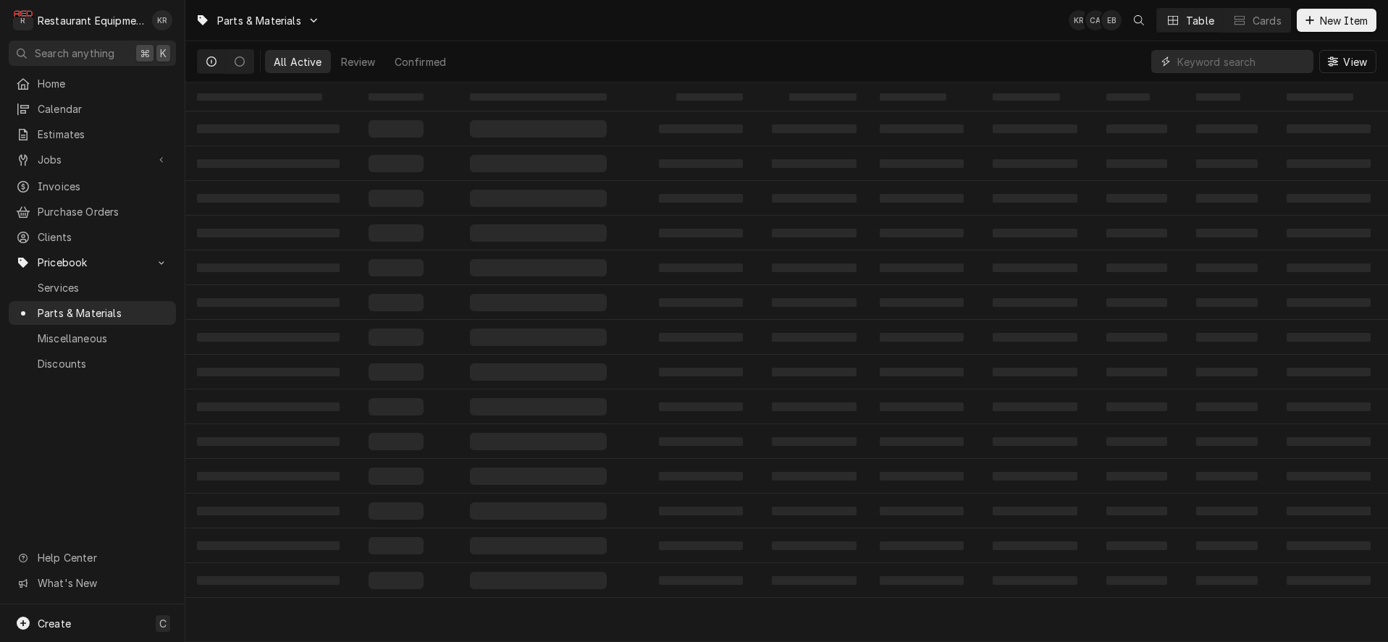
click at [1207, 60] on input "Dynamic Content Wrapper" at bounding box center [1241, 61] width 129 height 23
click at [1206, 61] on input "Dynamic Content Wrapper" at bounding box center [1241, 61] width 129 height 23
click at [1207, 61] on input "Dynamic Content Wrapper" at bounding box center [1241, 61] width 129 height 23
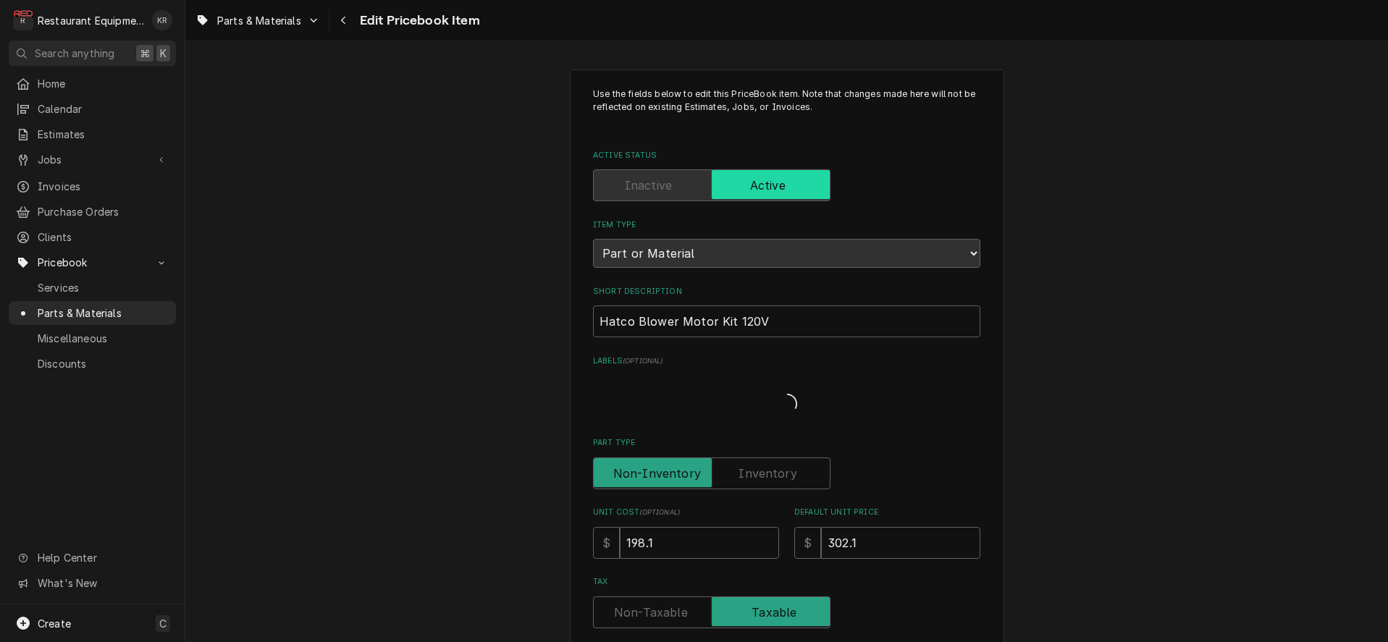
type textarea "x"
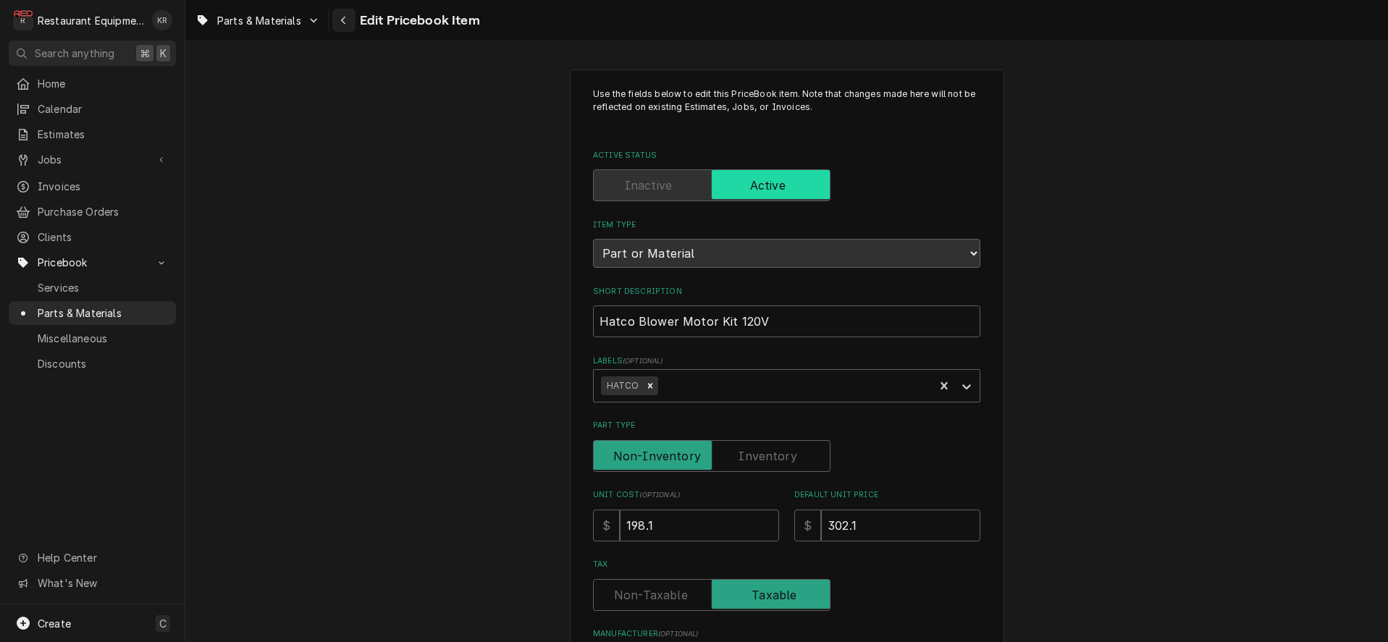
drag, startPoint x: 352, startPoint y: 20, endPoint x: 345, endPoint y: 21, distance: 7.3
click at [352, 20] on button "Navigate back" at bounding box center [343, 20] width 23 height 23
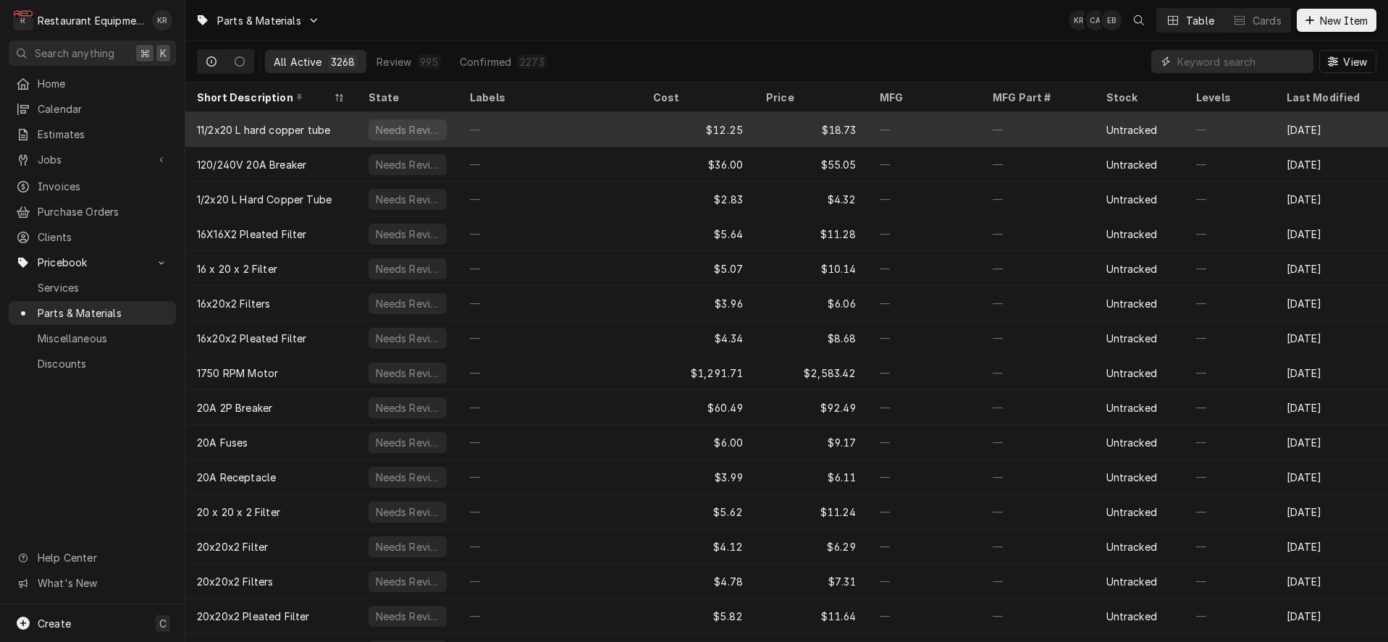
paste input "R02.05.002.00"
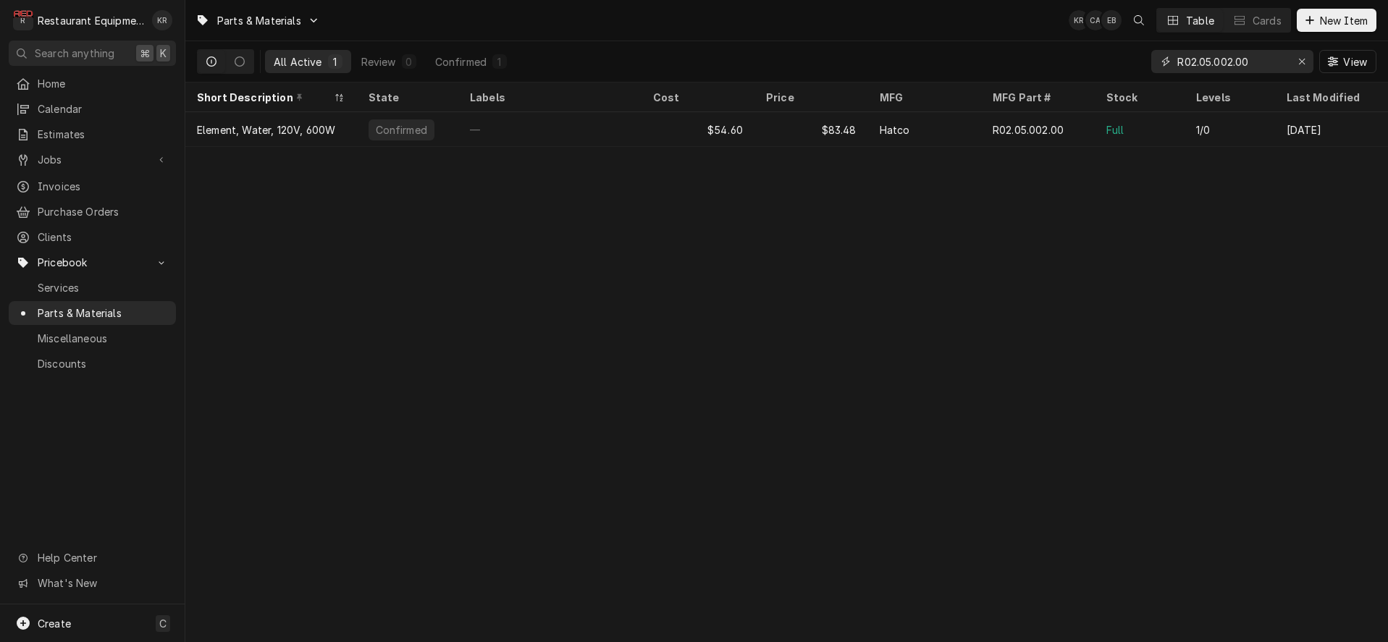
type input "R02.05.002.00"
click at [475, 127] on div "—" at bounding box center [549, 129] width 183 height 35
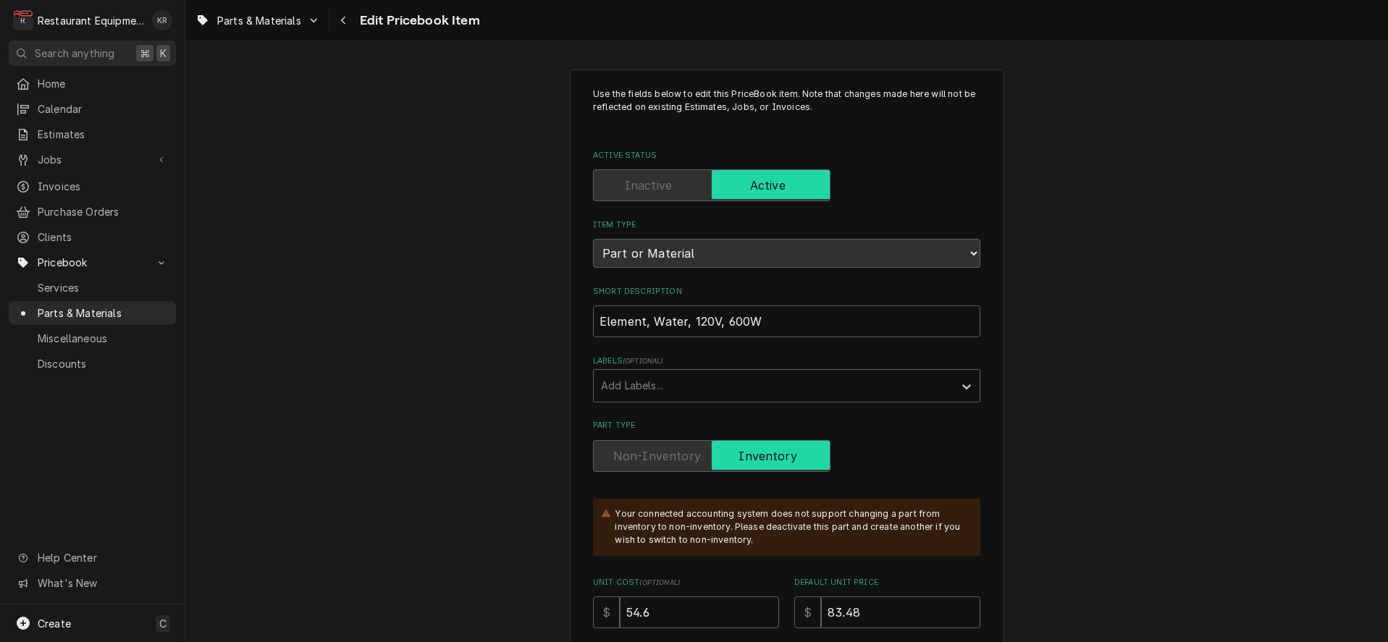
scroll to position [773, 0]
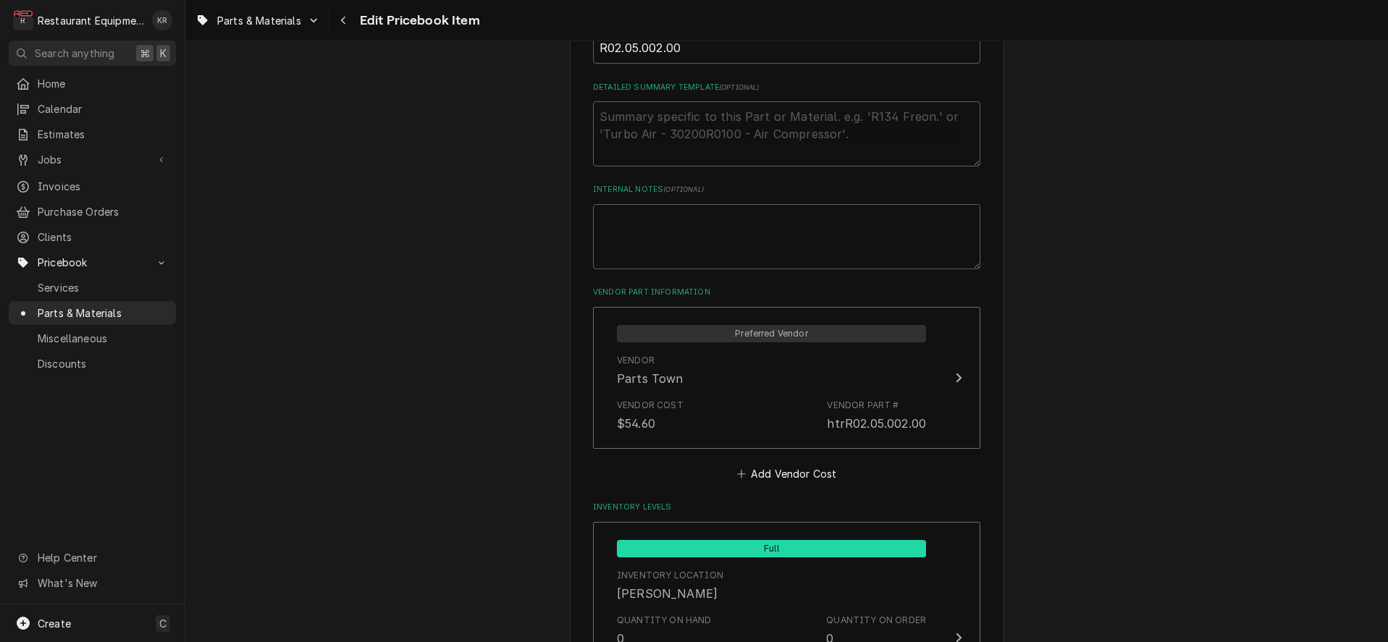
click at [344, 20] on icon "Navigate back" at bounding box center [343, 20] width 7 height 10
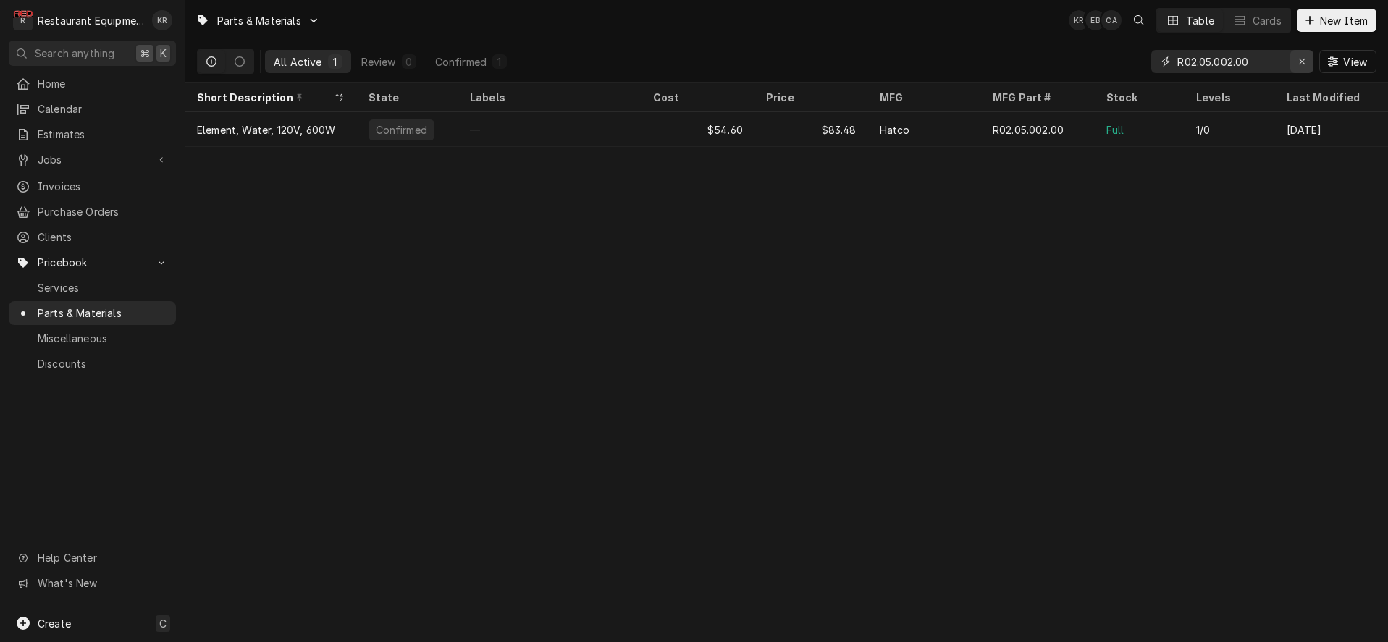
click at [1302, 59] on icon "Erase input" at bounding box center [1302, 61] width 8 height 10
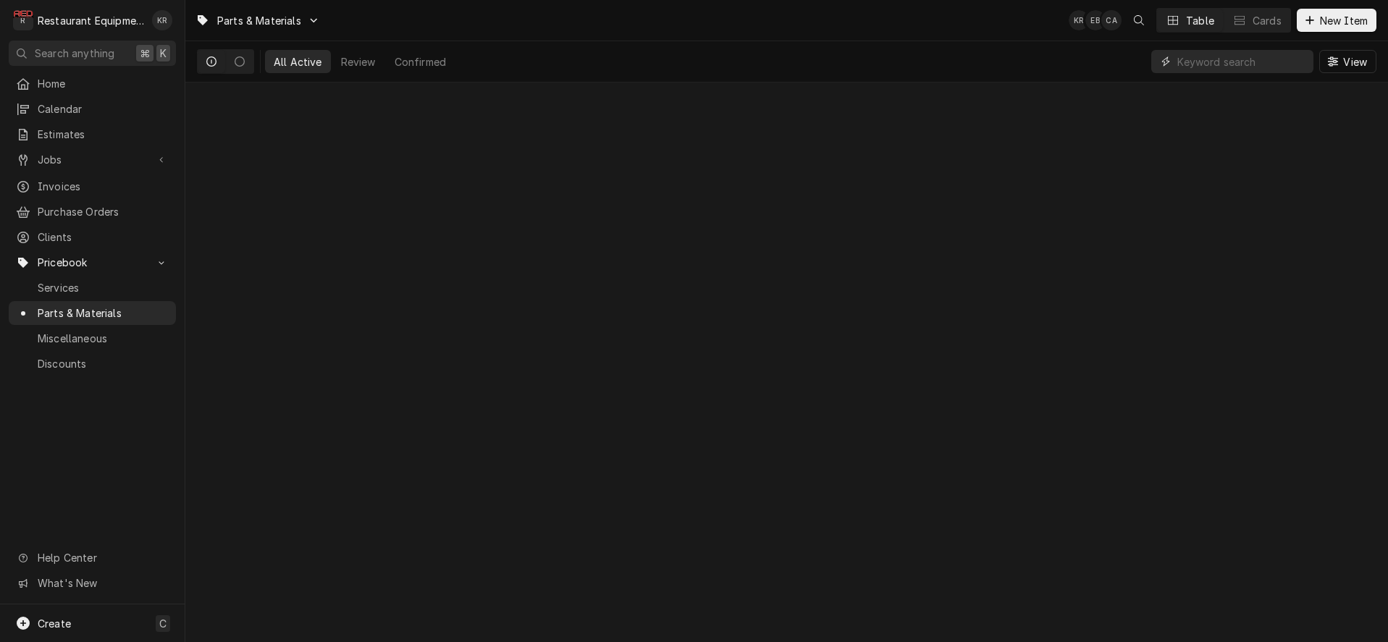
paste input "R02.01.029.00"
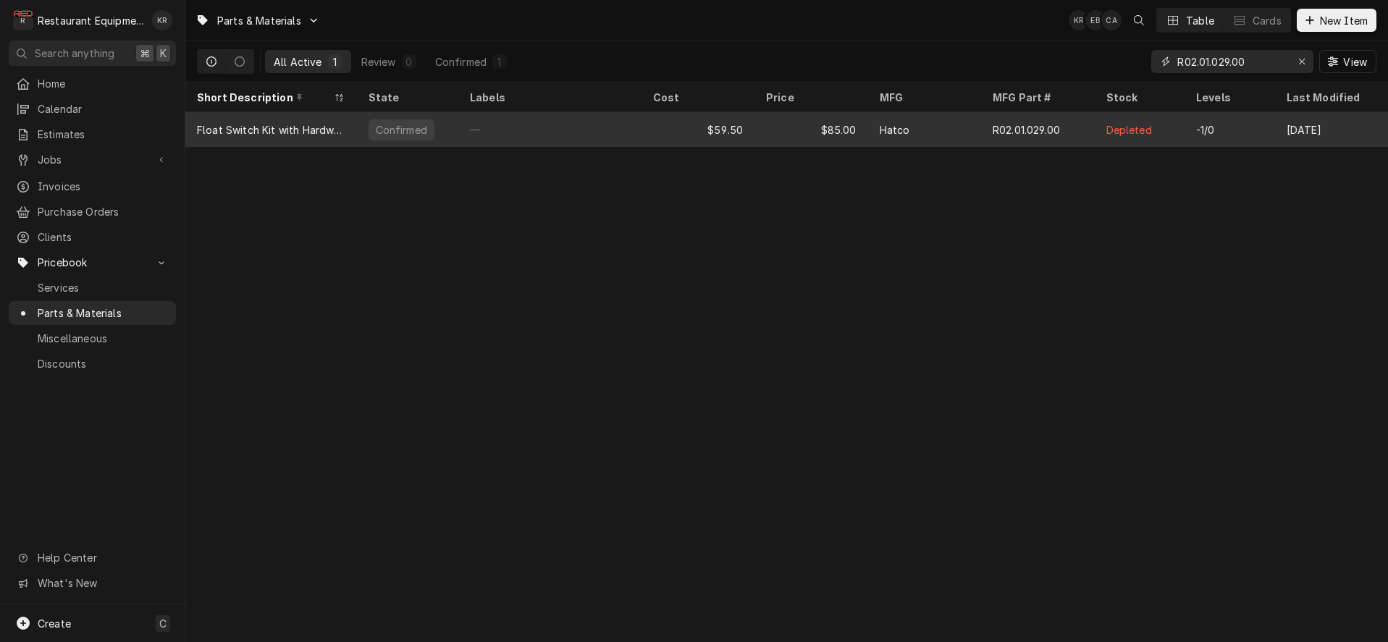
type input "R02.01.029.00"
click at [245, 119] on div "Float Switch Kit with Hardware" at bounding box center [271, 129] width 172 height 35
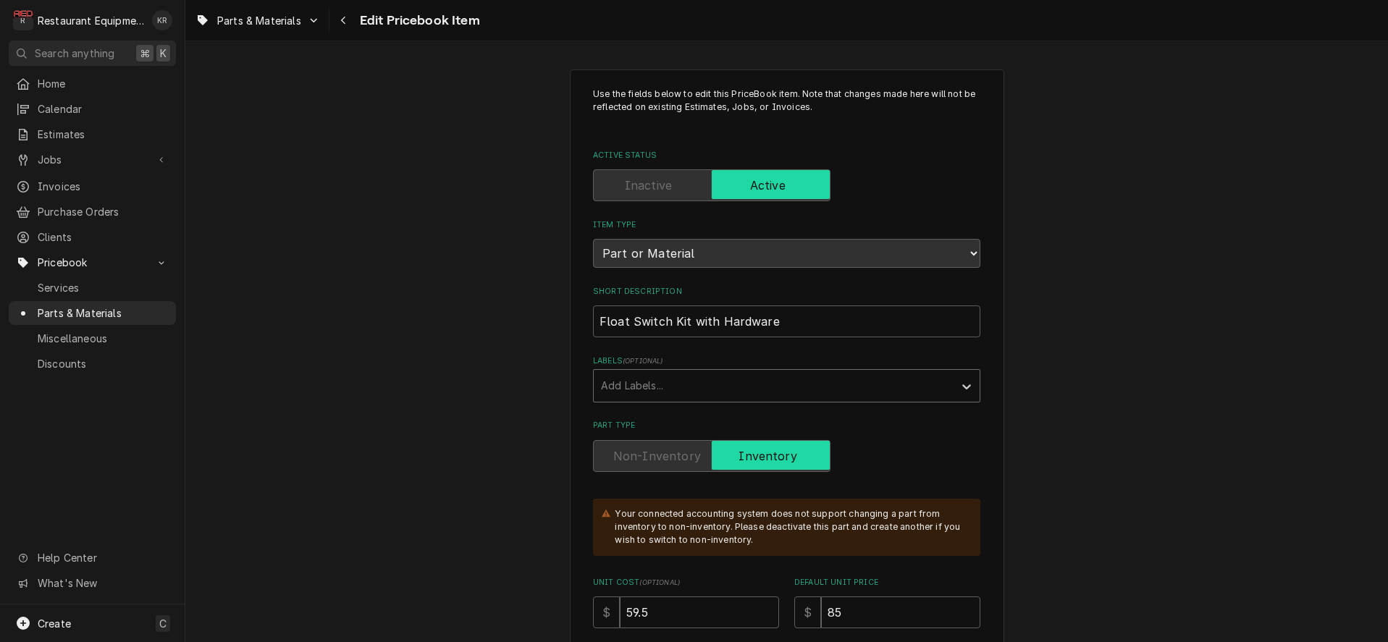
click at [841, 395] on div "Labels" at bounding box center [773, 386] width 345 height 26
click at [841, 597] on input "85" at bounding box center [900, 613] width 159 height 32
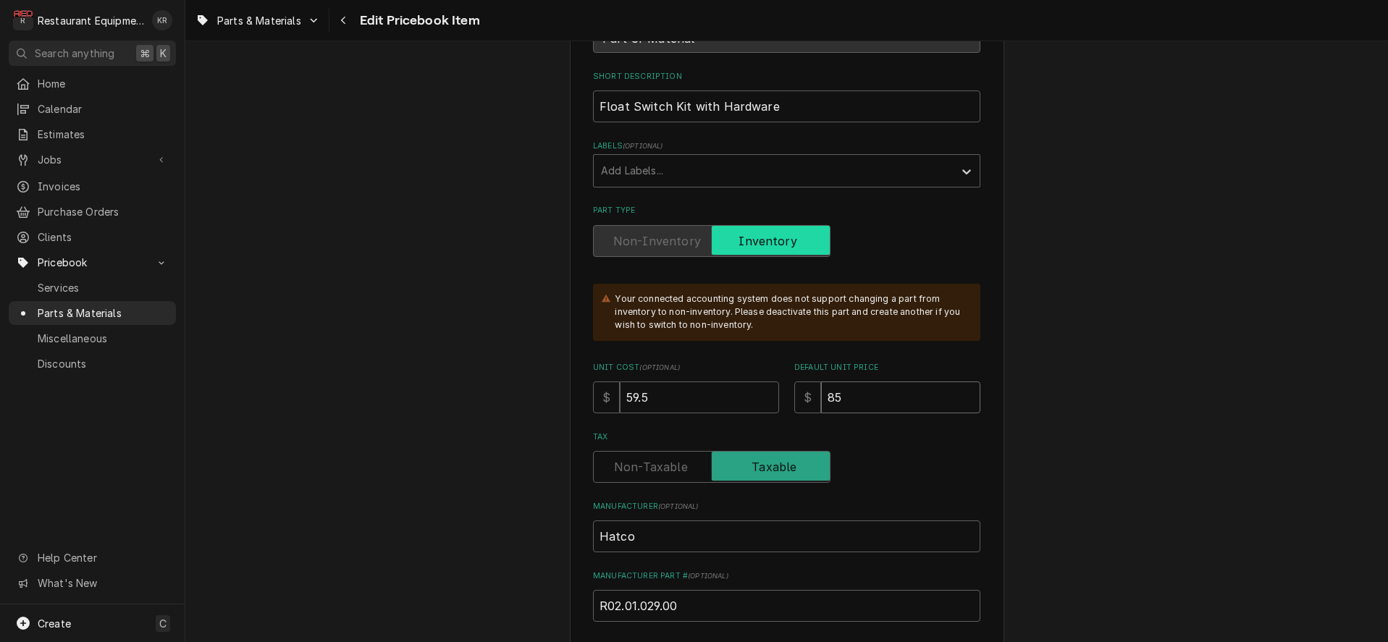
type input "9"
type textarea "x"
type input "90"
type textarea "x"
type input "90.9"
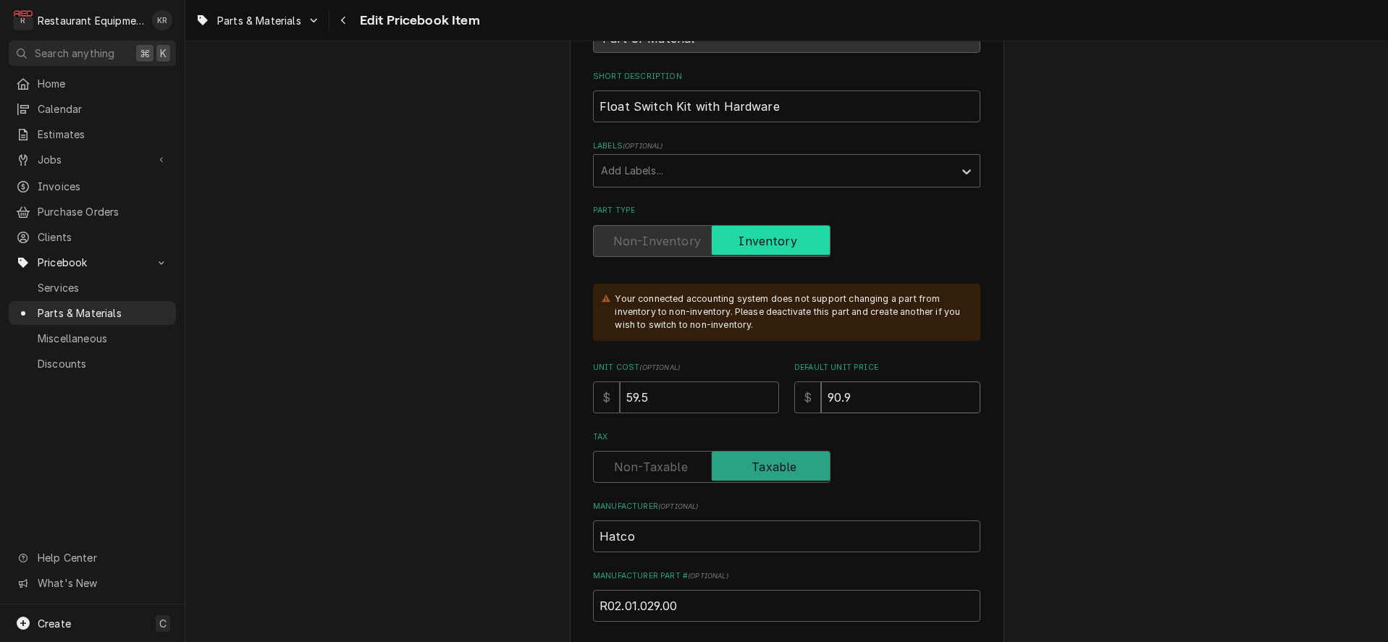
type textarea "x"
type input "90.97"
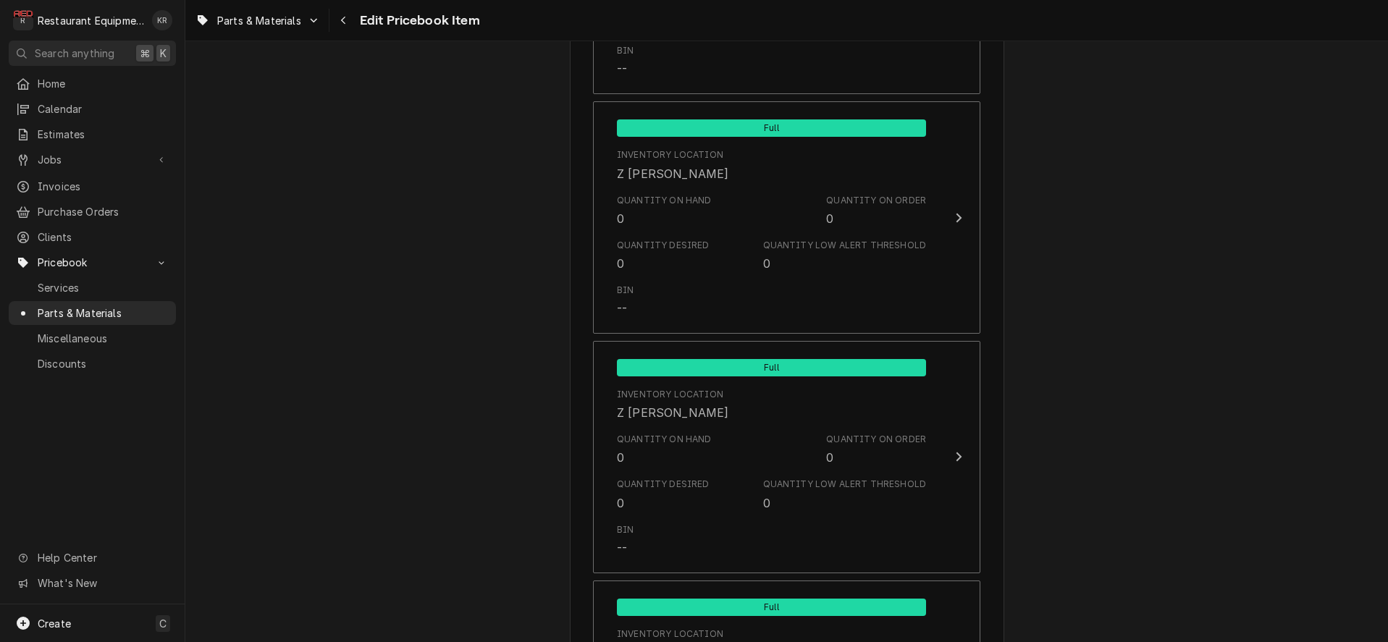
scroll to position [9571, 0]
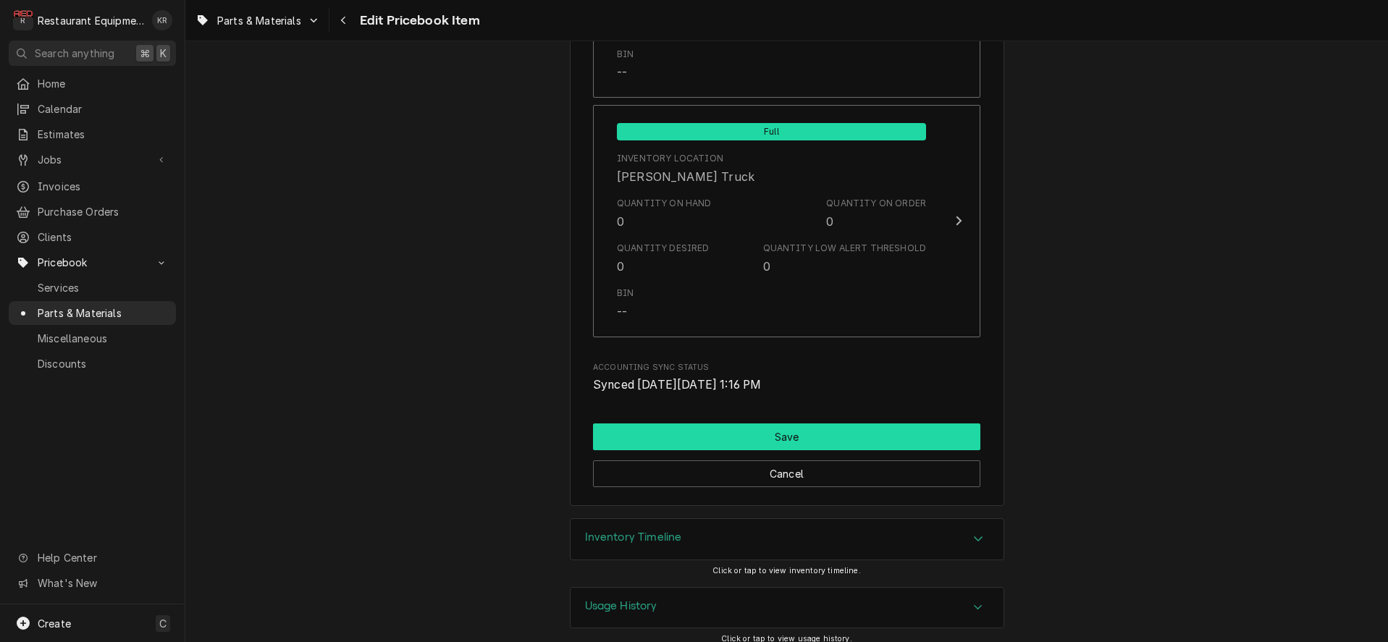
click at [769, 424] on button "Save" at bounding box center [786, 437] width 387 height 27
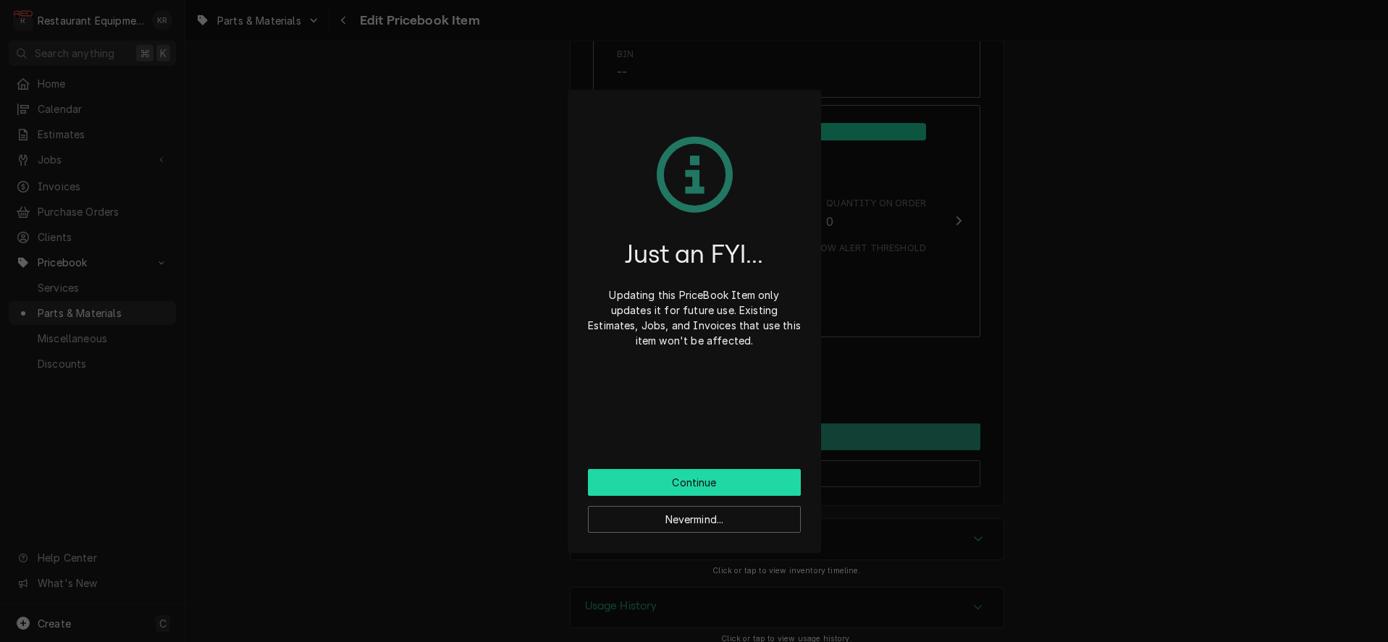
click at [711, 481] on button "Continue" at bounding box center [694, 482] width 213 height 27
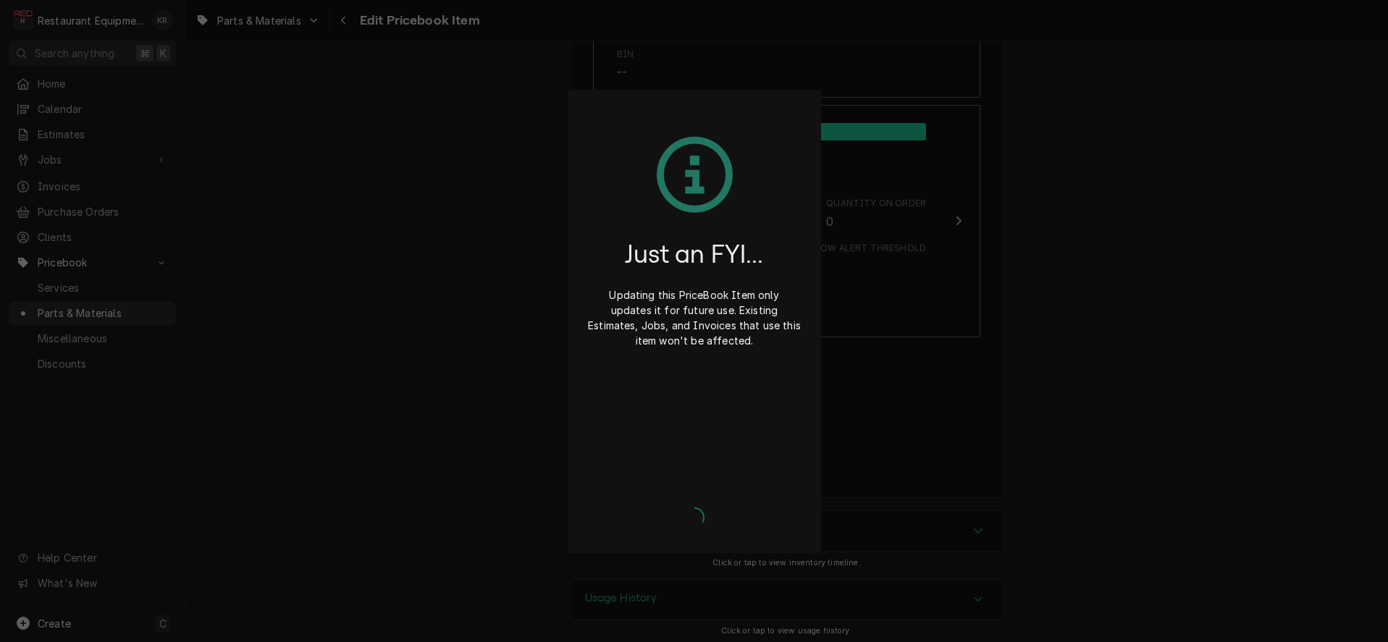
scroll to position [9563, 0]
type textarea "x"
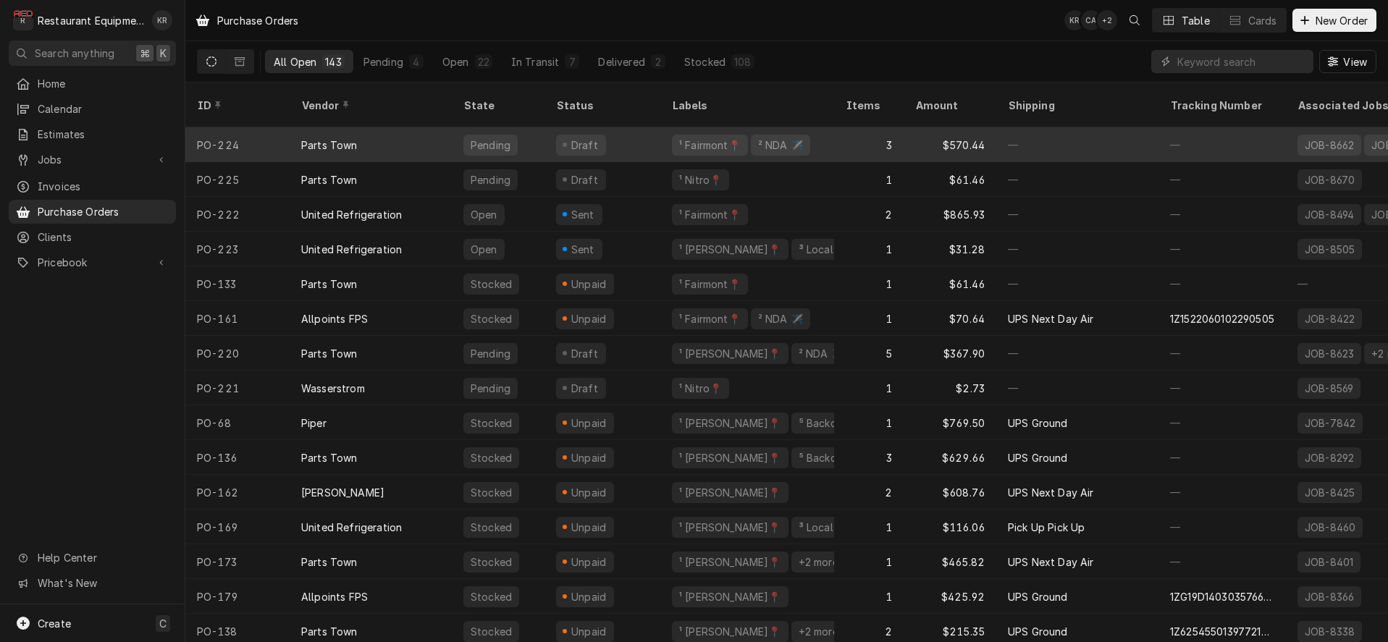
scroll to position [1, 0]
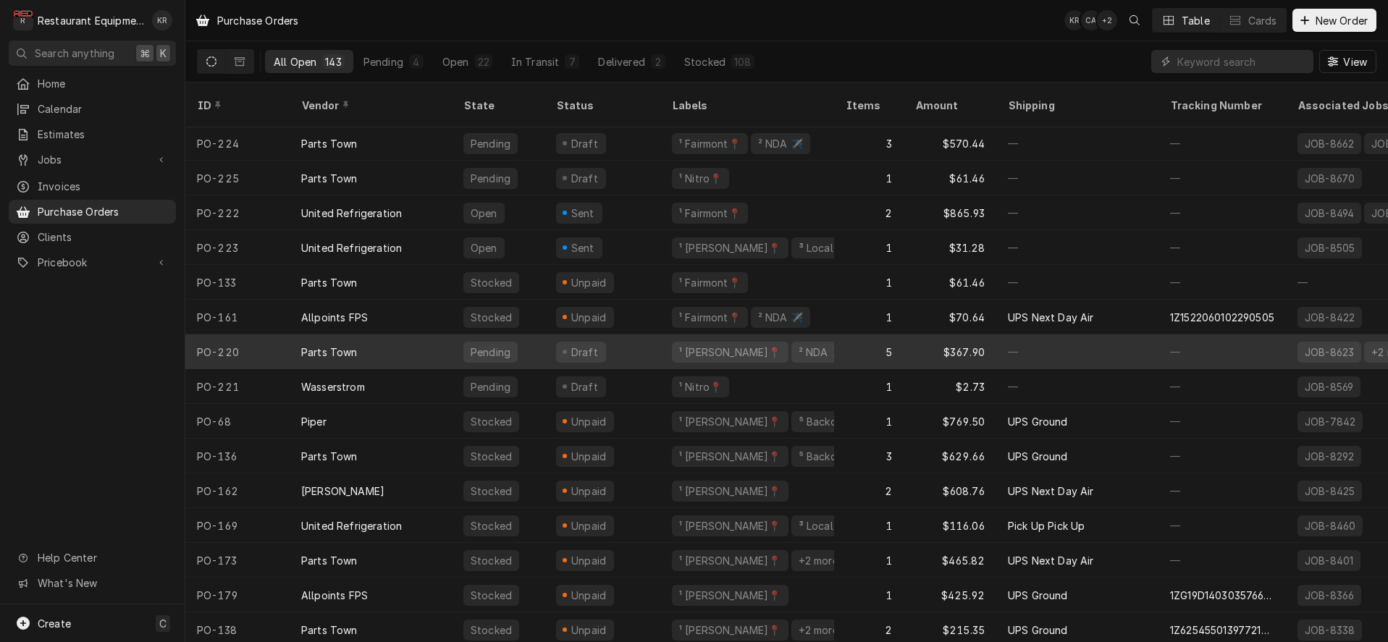
click at [602, 334] on div "Draft" at bounding box center [602, 351] width 116 height 35
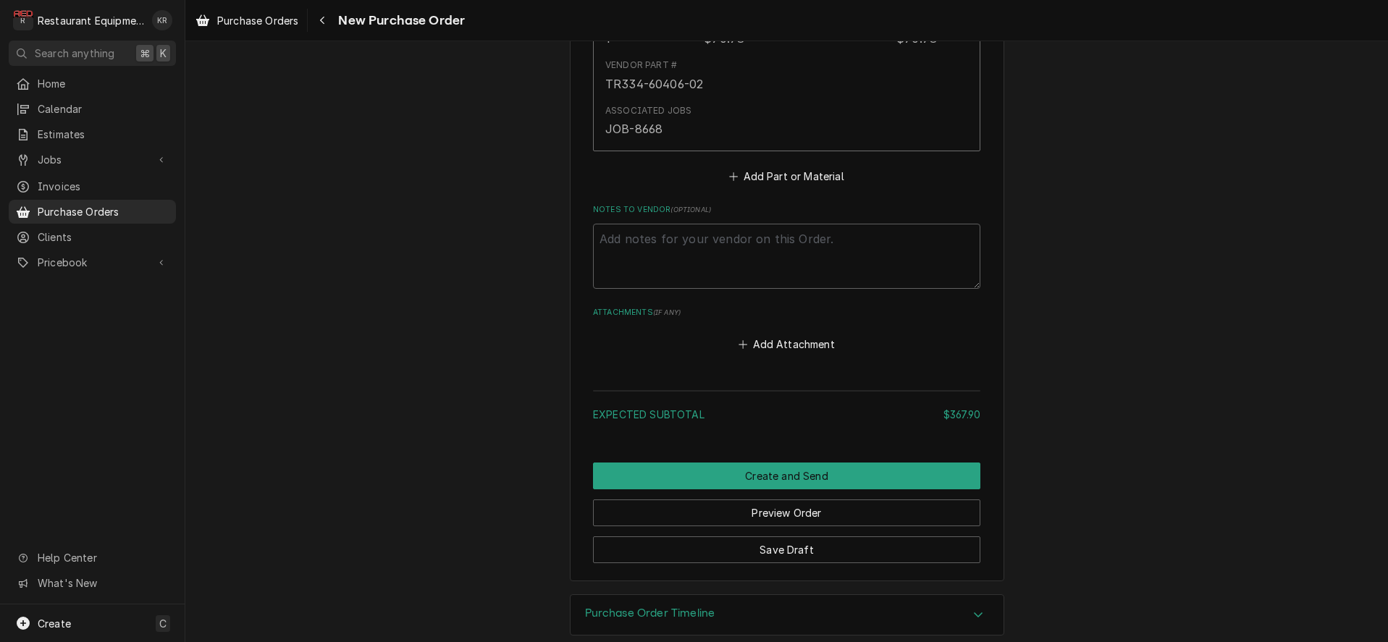
scroll to position [1812, 0]
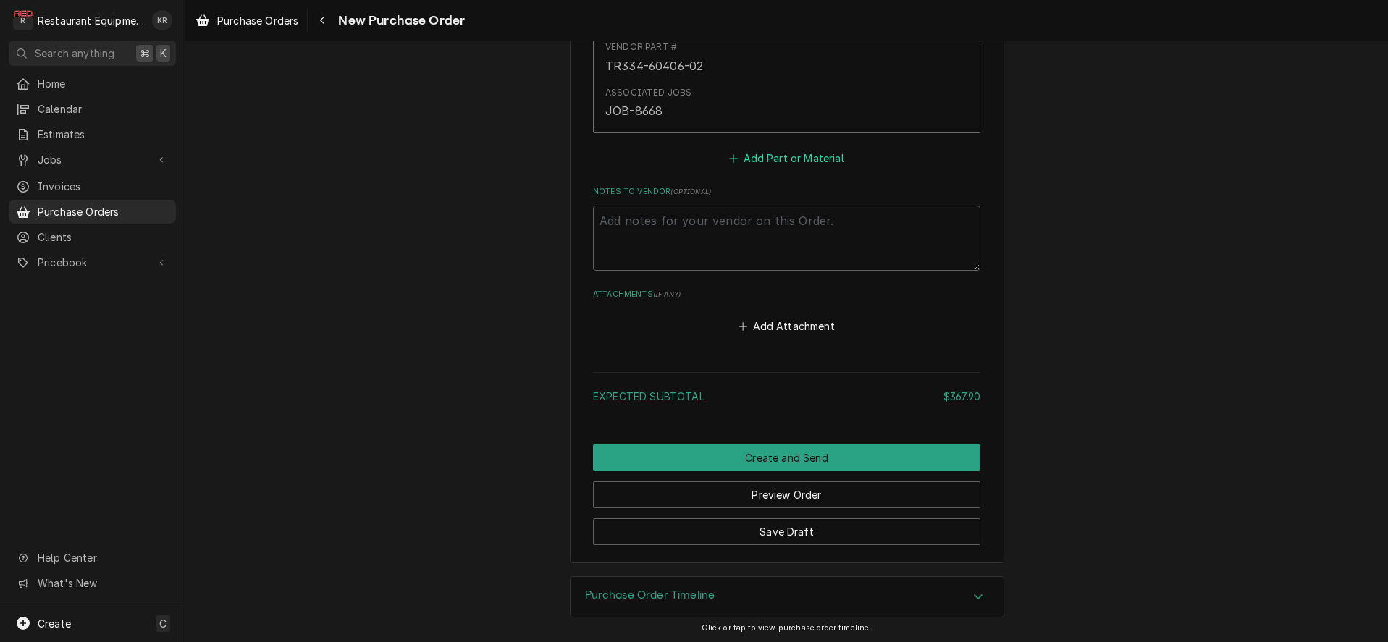
click at [794, 157] on button "Add Part or Material" at bounding box center [786, 158] width 119 height 20
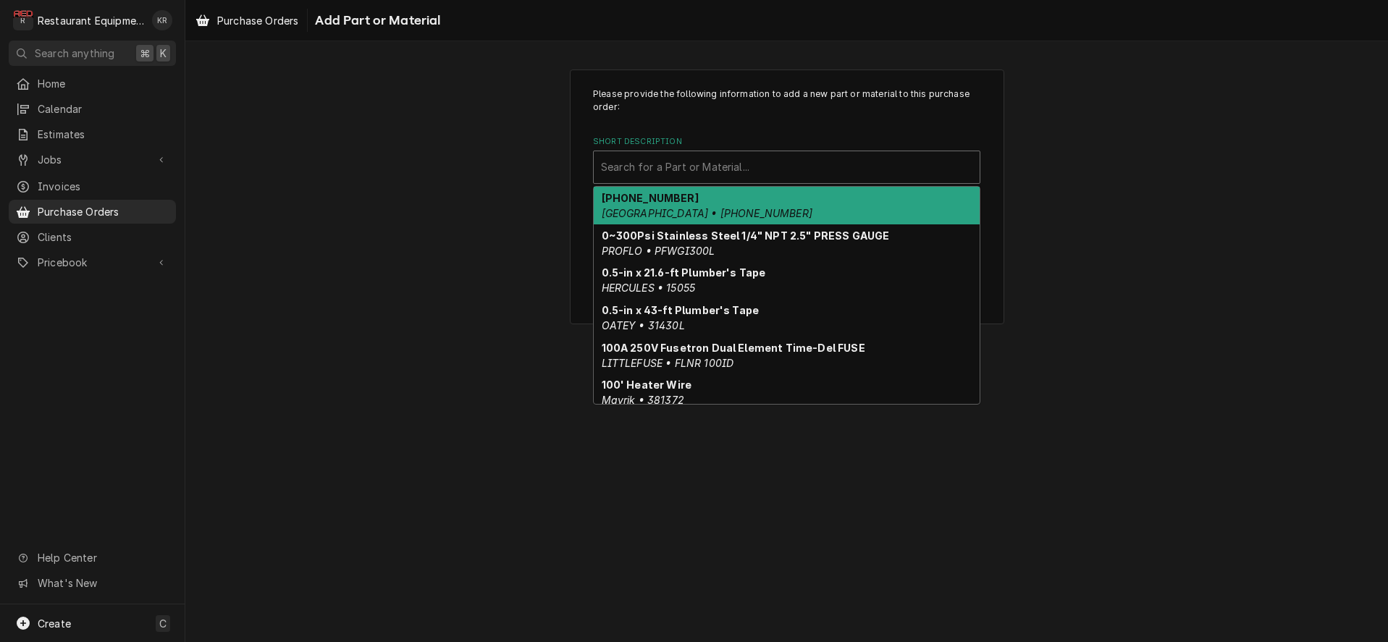
click at [753, 165] on div "Short Description" at bounding box center [786, 167] width 371 height 26
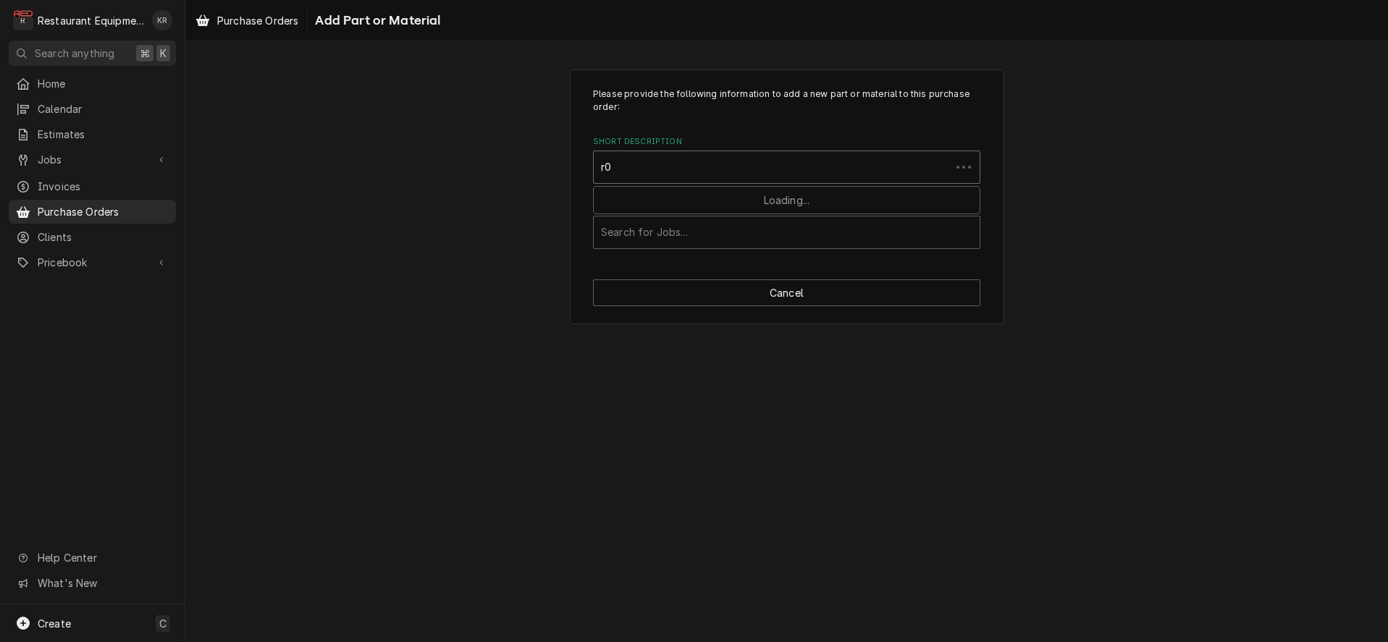
type input "r"
type input "r02.01.029"
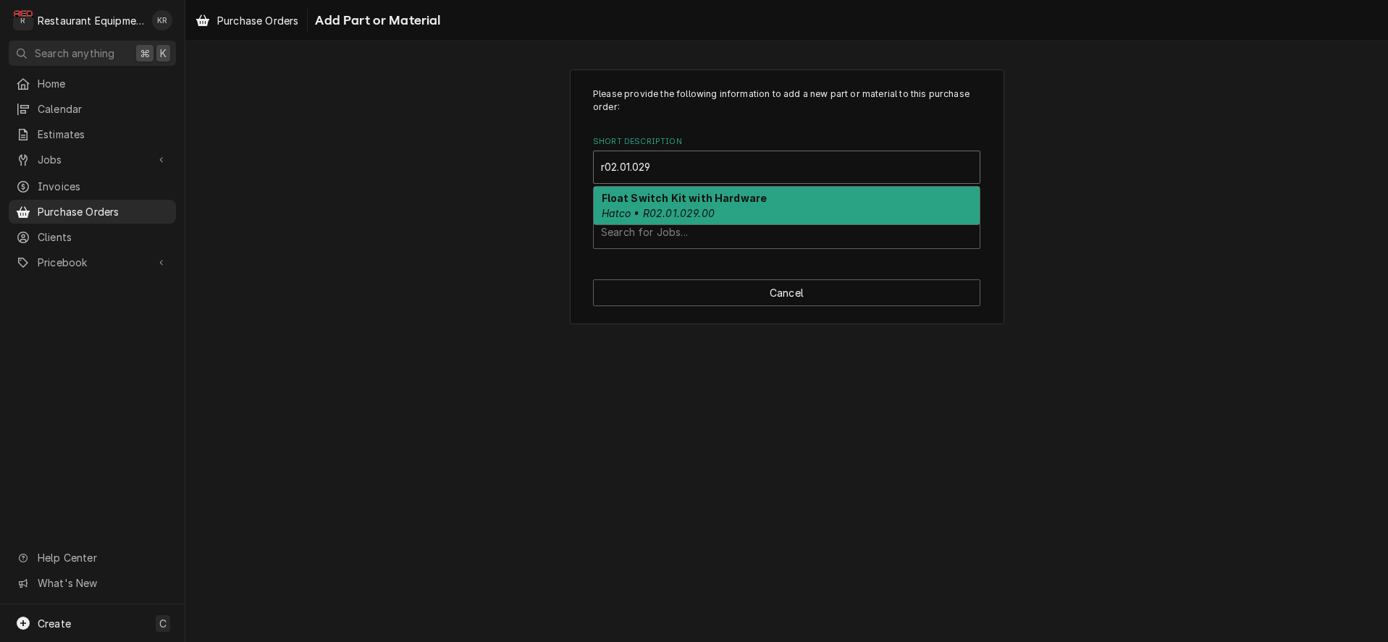
click at [641, 211] on em "Hatco • R02.01.029.00" at bounding box center [658, 213] width 113 height 12
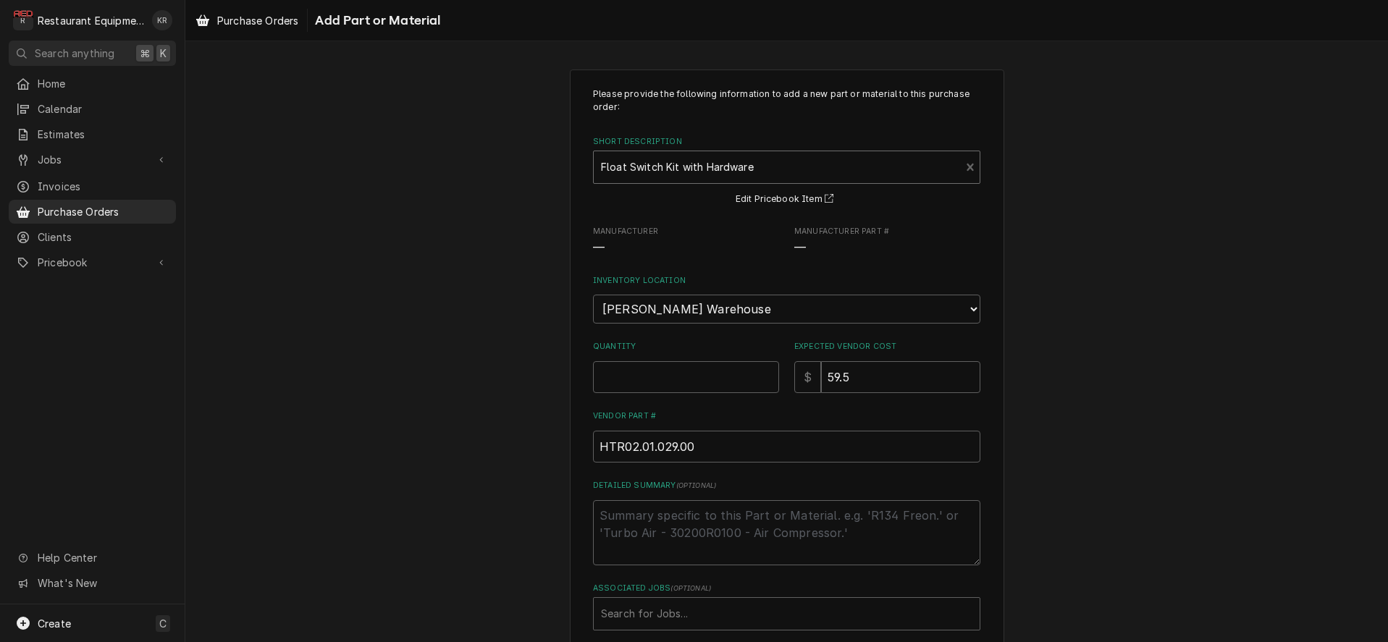
type textarea "x"
click at [653, 380] on input "Quantity" at bounding box center [686, 377] width 186 height 32
type textarea "x"
type input "2"
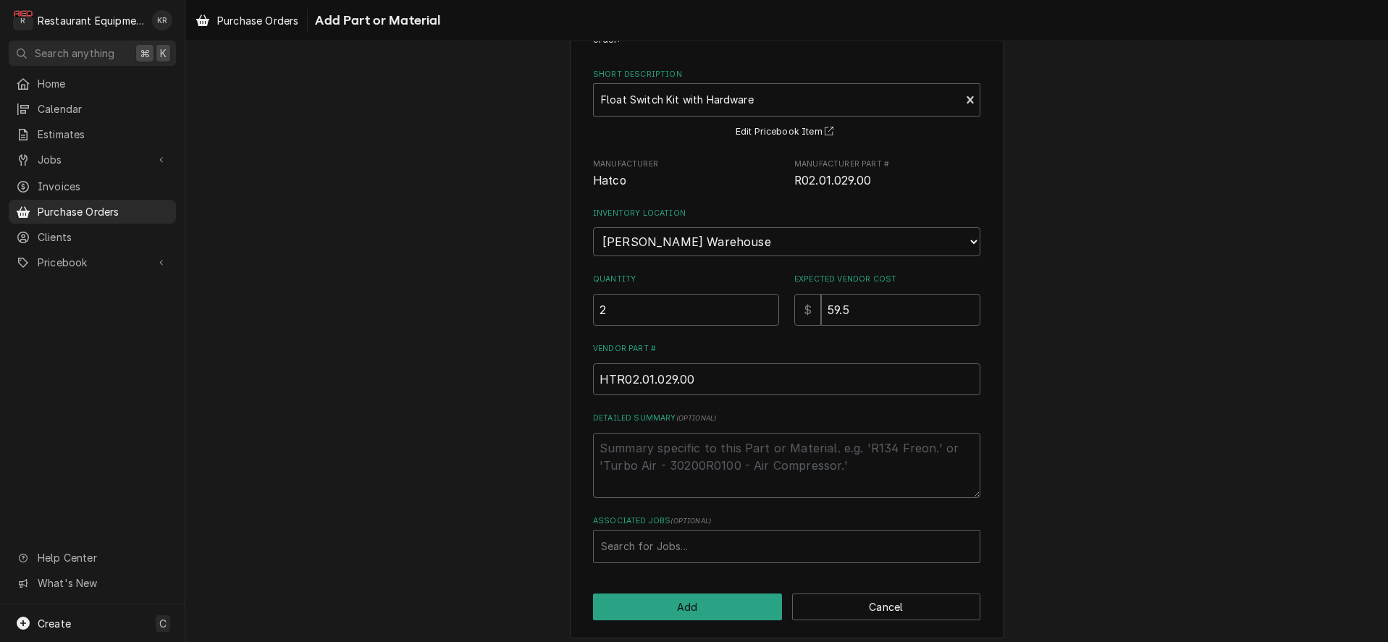
scroll to position [75, 0]
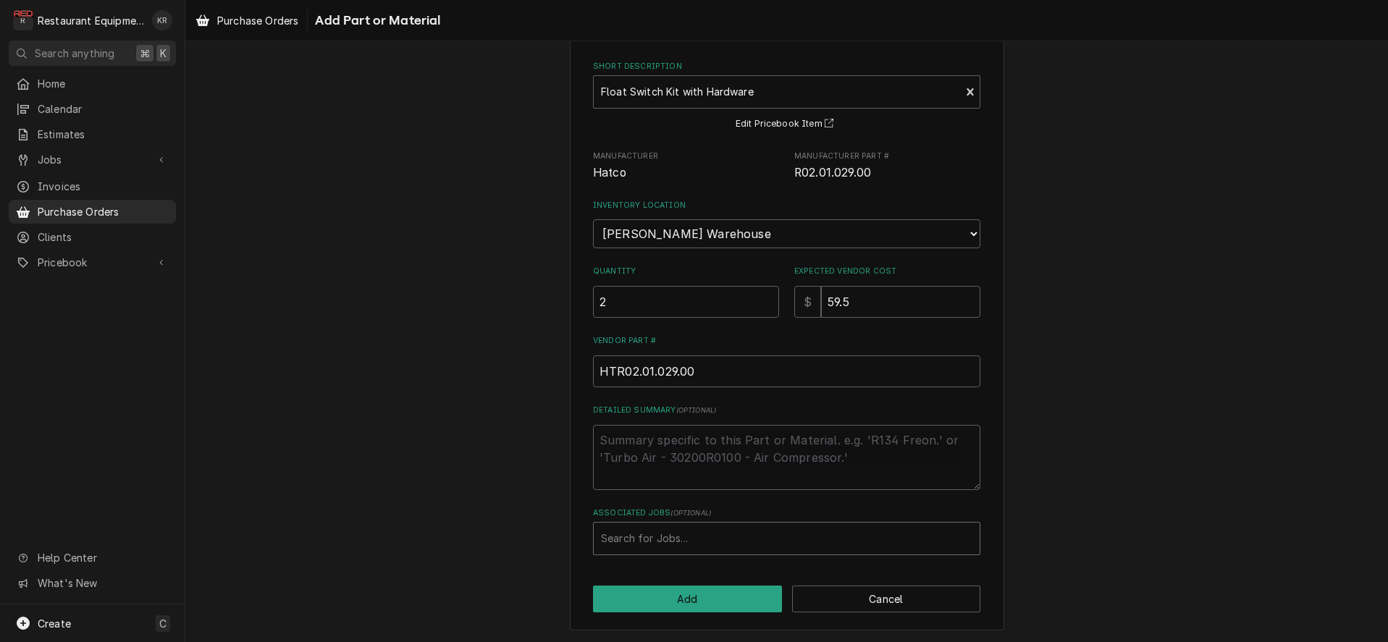
click at [728, 547] on div "Associated Jobs" at bounding box center [786, 539] width 371 height 26
type input "8451"
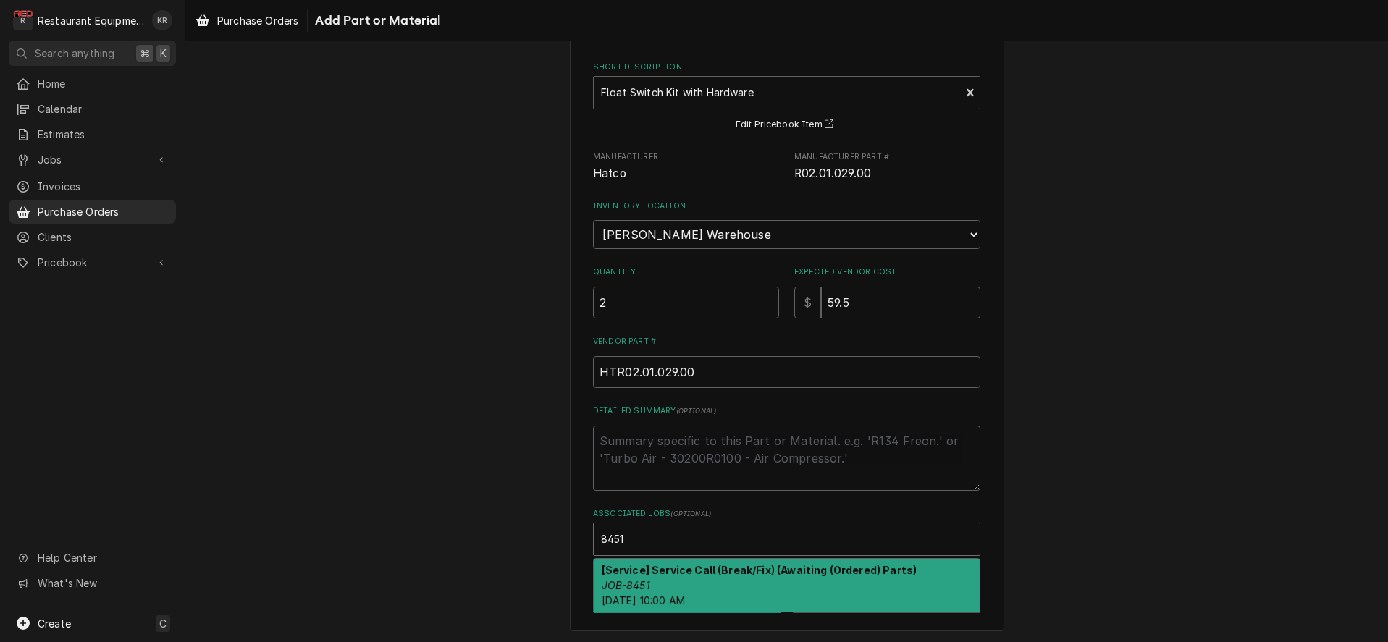
click at [685, 567] on strong "[Service] Service Call (Break/Fix) (Awaiting (Ordered) Parts)" at bounding box center [760, 570] width 316 height 12
type textarea "x"
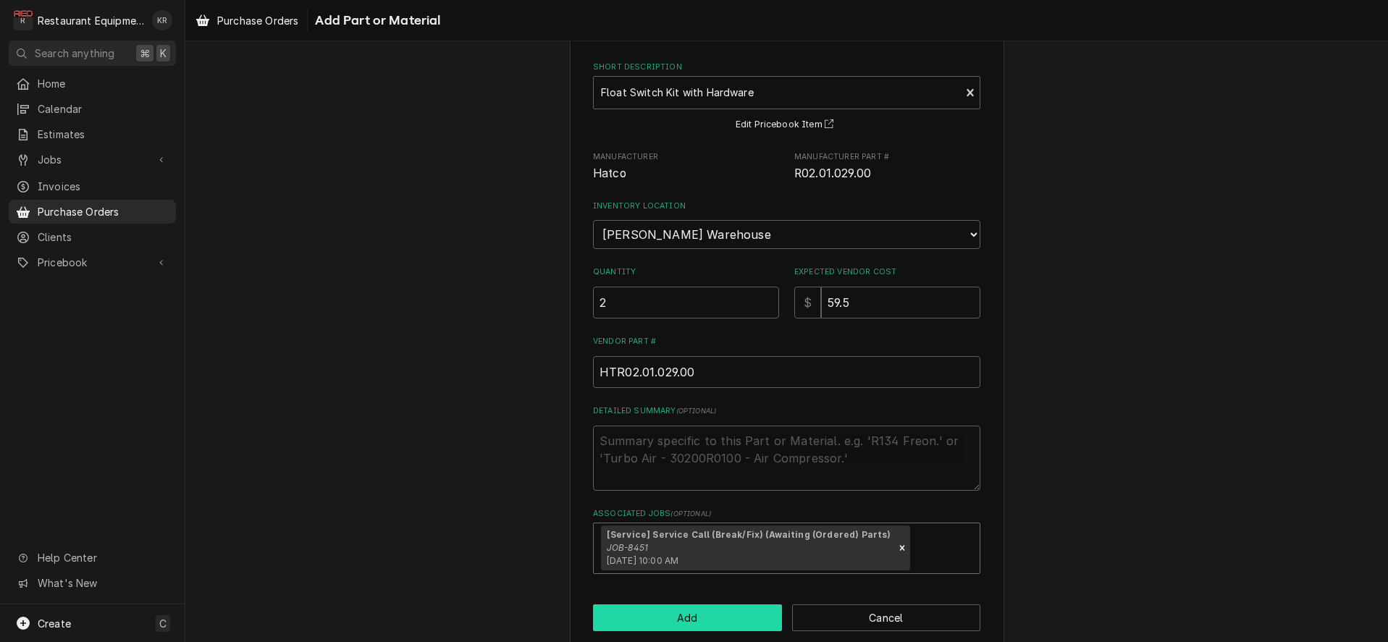
click at [685, 614] on button "Add" at bounding box center [687, 618] width 189 height 27
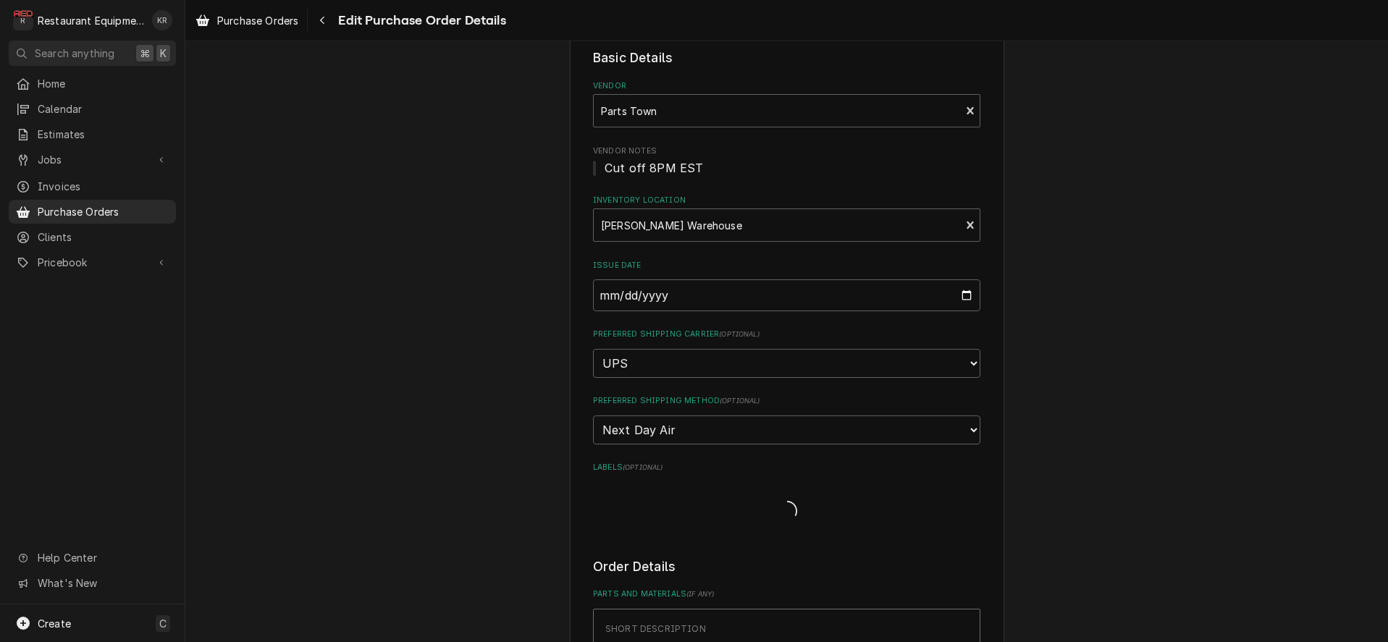
type textarea "x"
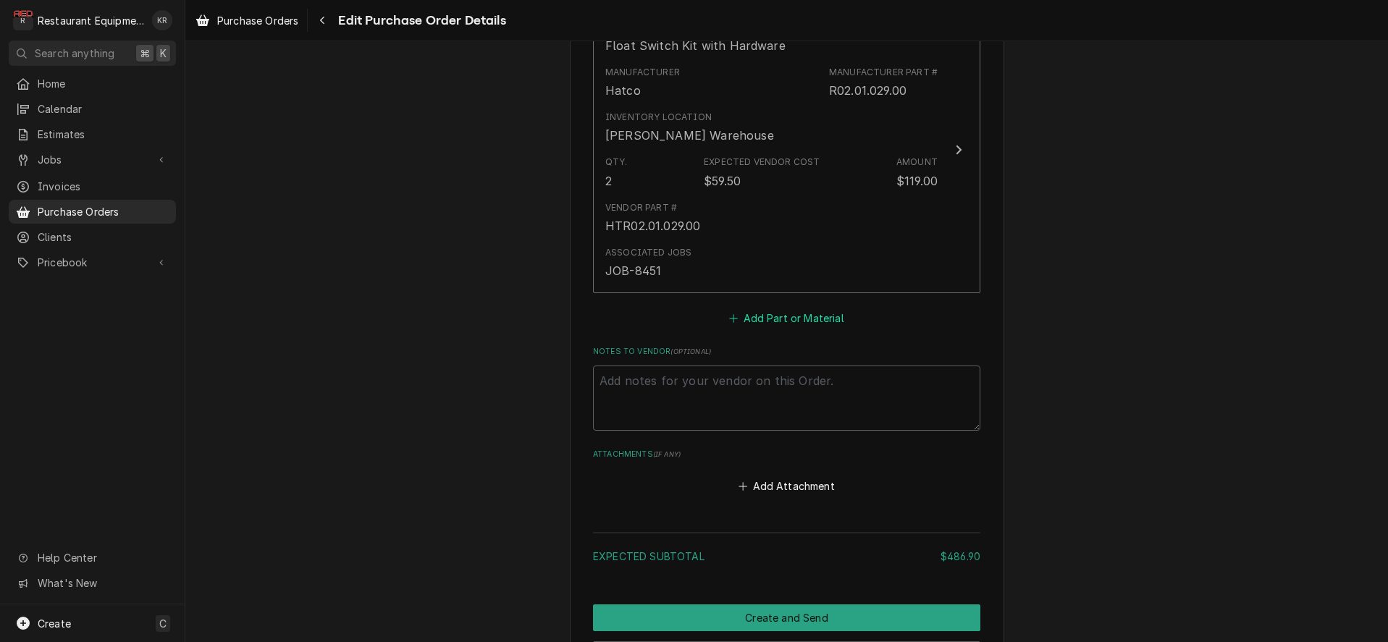
scroll to position [1974, 0]
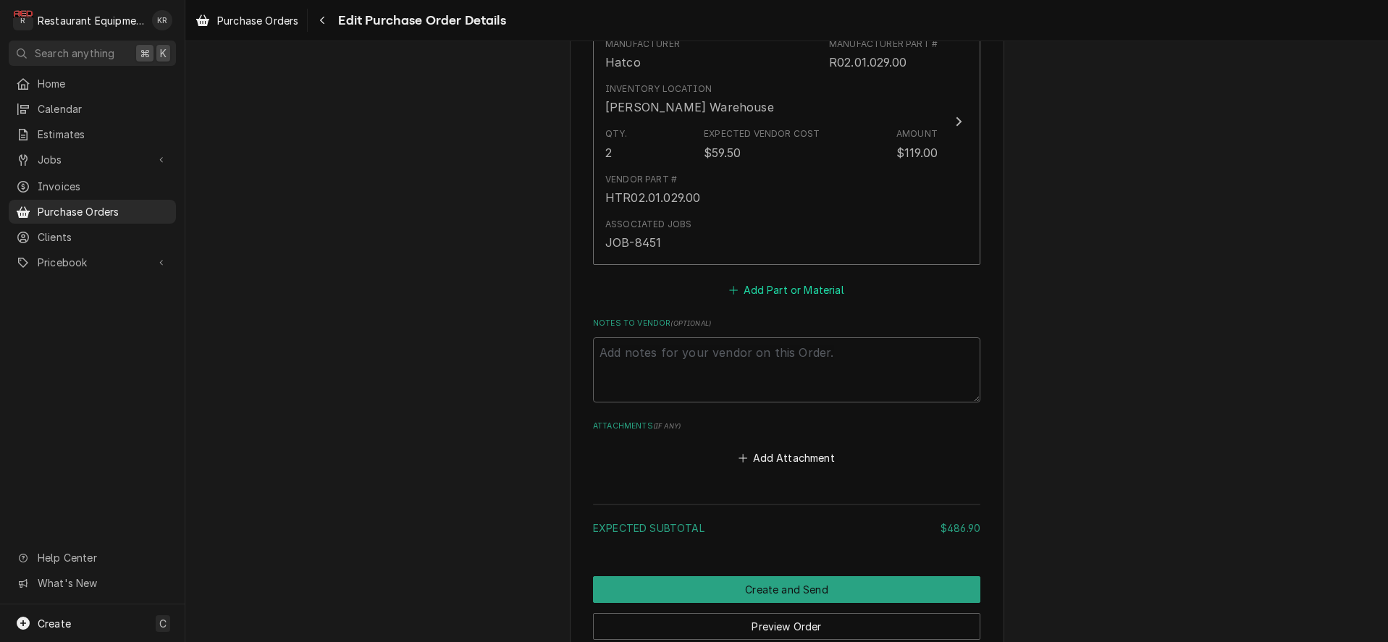
click at [802, 292] on button "Add Part or Material" at bounding box center [786, 289] width 119 height 20
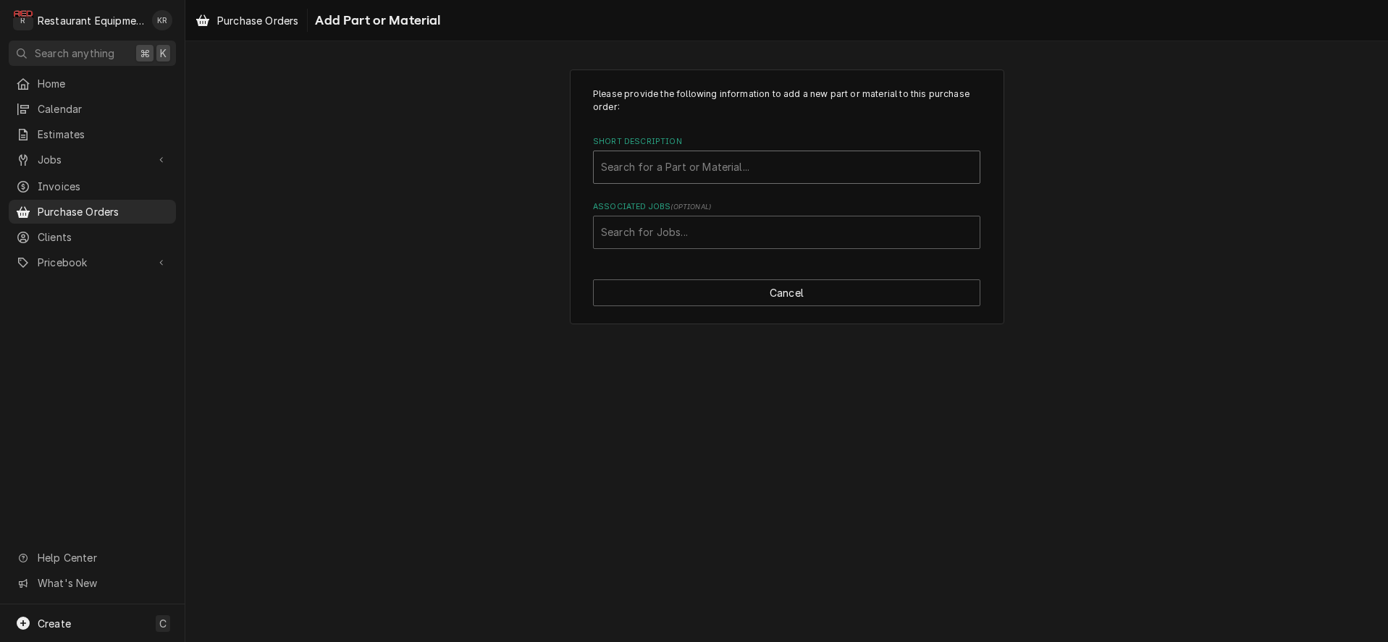
click at [641, 163] on div "Short Description" at bounding box center [786, 167] width 371 height 26
type input "r02.05.002"
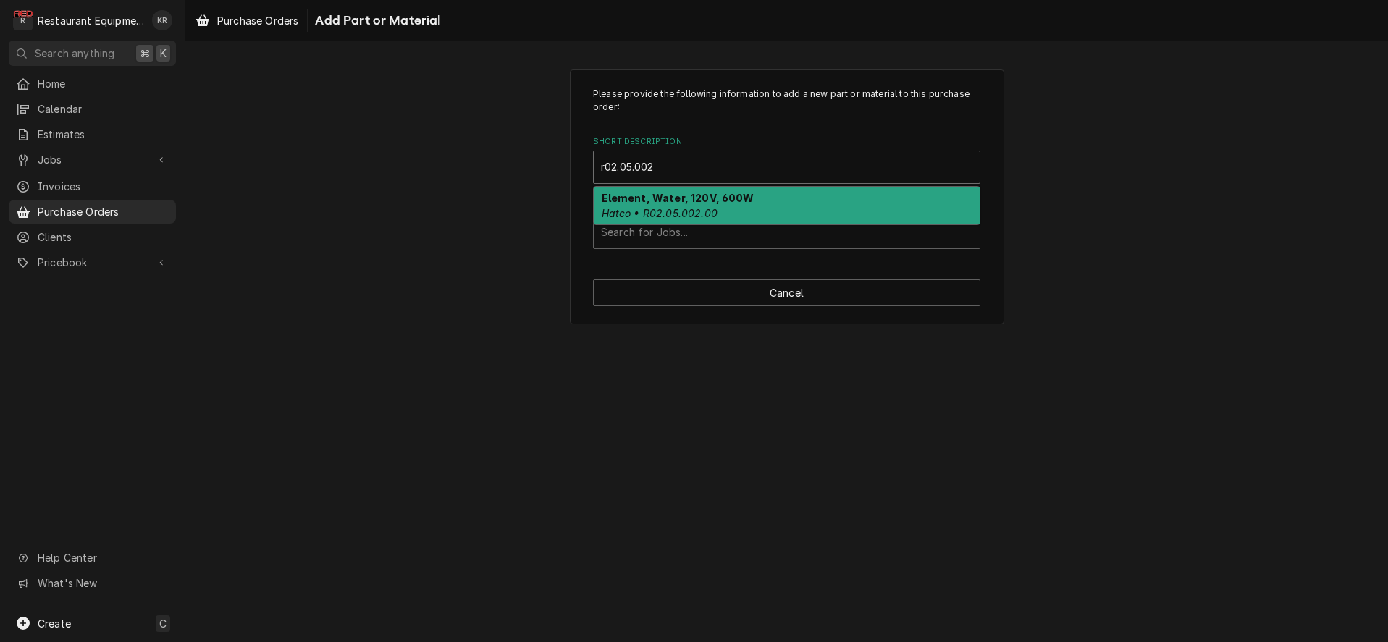
click at [686, 209] on em "Hatco • R02.05.002.00" at bounding box center [660, 213] width 116 height 12
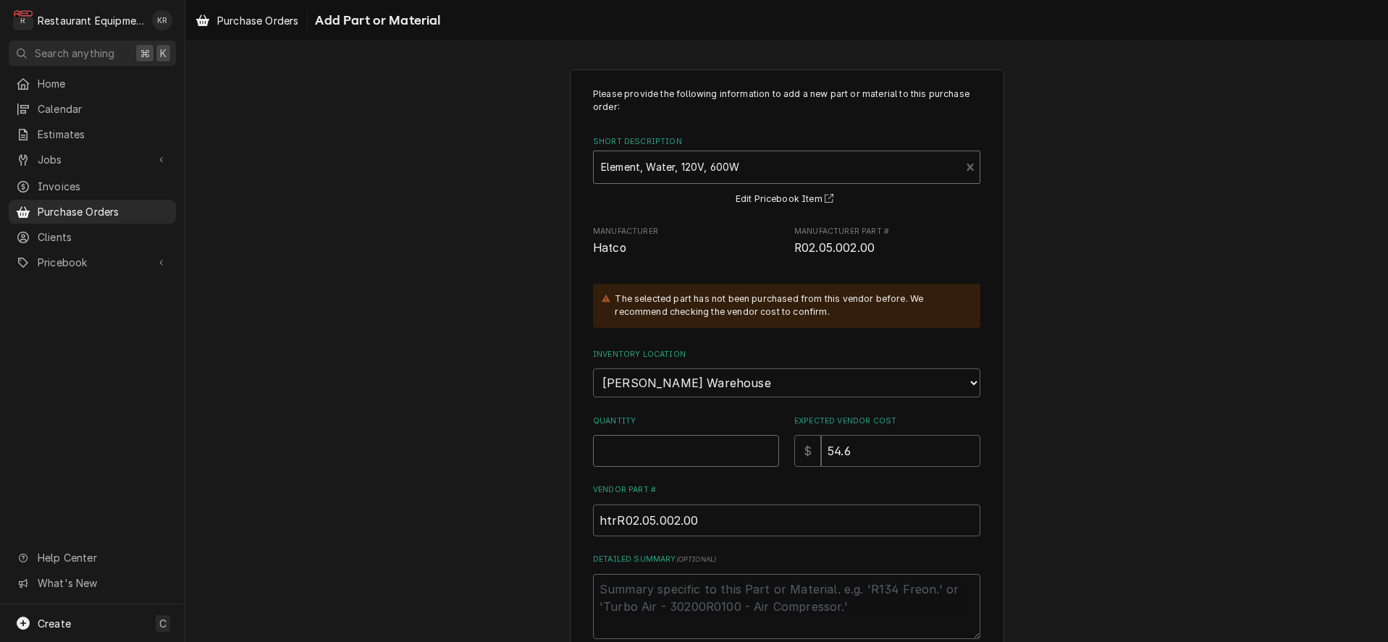
click at [623, 447] on input "Quantity" at bounding box center [686, 451] width 186 height 32
type textarea "x"
type input "1"
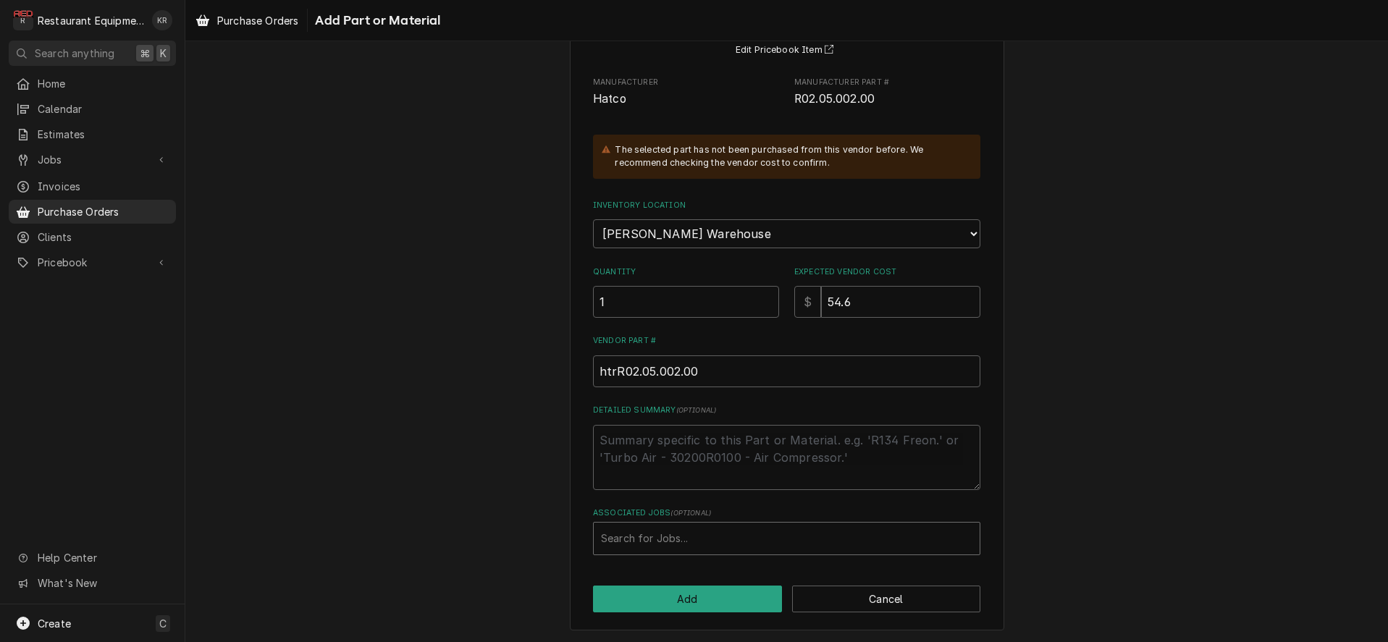
click at [684, 527] on div "Associated Jobs" at bounding box center [786, 539] width 371 height 26
type input "8451"
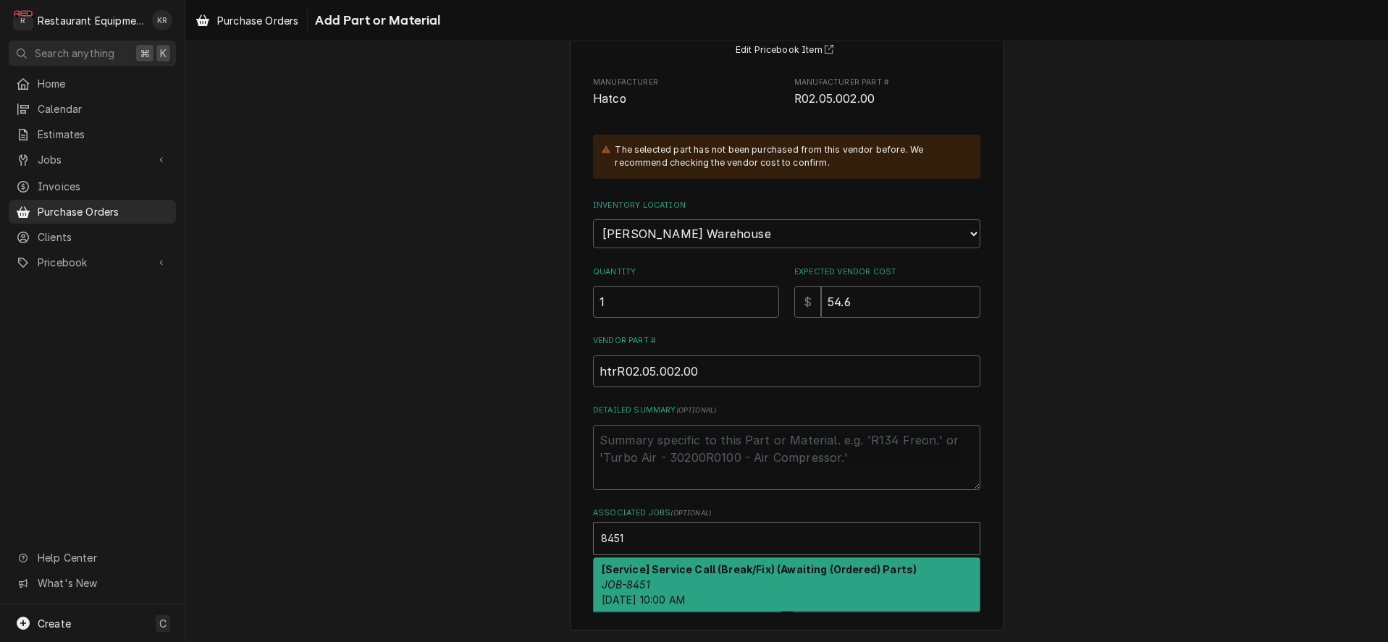
click at [683, 577] on div "[Service] Service Call (Break/Fix) (Awaiting (Ordered) Parts) JOB-8451 Fri, Aug…" at bounding box center [787, 584] width 386 height 53
type textarea "x"
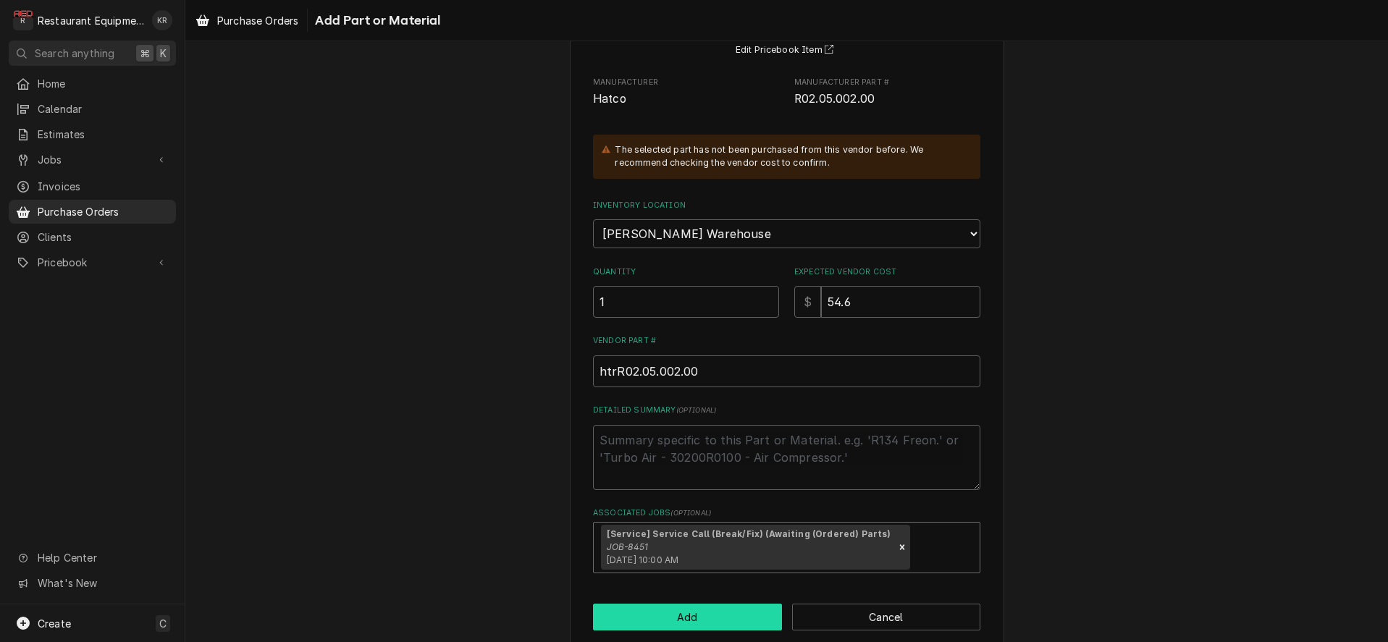
click at [679, 610] on button "Add" at bounding box center [687, 617] width 189 height 27
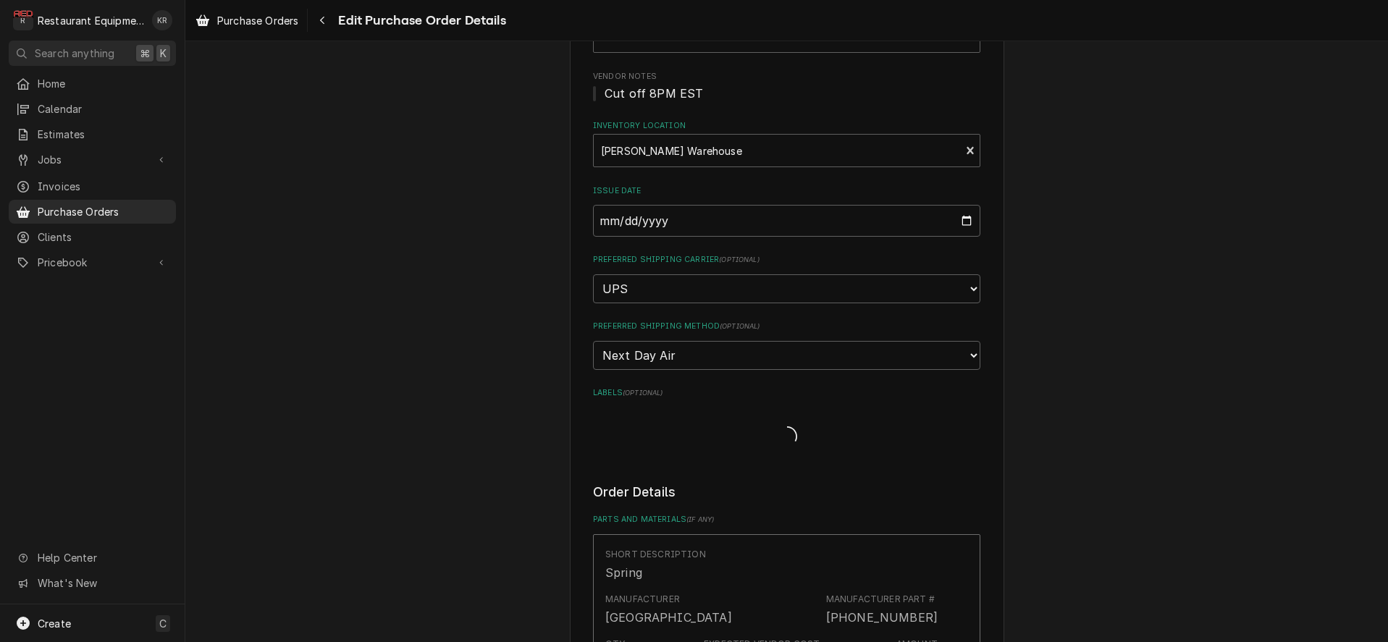
type textarea "x"
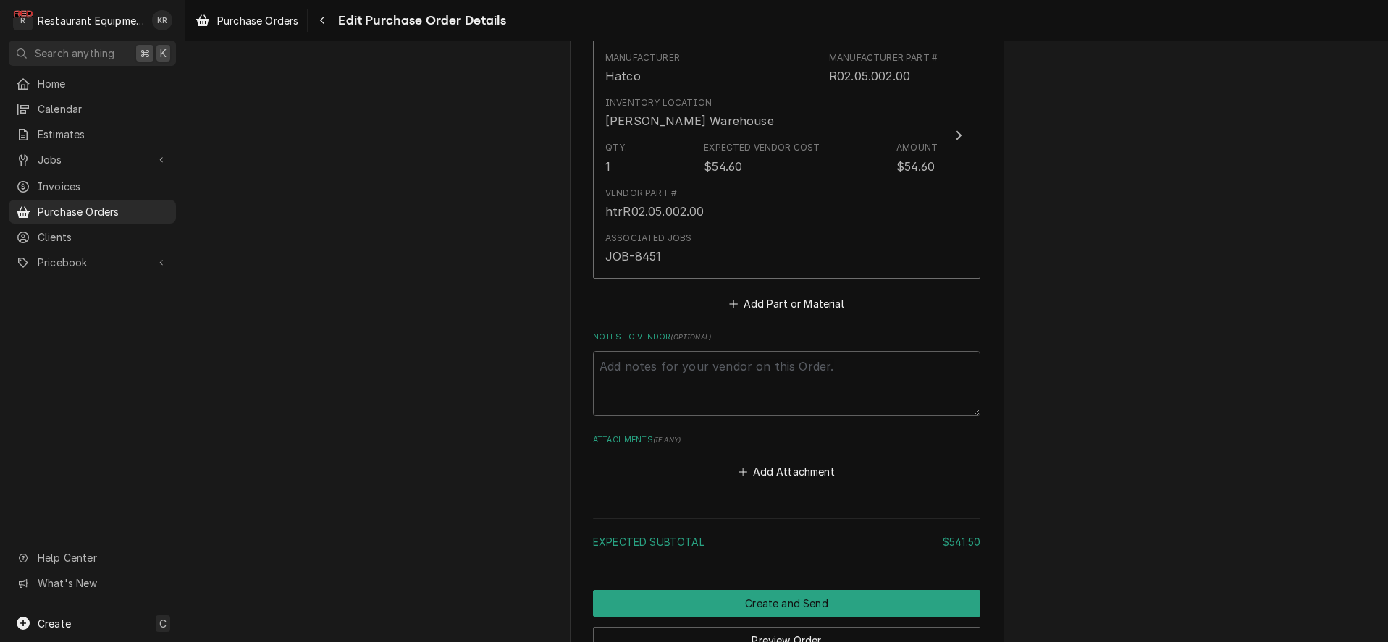
scroll to position [2399, 0]
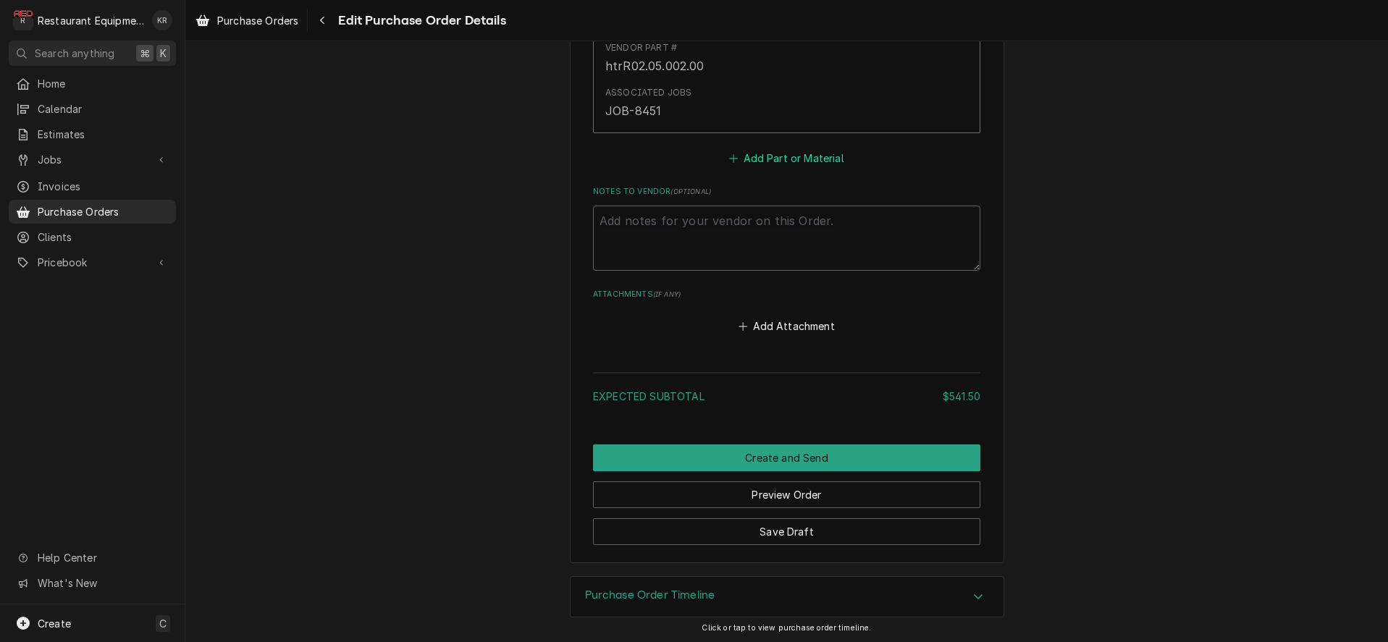
click at [800, 156] on button "Add Part or Material" at bounding box center [786, 158] width 119 height 20
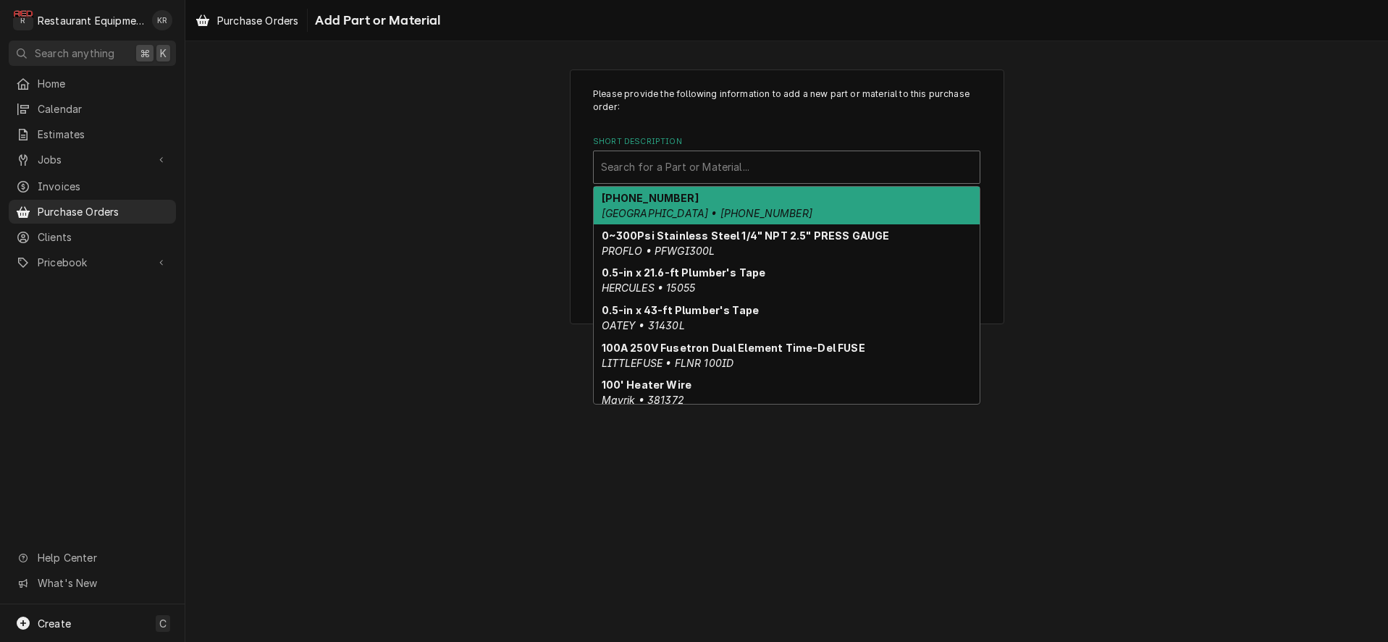
click at [649, 176] on div "Short Description" at bounding box center [786, 167] width 371 height 26
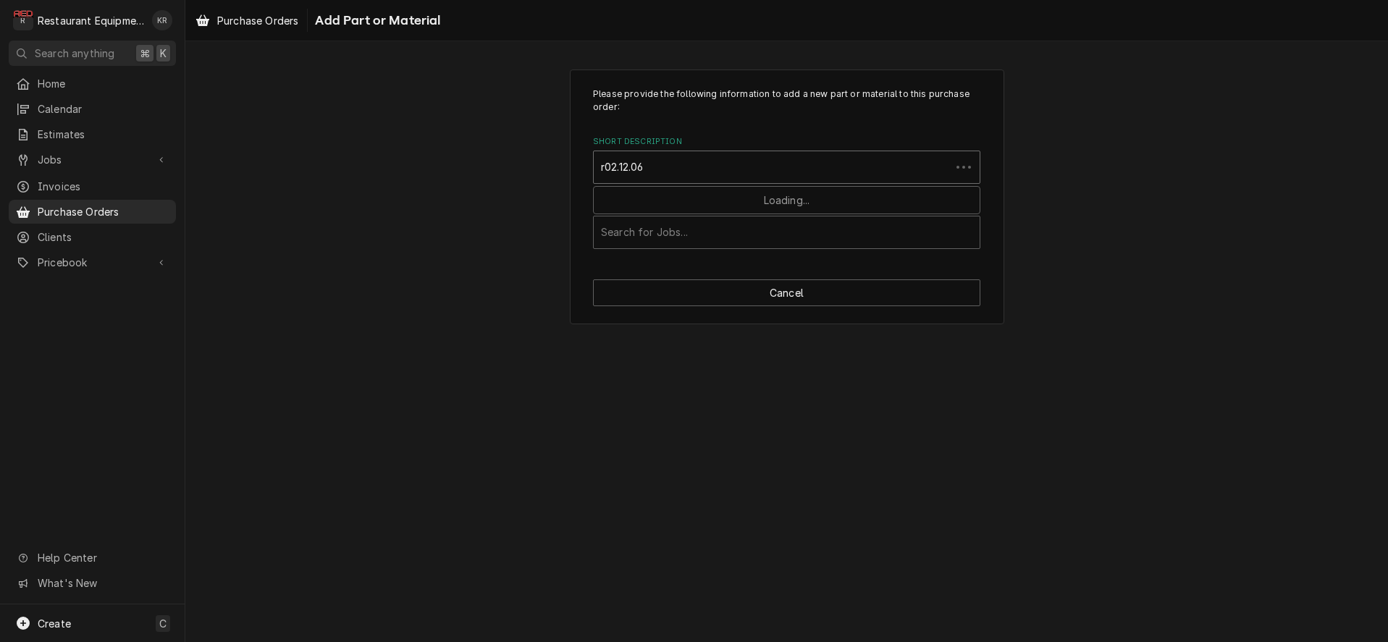
type input "r02.12.066"
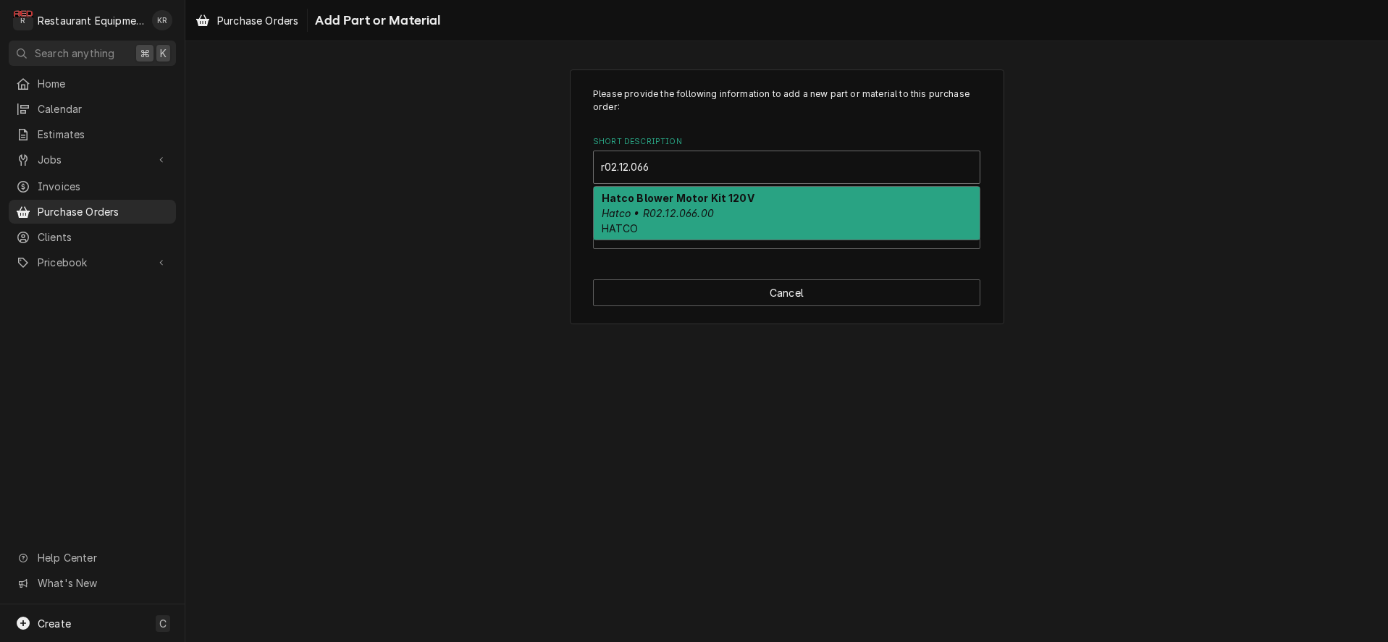
click at [651, 224] on div "Hatco Blower Motor Kit 120V Hatco • R02.12.066.00 HATCO" at bounding box center [787, 213] width 386 height 53
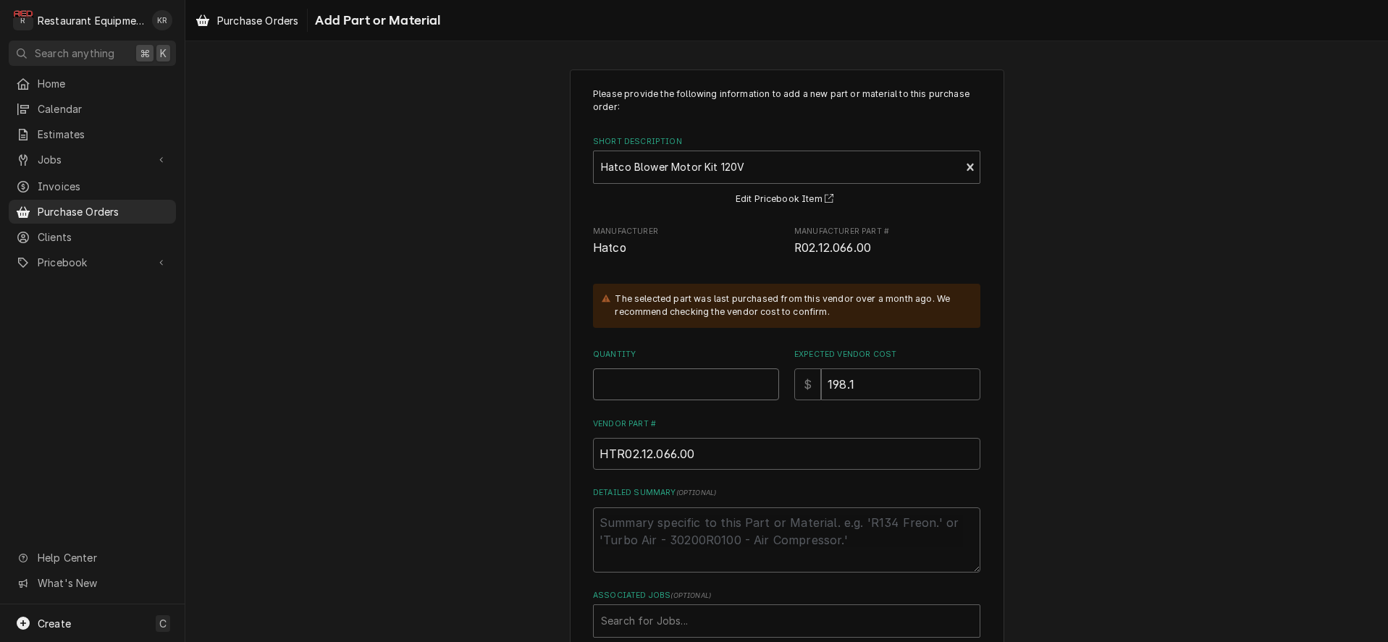
click at [662, 380] on input "Quantity" at bounding box center [686, 385] width 186 height 32
type textarea "x"
type input "1"
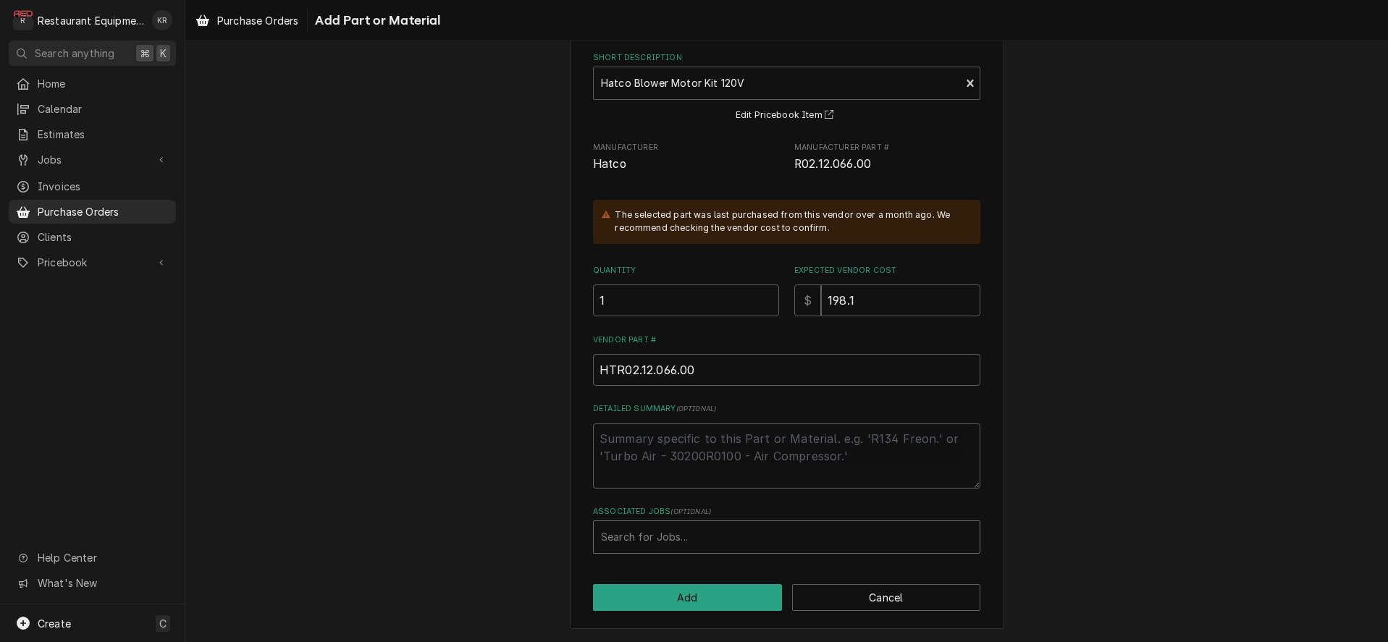
click at [651, 533] on div "Associated Jobs" at bounding box center [786, 537] width 371 height 26
type input "8461"
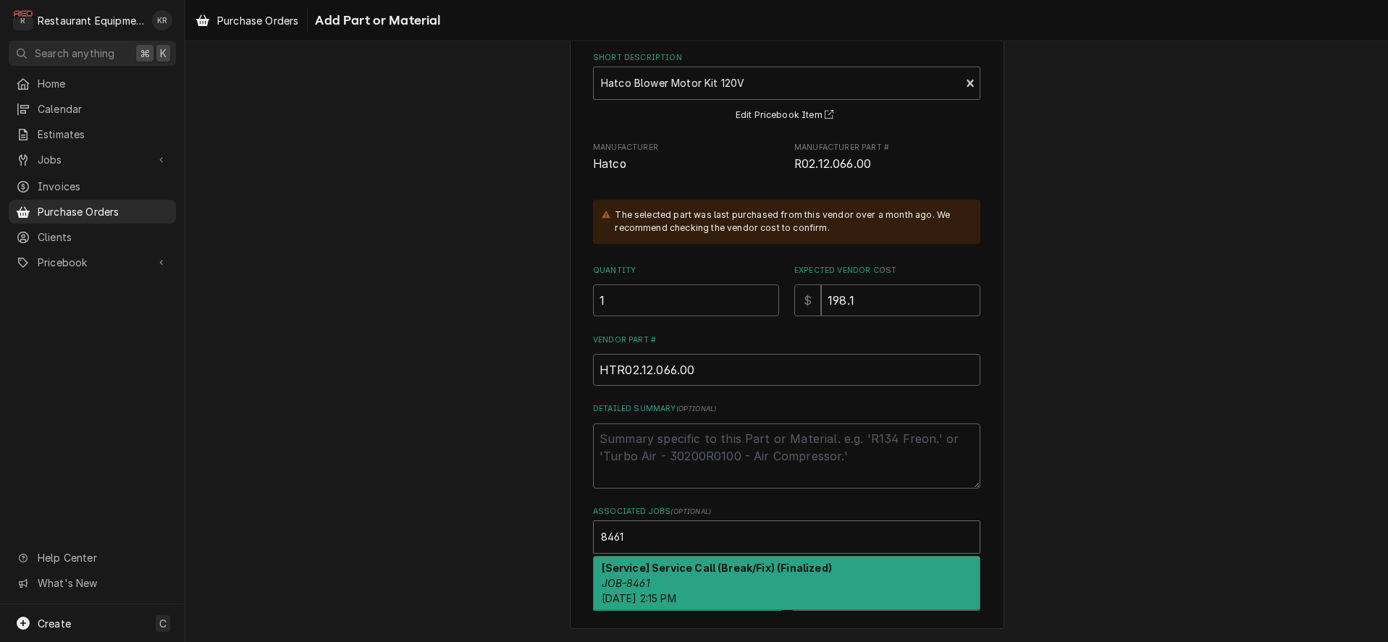
click at [653, 581] on div "[Service] Service Call (Break/Fix) (Finalized) JOB-8461 Fri, Aug 8th, 2025 - 2:…" at bounding box center [787, 583] width 386 height 53
type textarea "x"
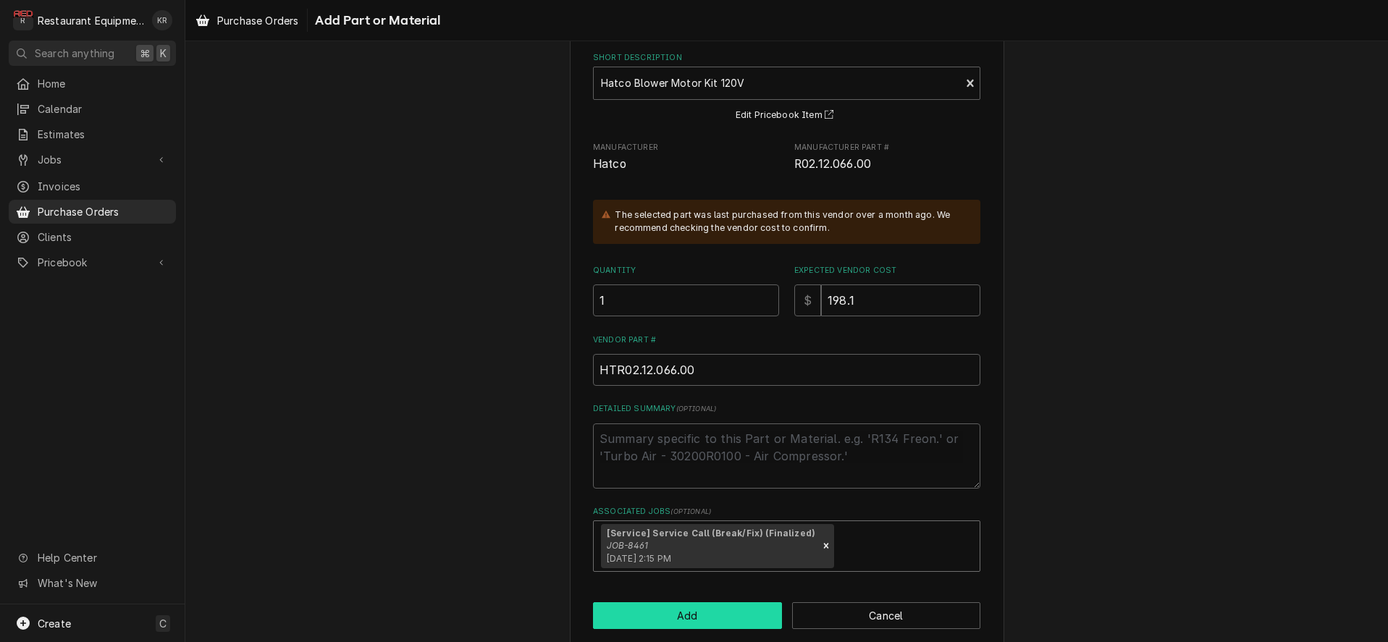
click at [654, 618] on button "Add" at bounding box center [687, 615] width 189 height 27
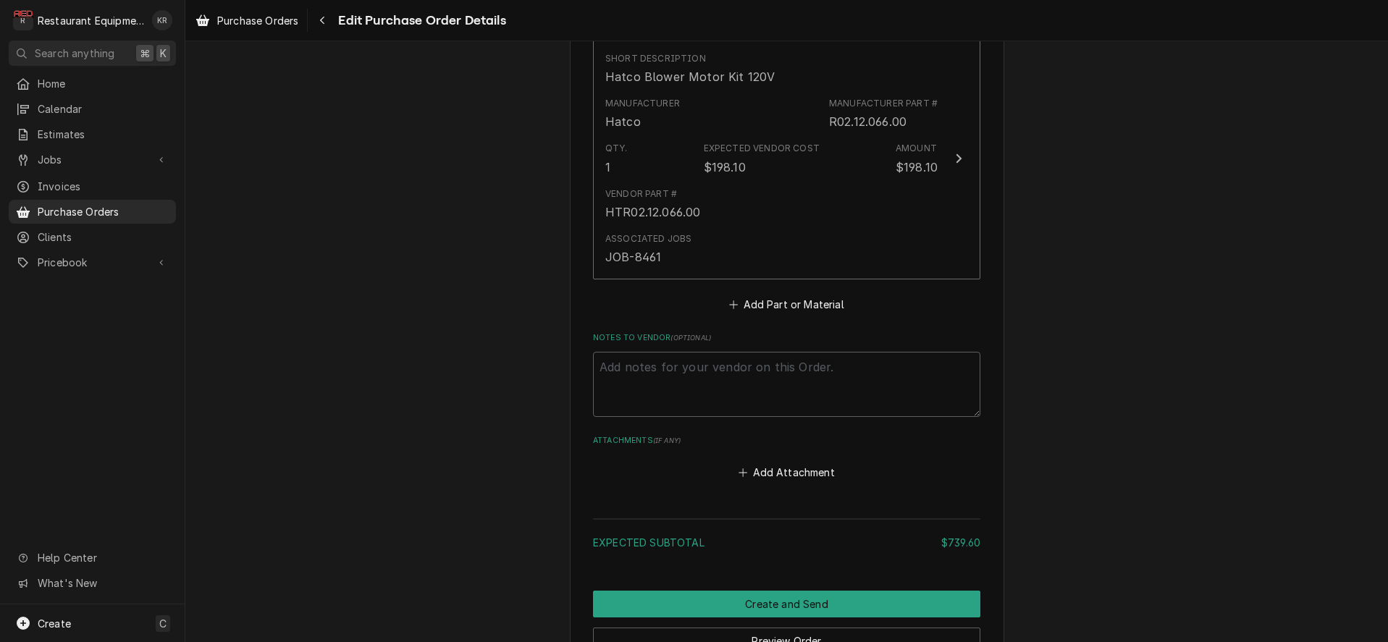
scroll to position [2647, 0]
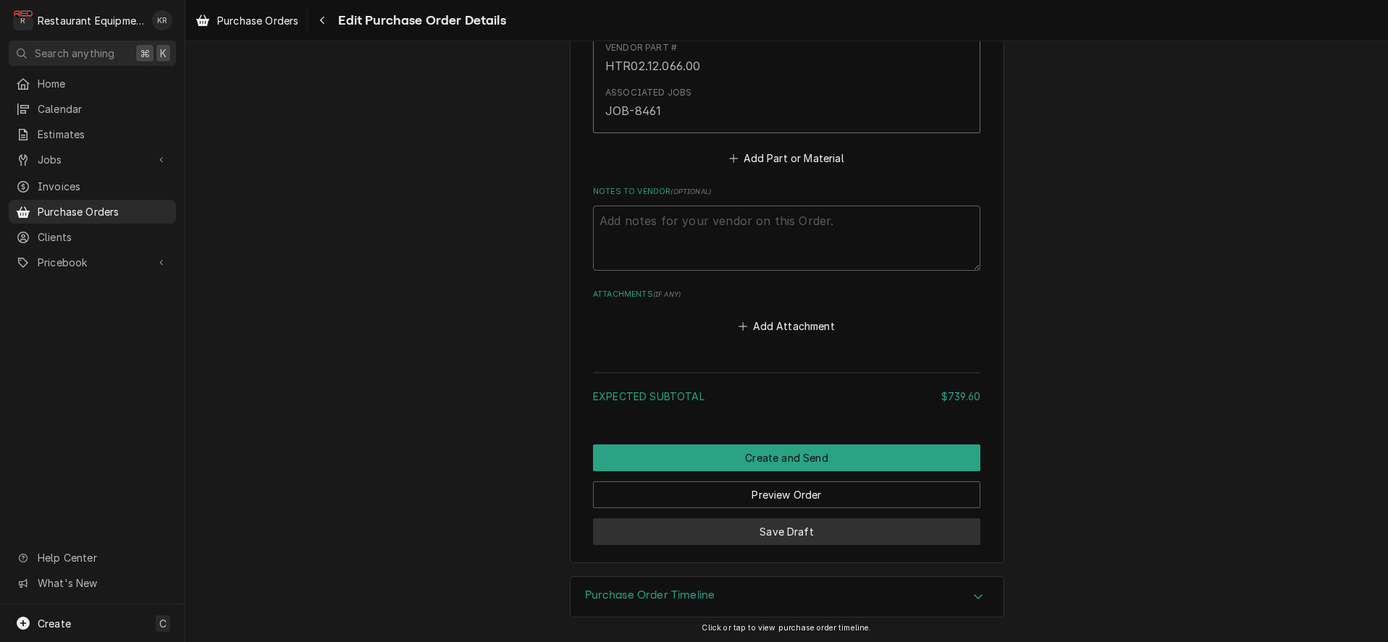
click at [770, 523] on button "Save Draft" at bounding box center [786, 531] width 387 height 27
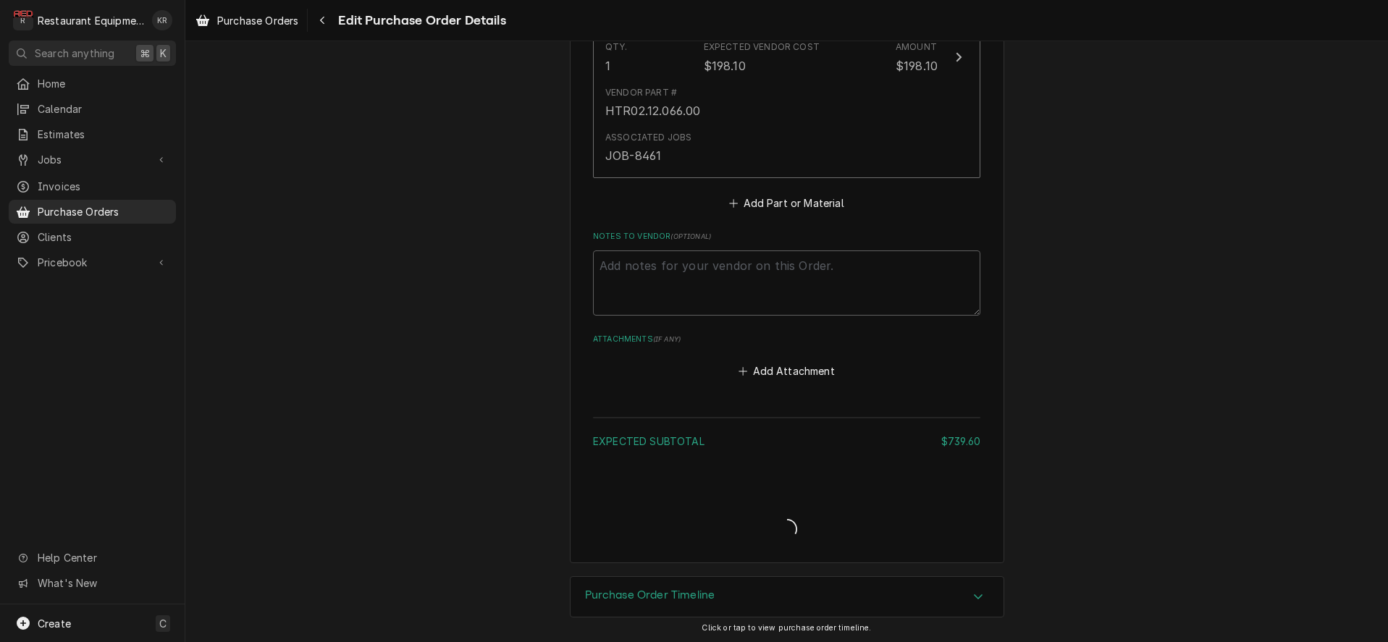
type textarea "x"
